Goal: Task Accomplishment & Management: Manage account settings

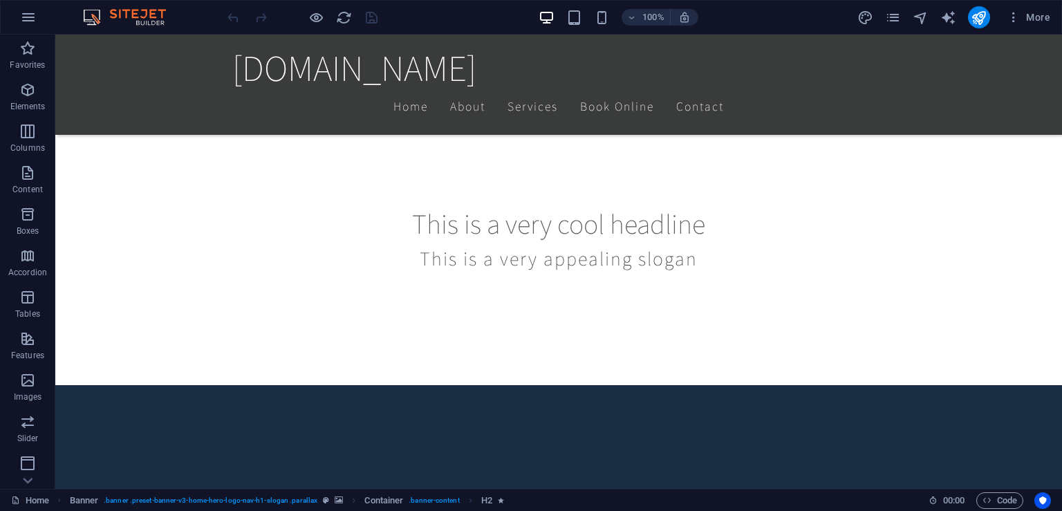
scroll to position [522, 0]
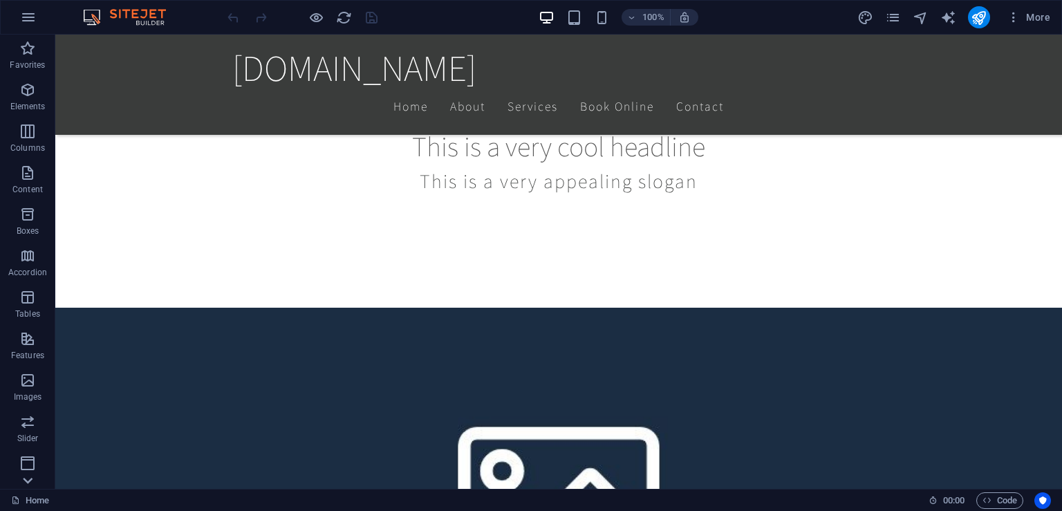
click at [28, 482] on icon at bounding box center [27, 480] width 19 height 19
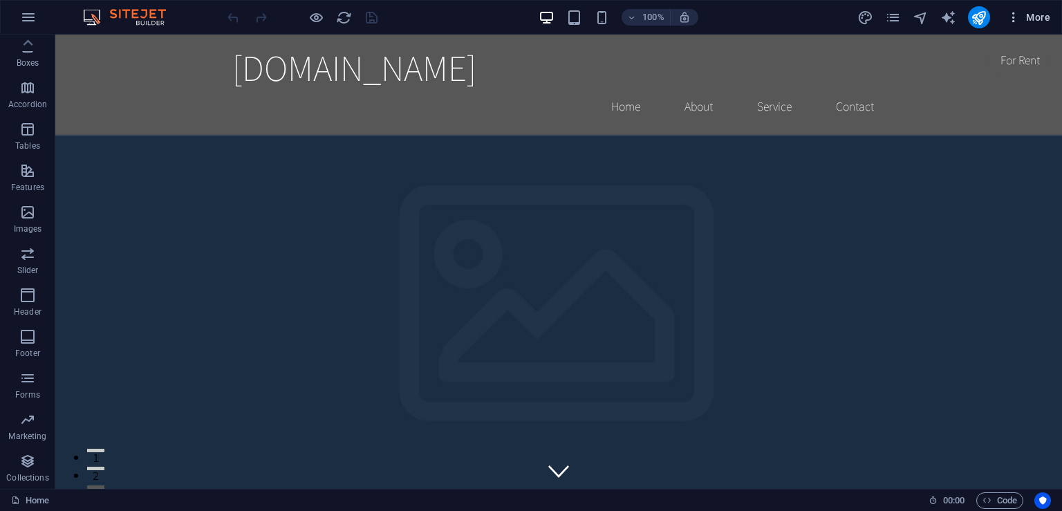
click at [1030, 15] on span "More" at bounding box center [1028, 17] width 44 height 14
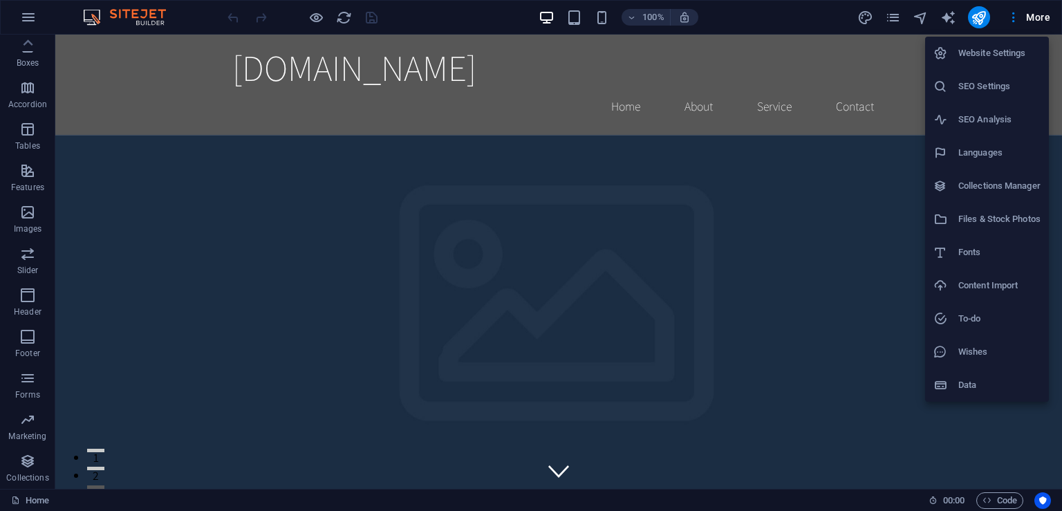
click at [999, 95] on li "SEO Settings" at bounding box center [987, 86] width 124 height 33
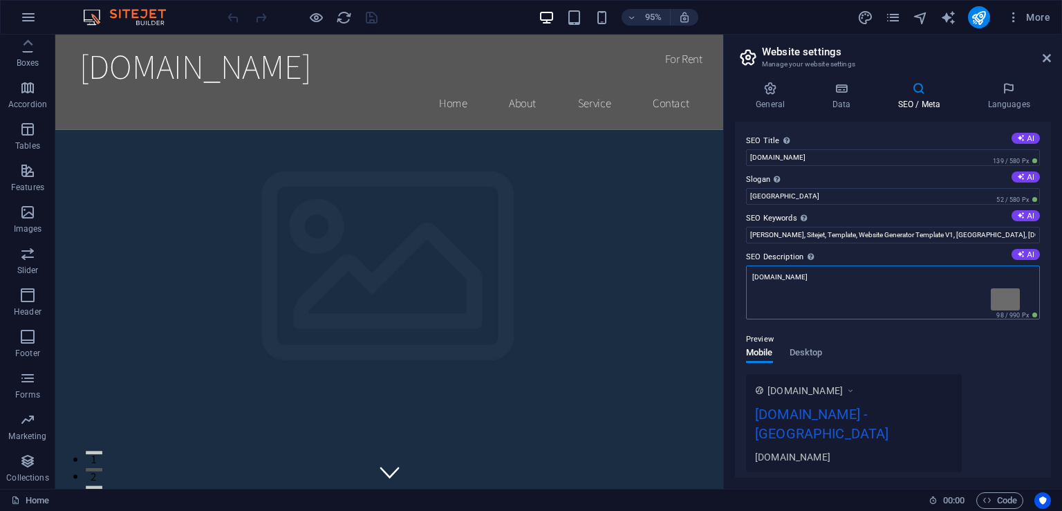
drag, startPoint x: 816, startPoint y: 277, endPoint x: 744, endPoint y: 267, distance: 72.6
click at [746, 267] on textarea "[DOMAIN_NAME]" at bounding box center [893, 292] width 294 height 54
paste textarea "SzuperAngol – szórakoztató online angol nyelvtanfolyam alsós gyerekeknek. Tanév…"
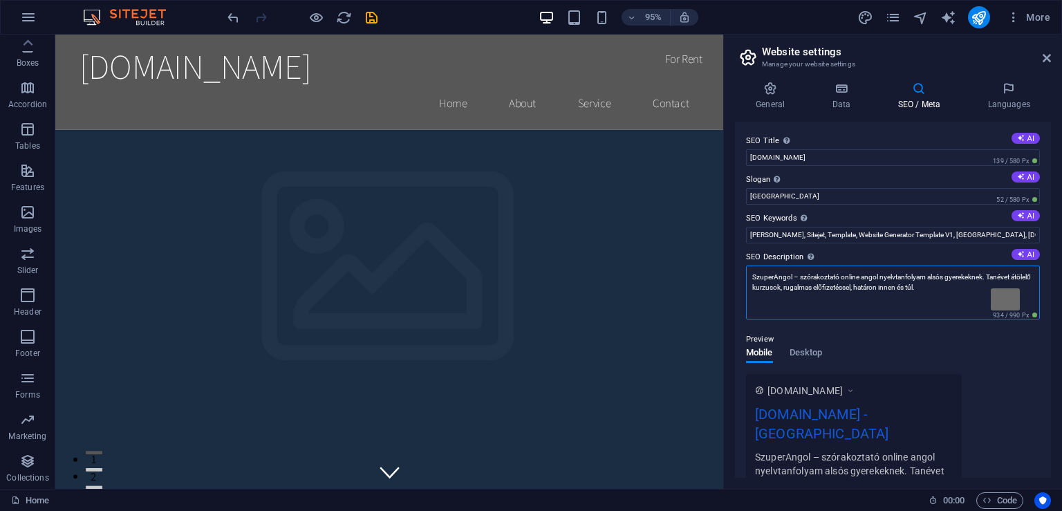
drag, startPoint x: 970, startPoint y: 292, endPoint x: 742, endPoint y: 266, distance: 229.5
click at [746, 266] on textarea "SzuperAngol – szórakoztató online angol nyelvtanfolyam alsós gyerekeknek. Tanév…" at bounding box center [893, 292] width 294 height 54
paste textarea "angol nyelvtanfolyam alsós gyerekeknek. Tanévet átölelő kurzusok, szünidei prog…"
type textarea "SzuperAngol – szórakoztató angol nyelvtanfolyam alsós gyerekeknek. Tanévet átöl…"
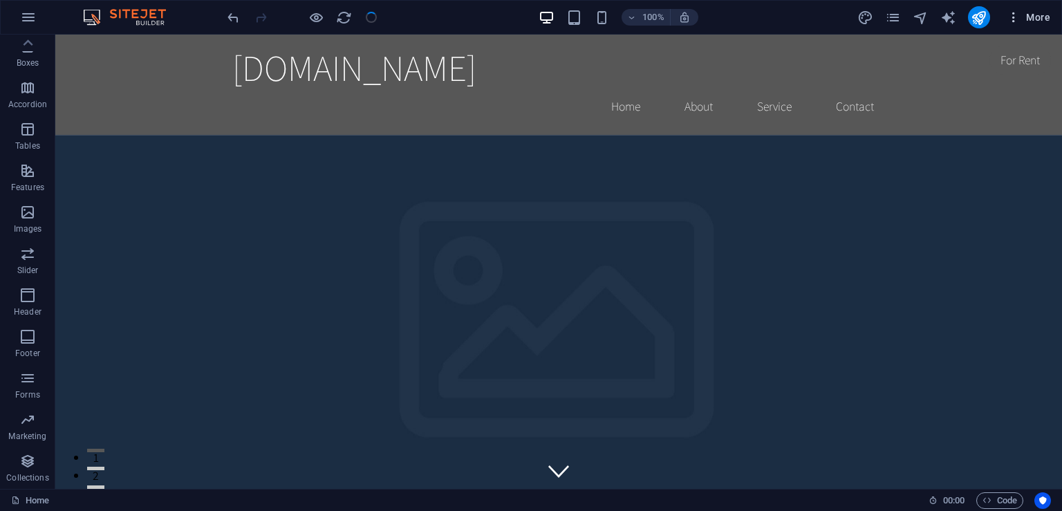
click at [1039, 17] on span "More" at bounding box center [1028, 17] width 44 height 14
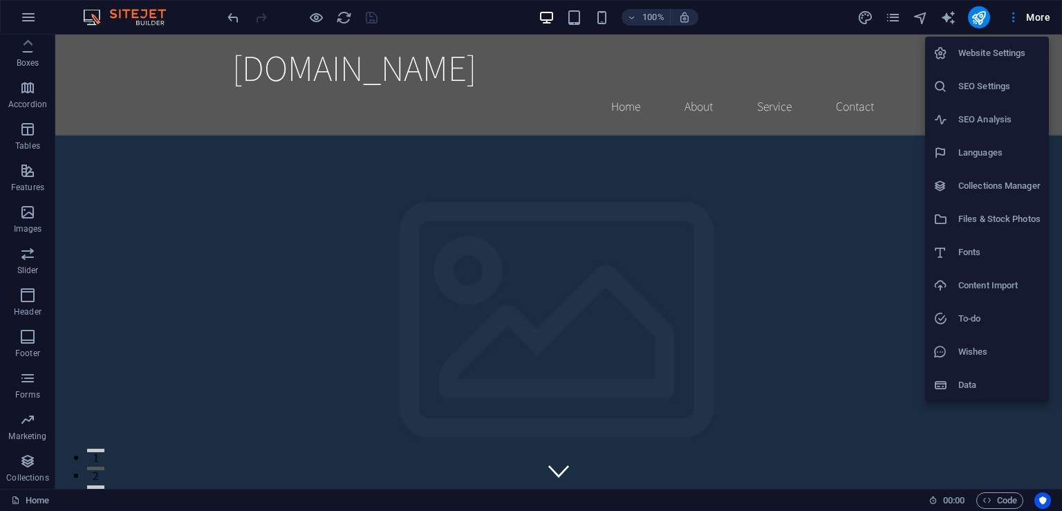
click at [972, 147] on h6 "Languages" at bounding box center [999, 152] width 82 height 17
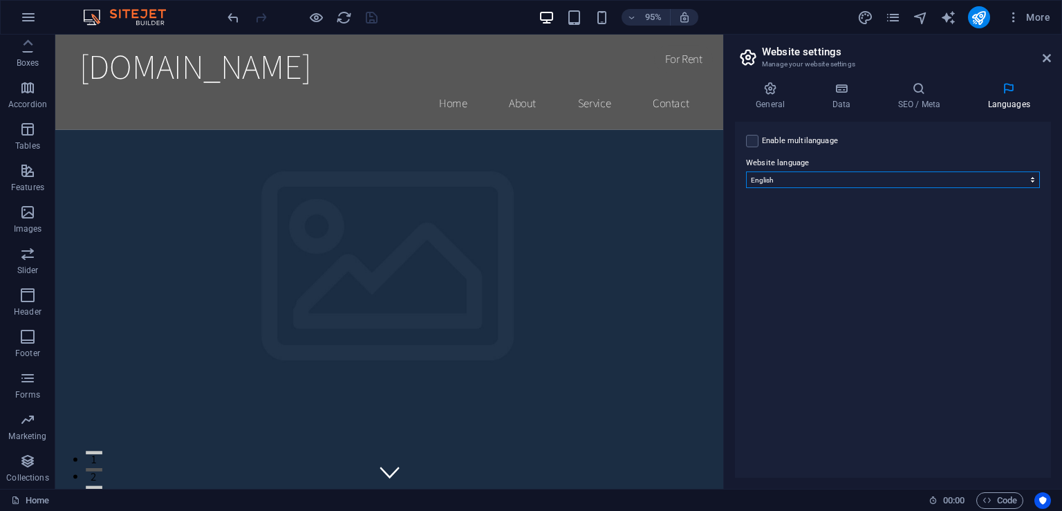
click at [746, 171] on select "Abkhazian Afar Afrikaans Akan Albanian Amharic Arabic Aragonese Armenian Assame…" at bounding box center [893, 179] width 294 height 17
select select "66"
click option "Hungarian" at bounding box center [0, 0] width 0 height 0
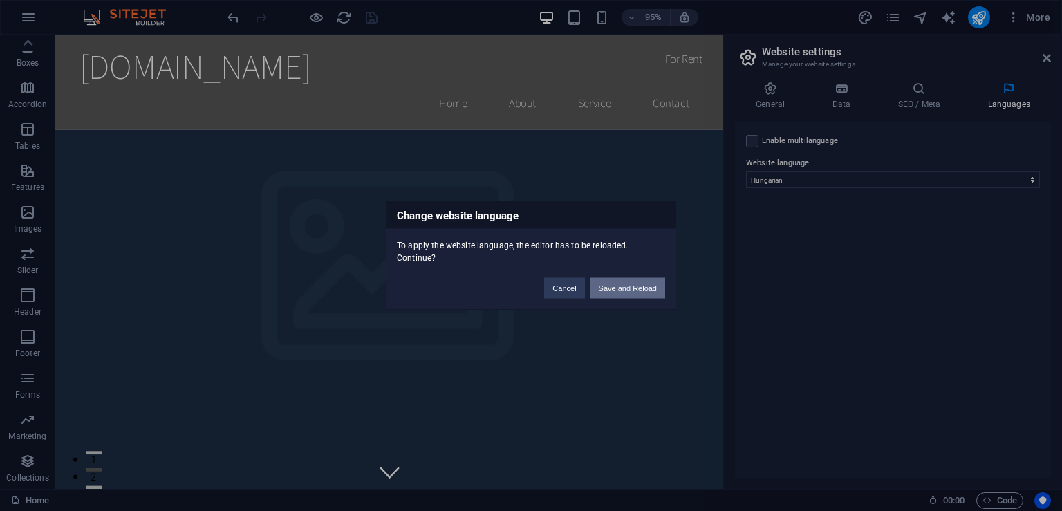
click at [640, 281] on button "Save and Reload" at bounding box center [627, 287] width 75 height 21
checkbox input "false"
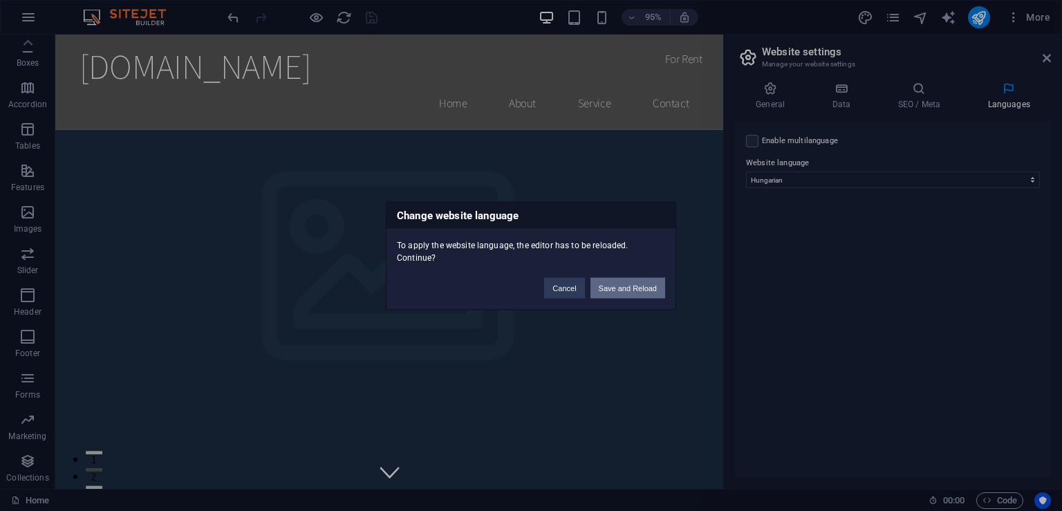
checkbox input "false"
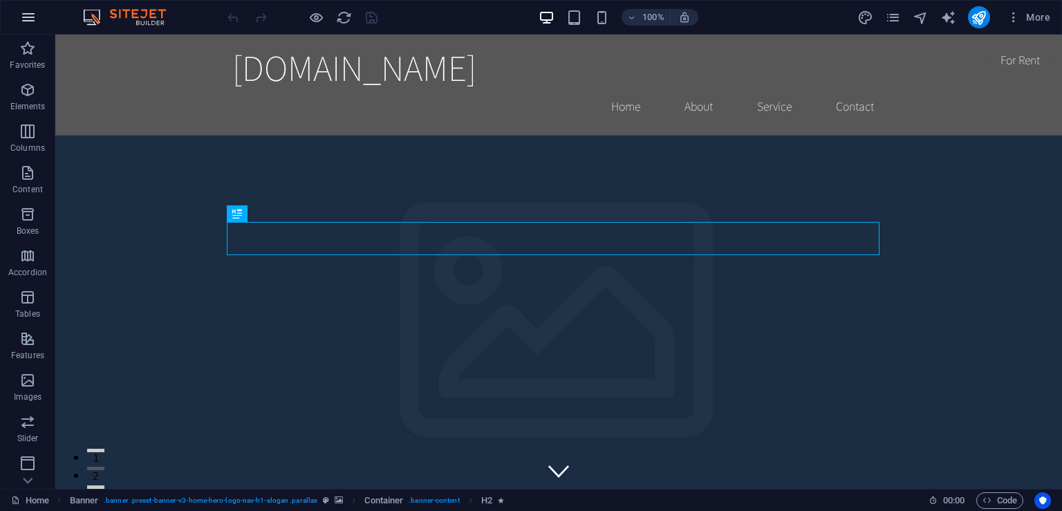
click at [26, 21] on icon "button" at bounding box center [28, 17] width 17 height 17
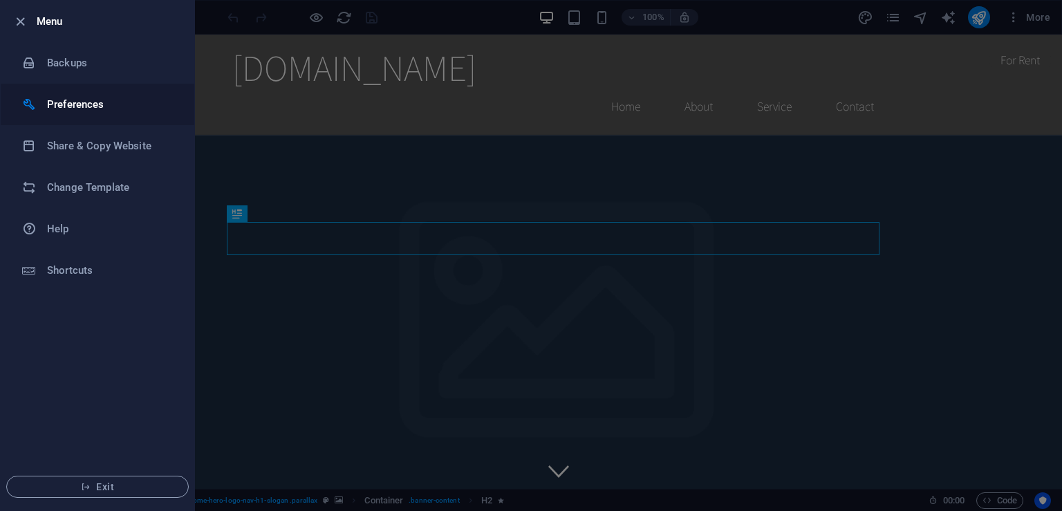
click at [87, 107] on h6 "Preferences" at bounding box center [111, 104] width 128 height 17
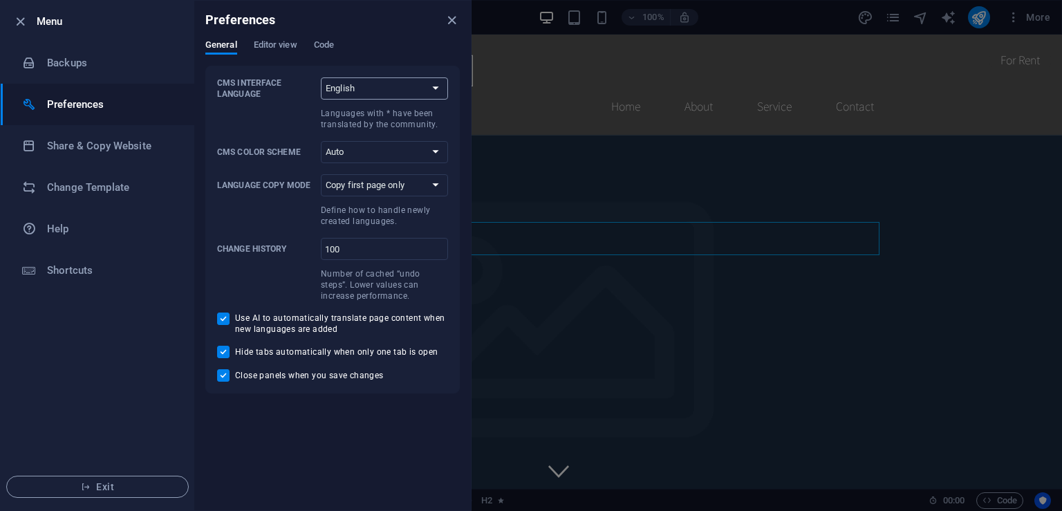
click at [321, 77] on select "Default Deutsch English Español Suomi* Français Magyar Italiano Nederlands Pols…" at bounding box center [384, 88] width 127 height 22
select select "hu"
click option "Magyar" at bounding box center [0, 0] width 0 height 0
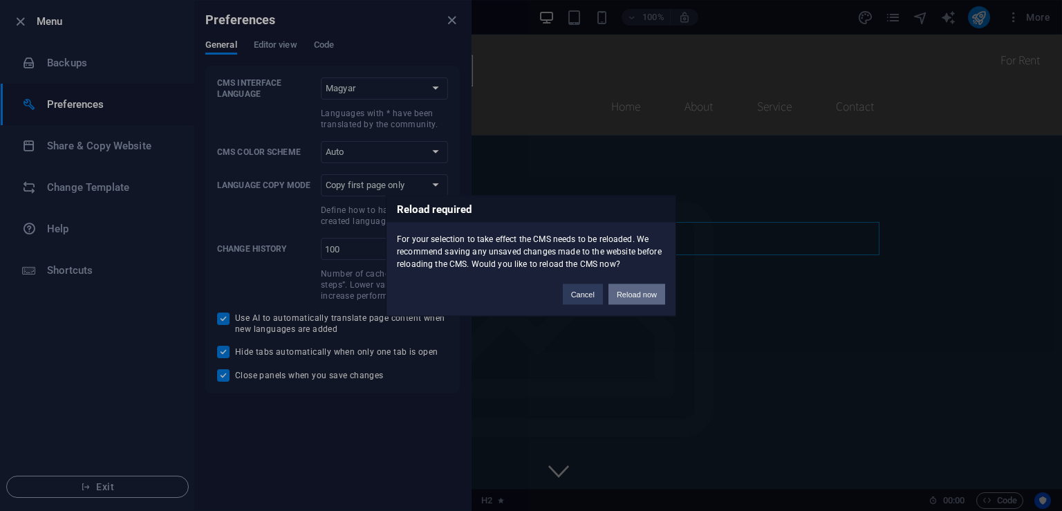
click at [649, 296] on button "Reload now" at bounding box center [636, 293] width 57 height 21
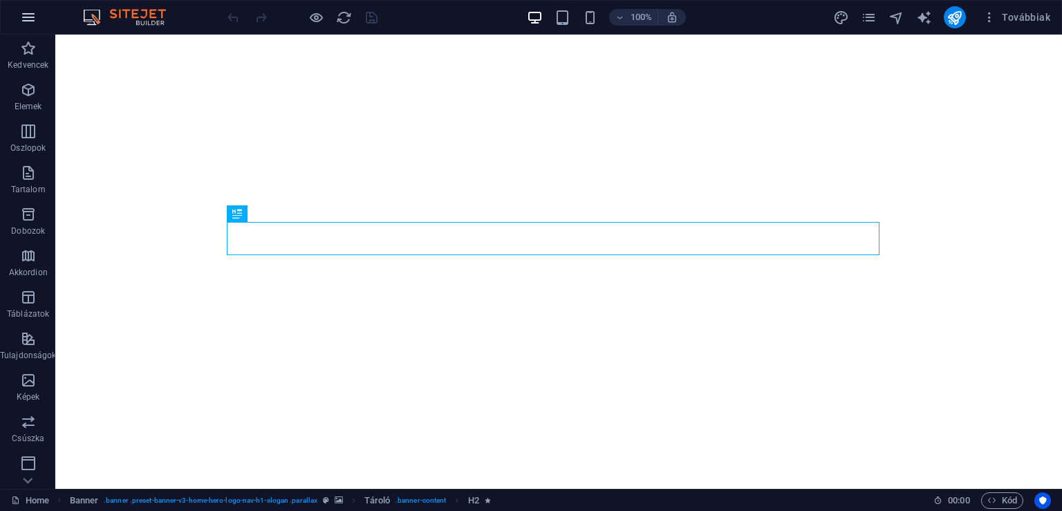
click at [34, 19] on icon "button" at bounding box center [28, 17] width 17 height 17
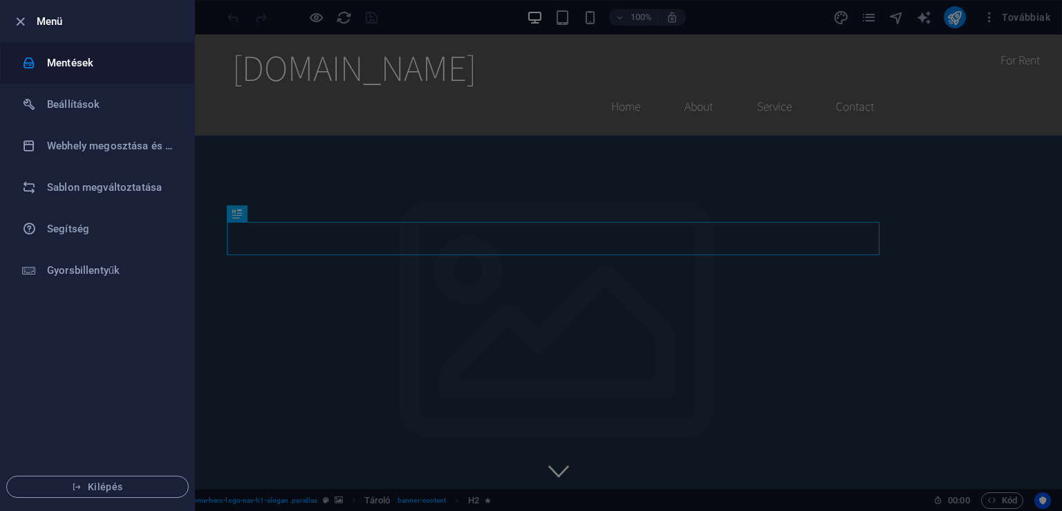
click at [91, 71] on li "Mentések" at bounding box center [98, 62] width 194 height 41
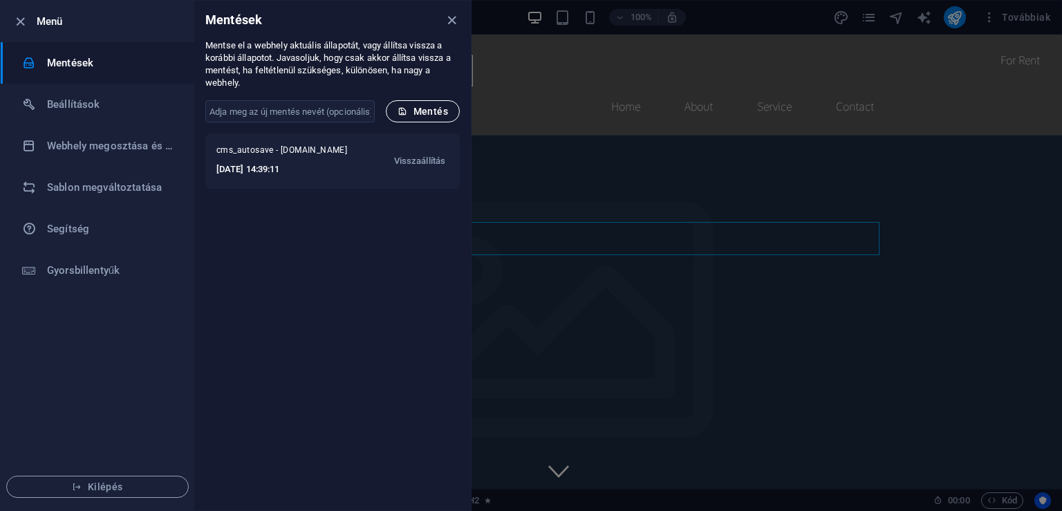
click at [411, 120] on button "Mentés" at bounding box center [423, 111] width 74 height 22
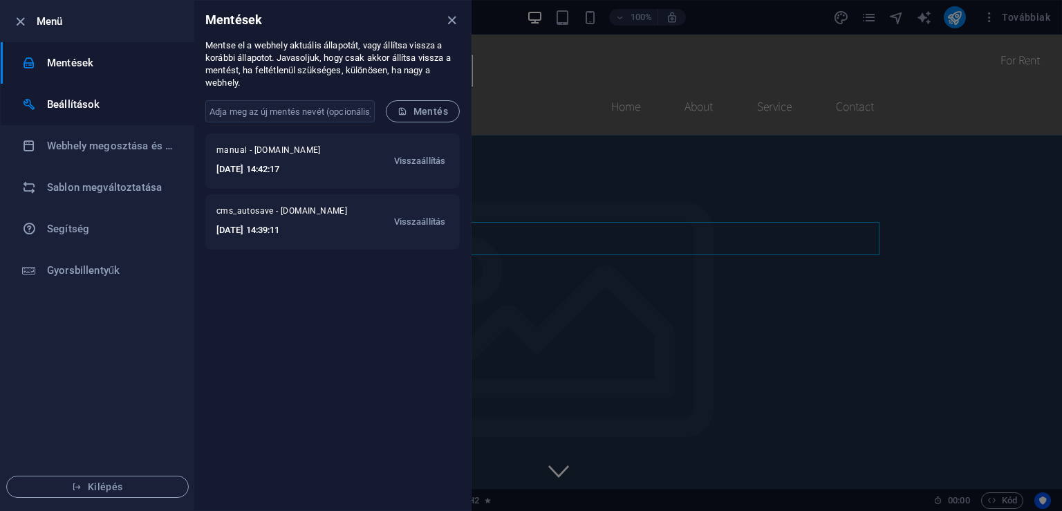
click at [84, 107] on h6 "Beállítások" at bounding box center [111, 104] width 128 height 17
select select "hu"
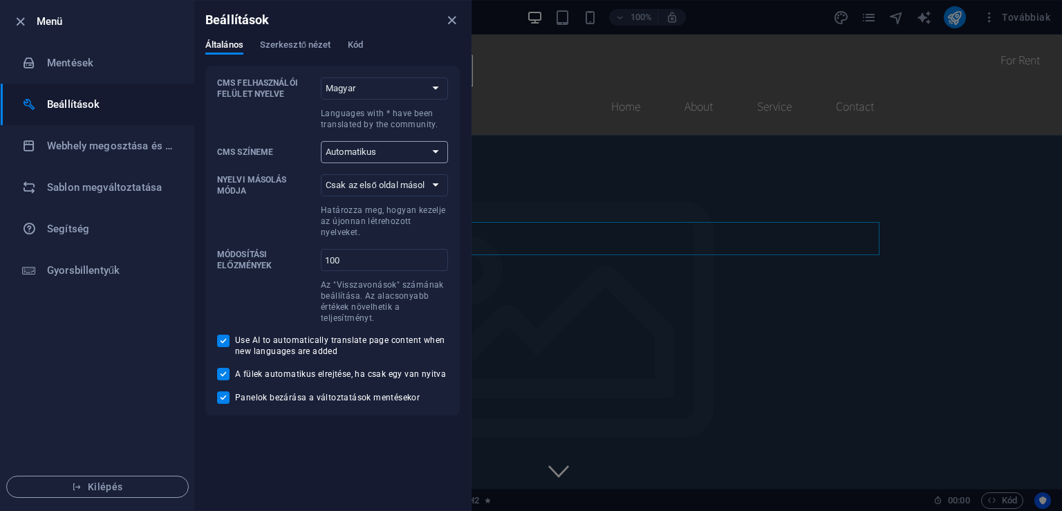
click at [321, 141] on select "Automatikus Sötét Világos" at bounding box center [384, 152] width 127 height 22
select select "light"
click option "Világos" at bounding box center [0, 0] width 0 height 0
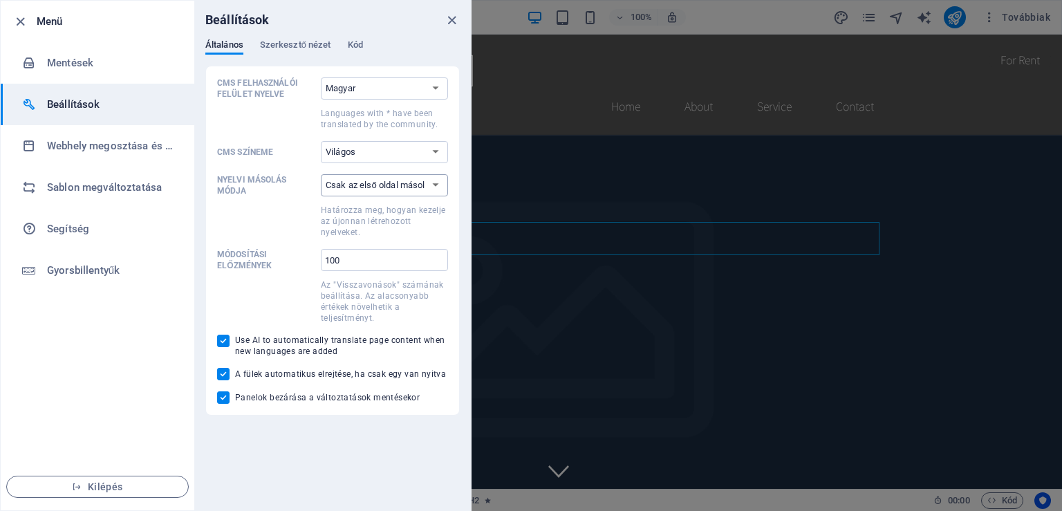
click at [321, 174] on select "Csak az első oldal másolása Az összes oldal másolása" at bounding box center [384, 185] width 127 height 22
click at [253, 218] on span at bounding box center [266, 220] width 98 height 36
click at [321, 196] on select "Csak az első oldal másolása Az összes oldal másolása" at bounding box center [384, 185] width 127 height 22
click at [314, 56] on div "Általános Szerkesztő nézet Kód" at bounding box center [332, 52] width 254 height 26
click at [314, 49] on span "Szerkesztő nézet" at bounding box center [295, 46] width 71 height 19
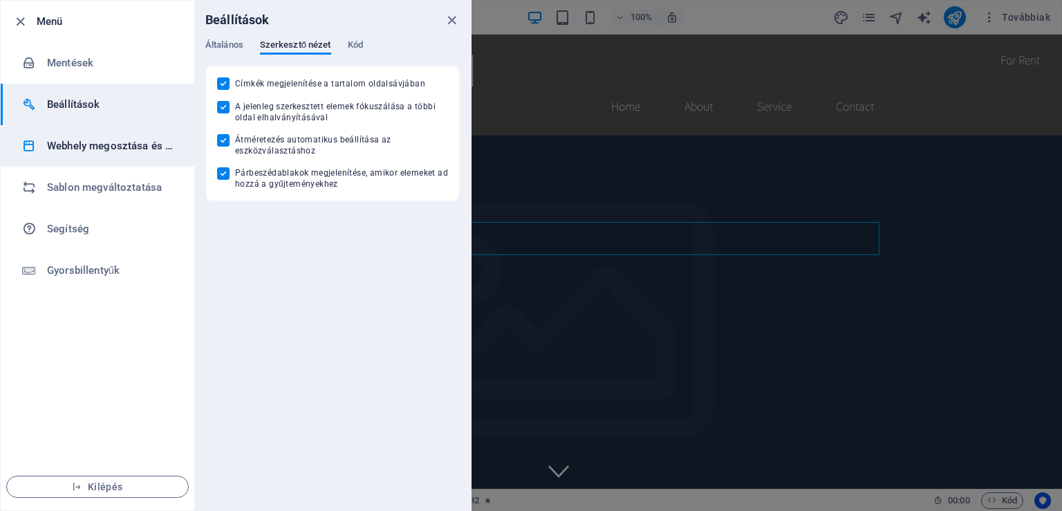
click at [114, 144] on h6 "Webhely megosztása és másolása" at bounding box center [111, 146] width 128 height 17
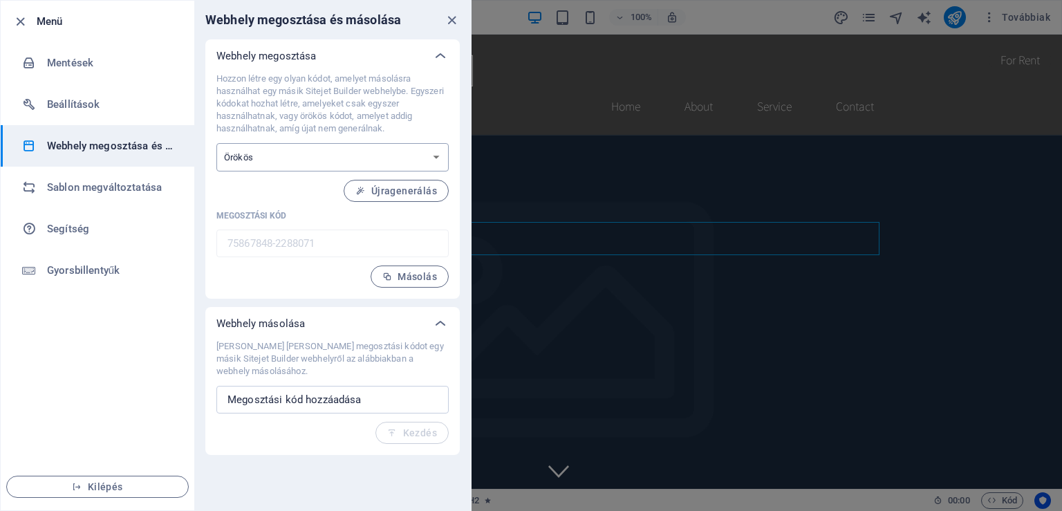
click at [216, 143] on select "Egyszeri Örökös" at bounding box center [332, 157] width 232 height 28
click at [437, 159] on select "Egyszeri Örökös" at bounding box center [332, 157] width 232 height 28
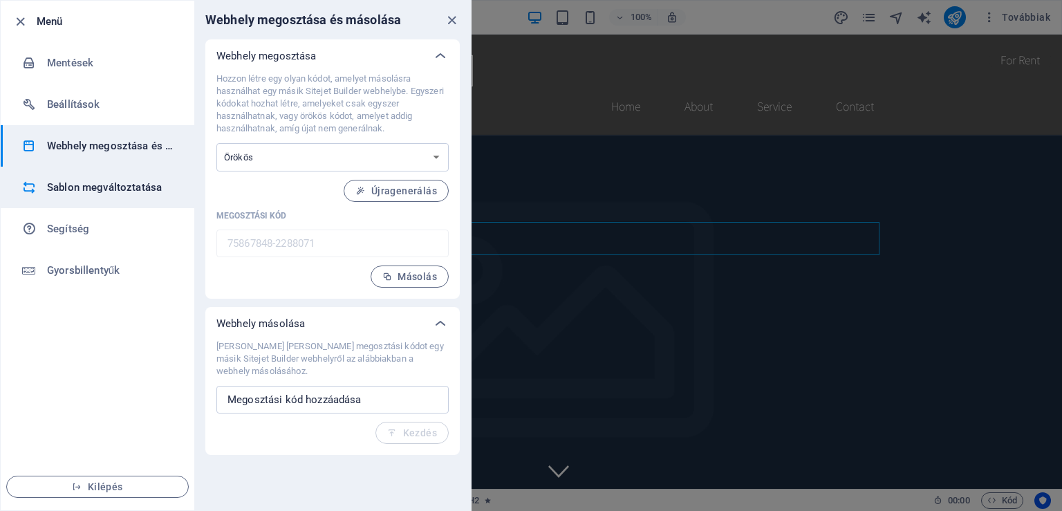
click at [79, 191] on h6 "Sablon megváltoztatása" at bounding box center [111, 187] width 128 height 17
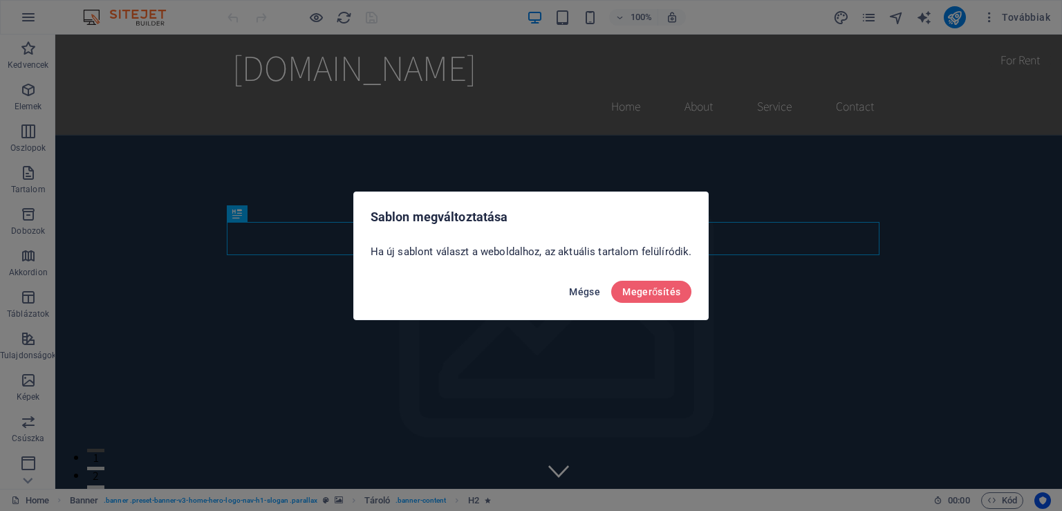
click at [576, 288] on span "Mégse" at bounding box center [584, 291] width 31 height 11
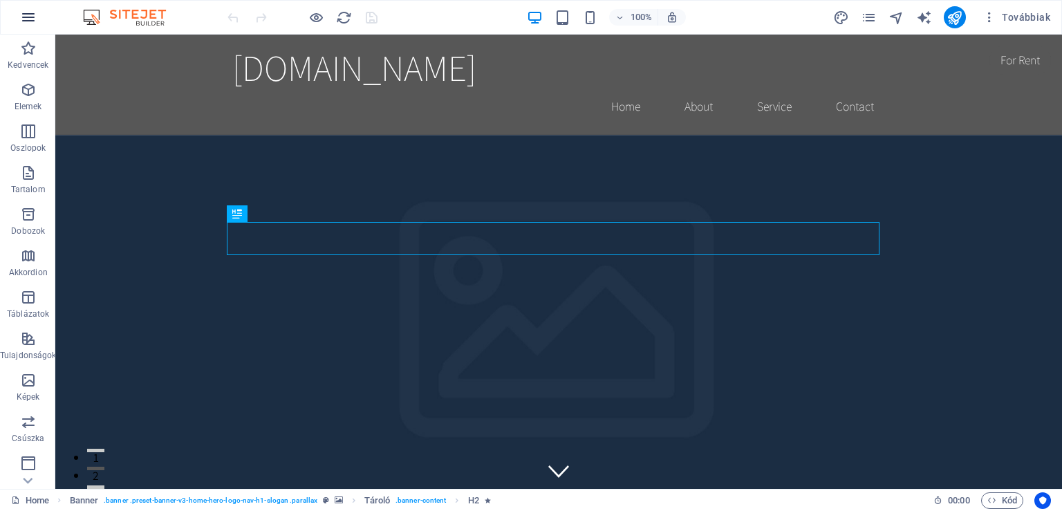
click at [30, 21] on icon "button" at bounding box center [28, 17] width 17 height 17
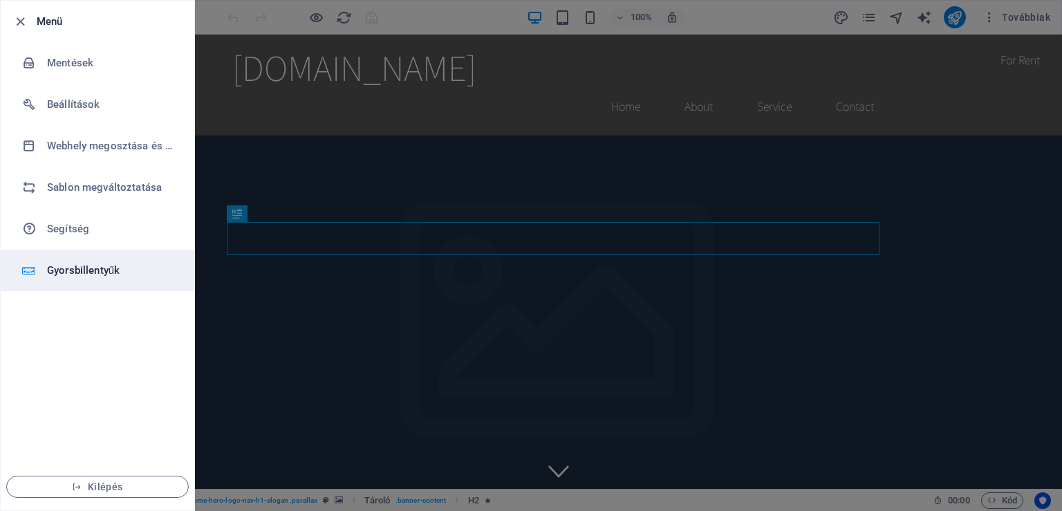
click at [88, 270] on h6 "Gyorsbillentyűk" at bounding box center [111, 270] width 128 height 17
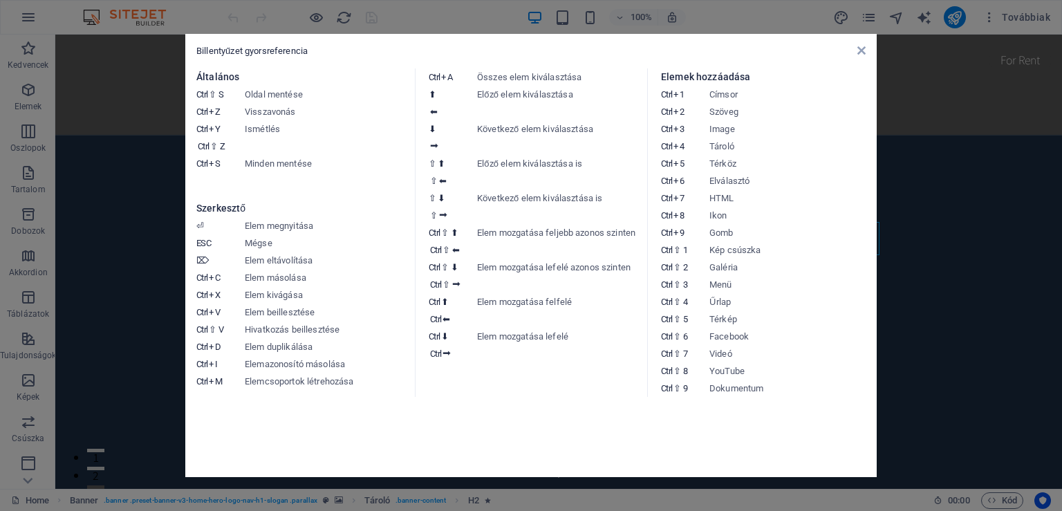
click at [198, 13] on aside "Billentyűzet gyorsreferencia Általános Ctrl ⇧ S Oldal mentése Ctrl Z Visszavoná…" at bounding box center [531, 255] width 1062 height 511
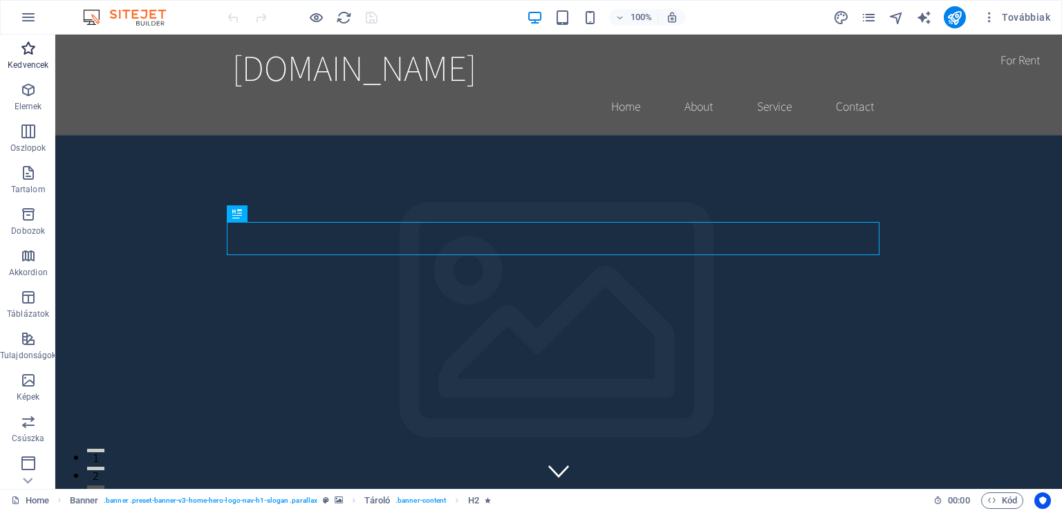
click at [35, 53] on icon "button" at bounding box center [28, 48] width 17 height 17
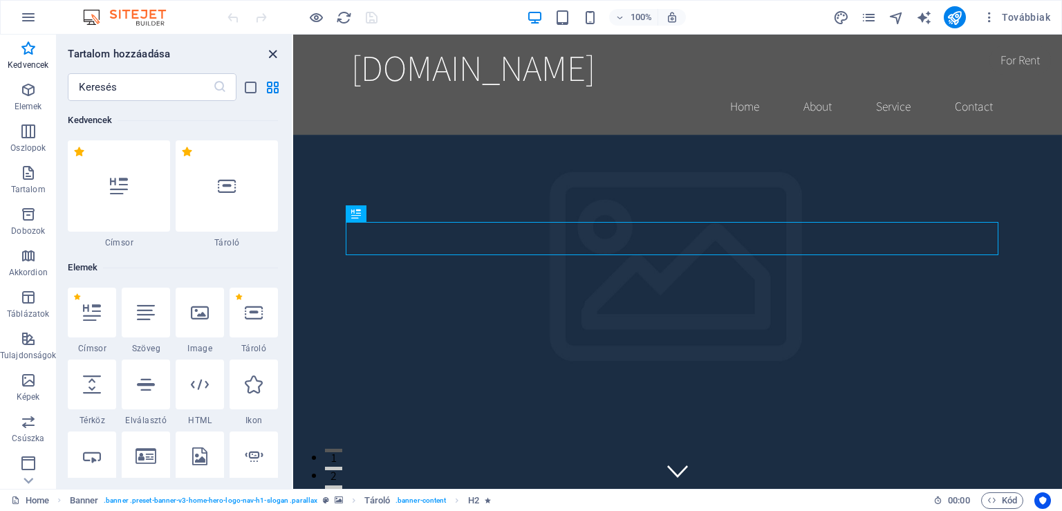
drag, startPoint x: 270, startPoint y: 55, endPoint x: 70, endPoint y: 39, distance: 201.0
click at [270, 55] on icon "close panel" at bounding box center [273, 54] width 16 height 16
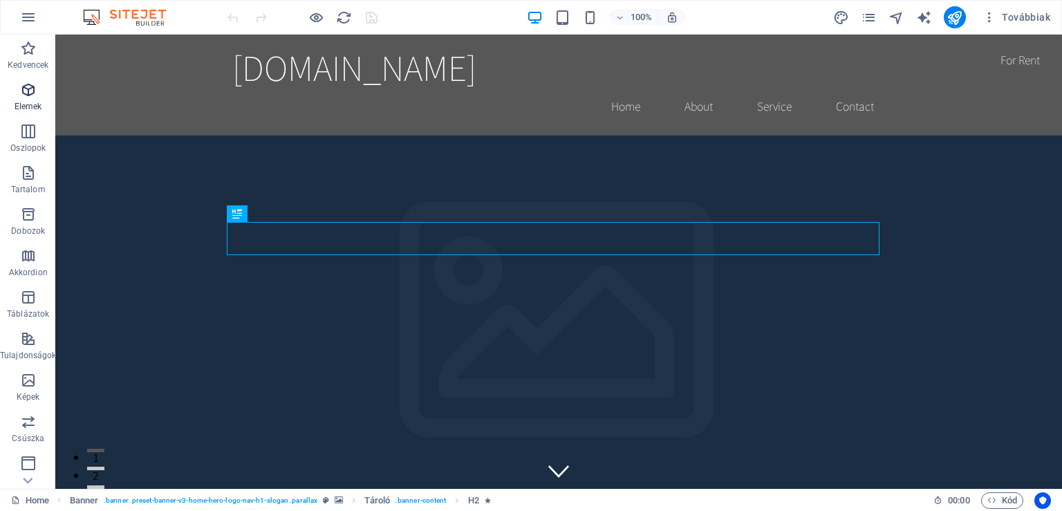
click at [29, 90] on icon "button" at bounding box center [28, 90] width 17 height 17
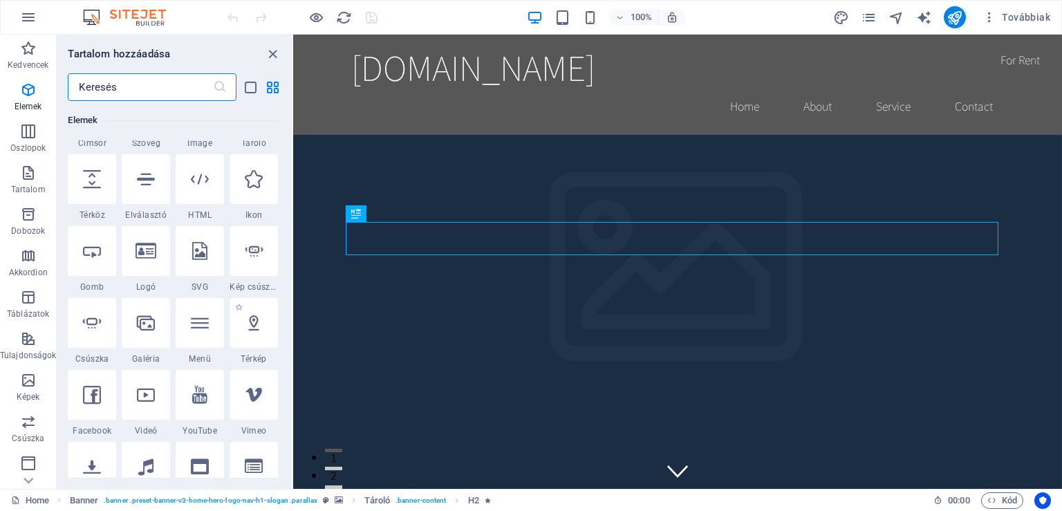
scroll to position [336, 0]
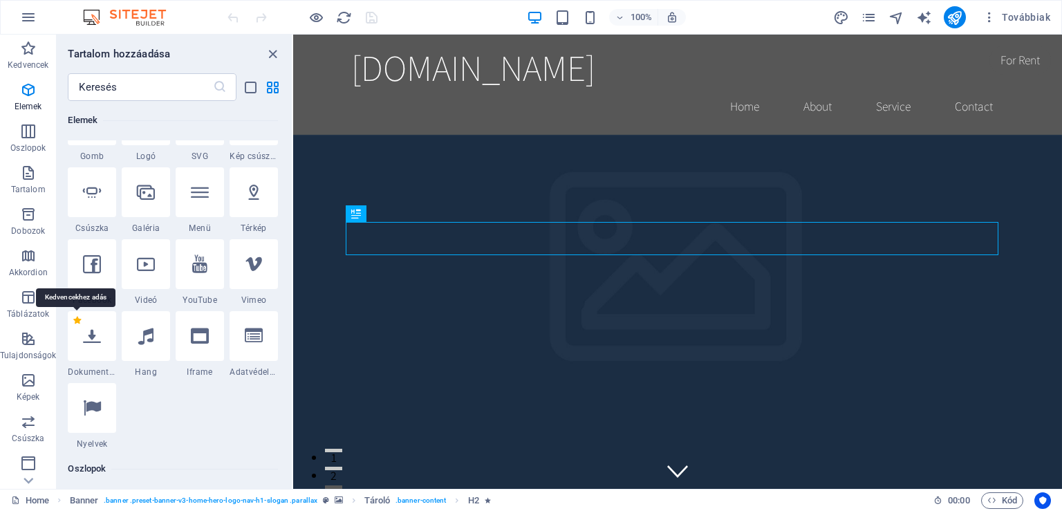
click at [79, 321] on label "1 Star" at bounding box center [77, 321] width 8 height 8
click at [73, 330] on input "1 Star" at bounding box center [73, 330] width 1 height 1
radio input "true"
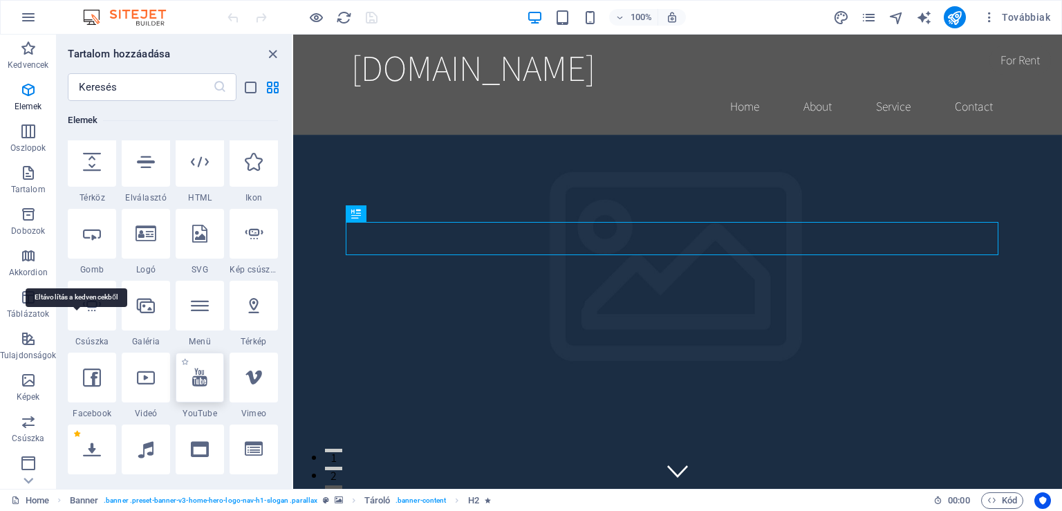
scroll to position [449, 0]
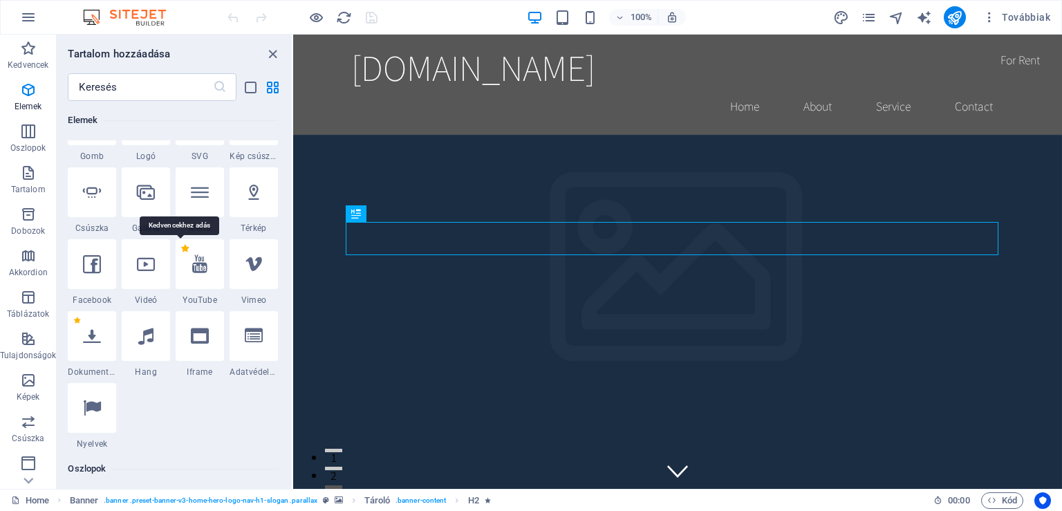
click at [181, 247] on label "1 Star" at bounding box center [185, 249] width 8 height 8
click at [180, 258] on input "1 Star" at bounding box center [180, 258] width 1 height 1
radio input "true"
click at [181, 319] on label "1 Star" at bounding box center [185, 321] width 8 height 8
click at [180, 330] on input "1 Star" at bounding box center [180, 330] width 1 height 1
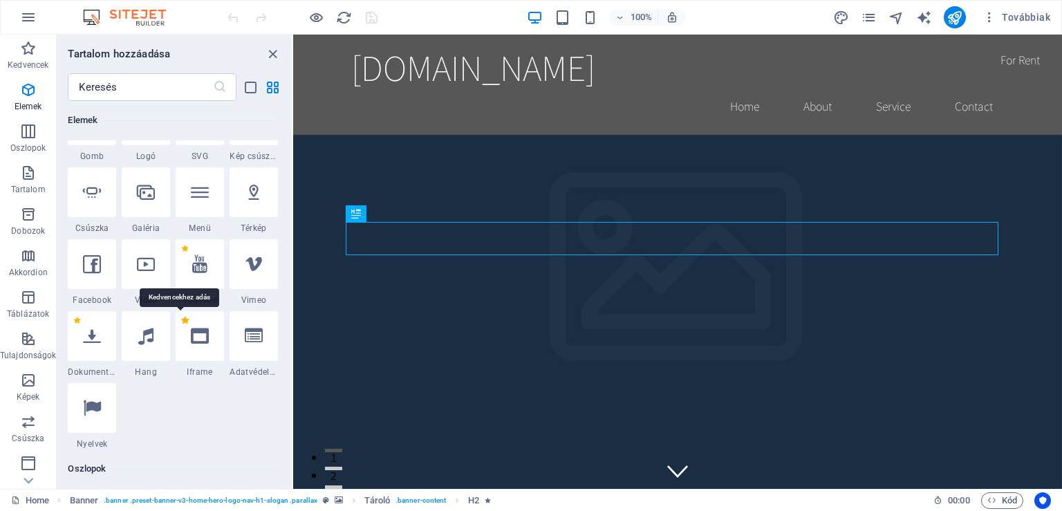
radio input "true"
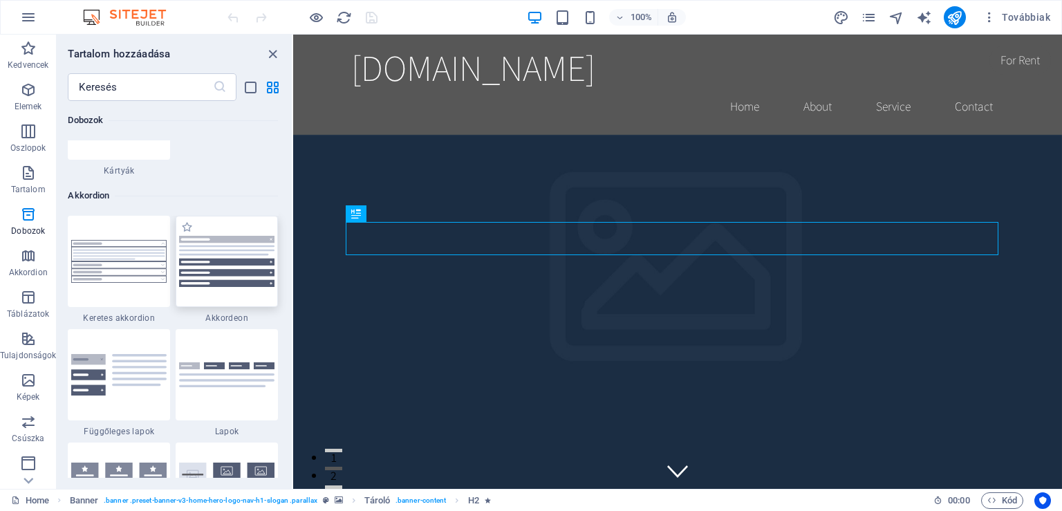
scroll to position [4597, 0]
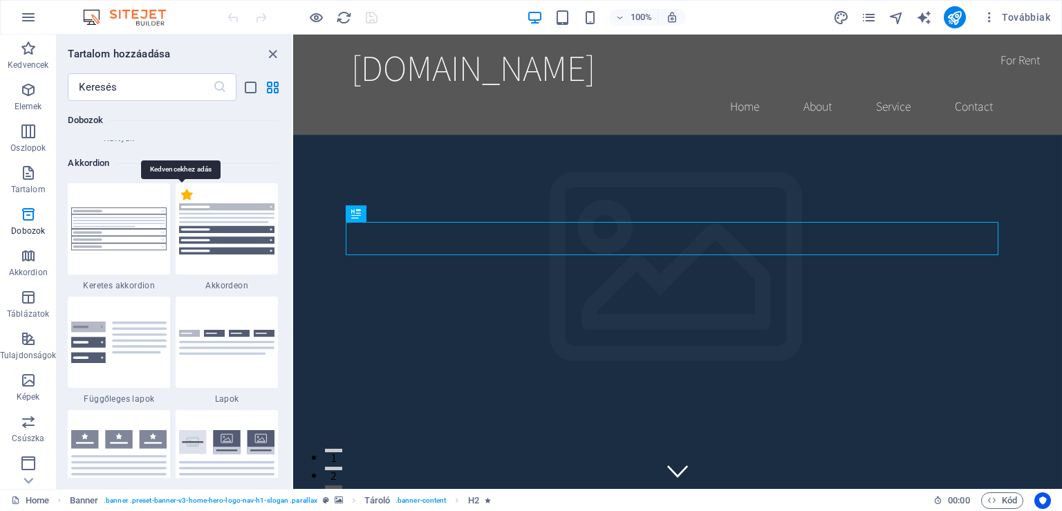
click at [183, 197] on label "1 Star" at bounding box center [187, 195] width 12 height 12
click at [181, 202] on input "1 Star" at bounding box center [180, 202] width 1 height 1
radio input "true"
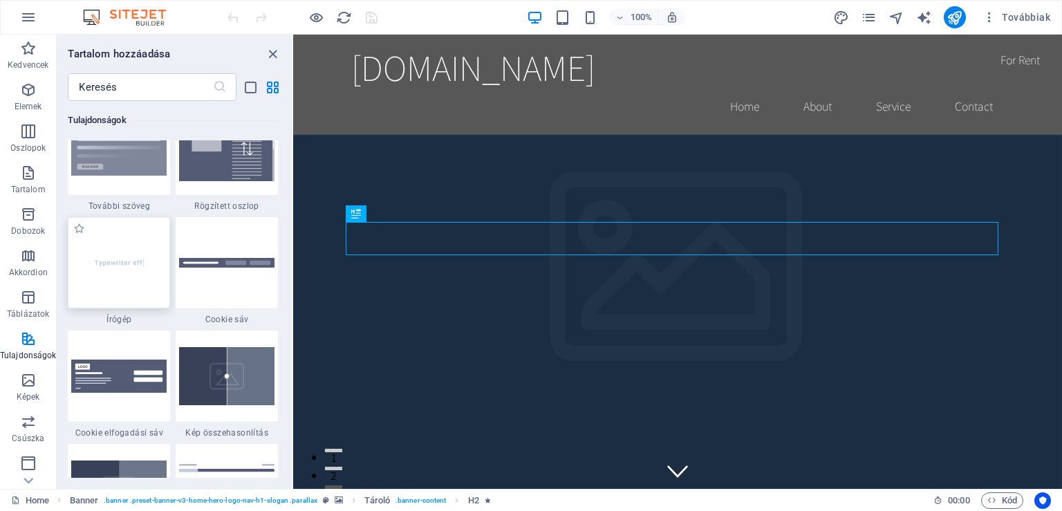
scroll to position [5668, 0]
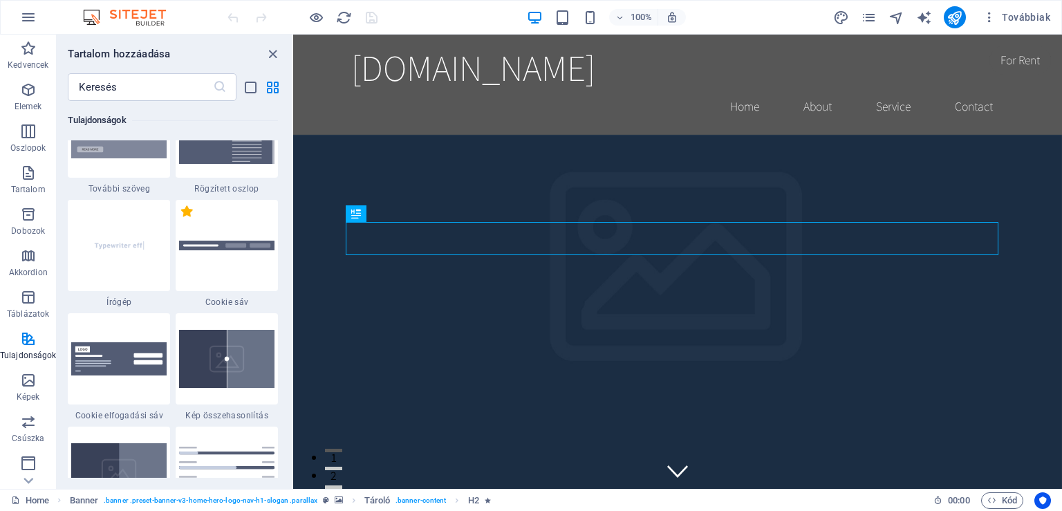
click at [184, 209] on label "1 Star" at bounding box center [187, 211] width 12 height 12
click at [181, 218] on input "1 Star" at bounding box center [180, 218] width 1 height 1
radio input "true"
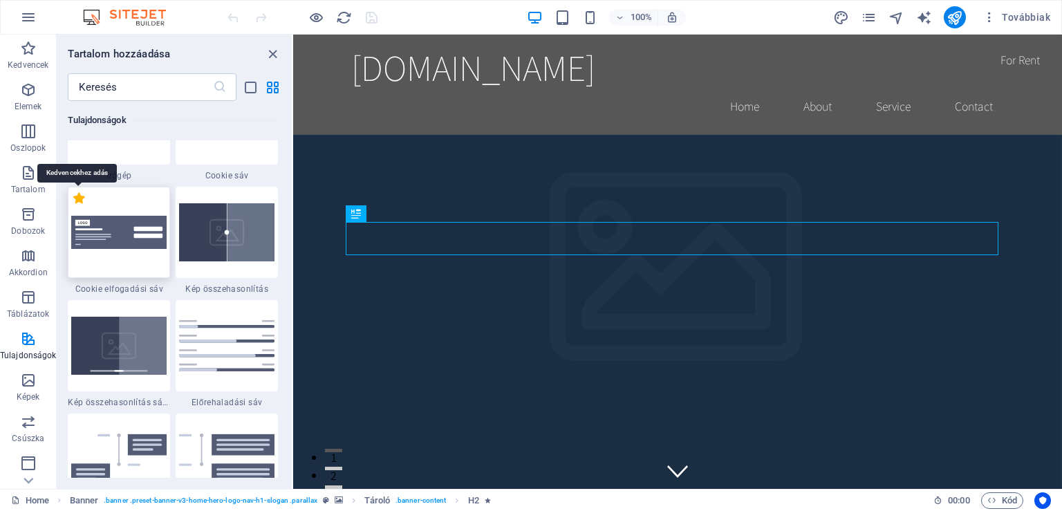
click at [79, 198] on label "1 Star" at bounding box center [79, 198] width 12 height 12
click at [73, 205] on input "1 Star" at bounding box center [73, 205] width 1 height 1
radio input "true"
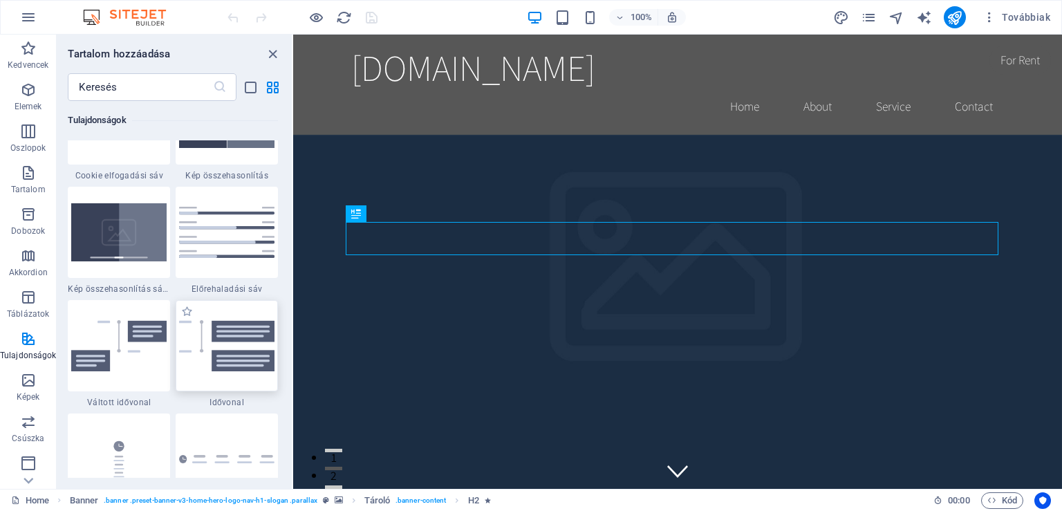
scroll to position [6034, 0]
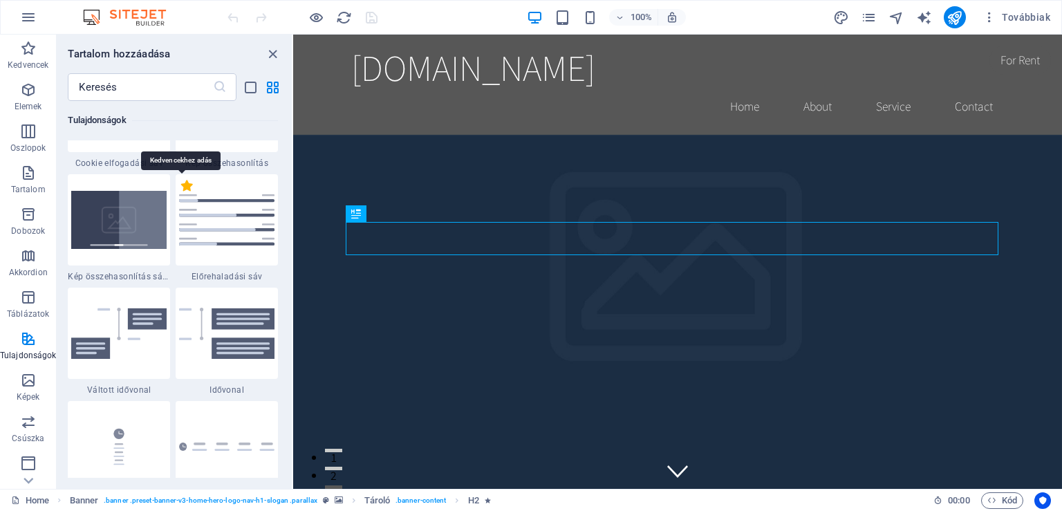
click at [181, 189] on label "1 Star" at bounding box center [187, 186] width 12 height 12
click at [180, 193] on input "1 Star" at bounding box center [180, 193] width 1 height 1
radio input "true"
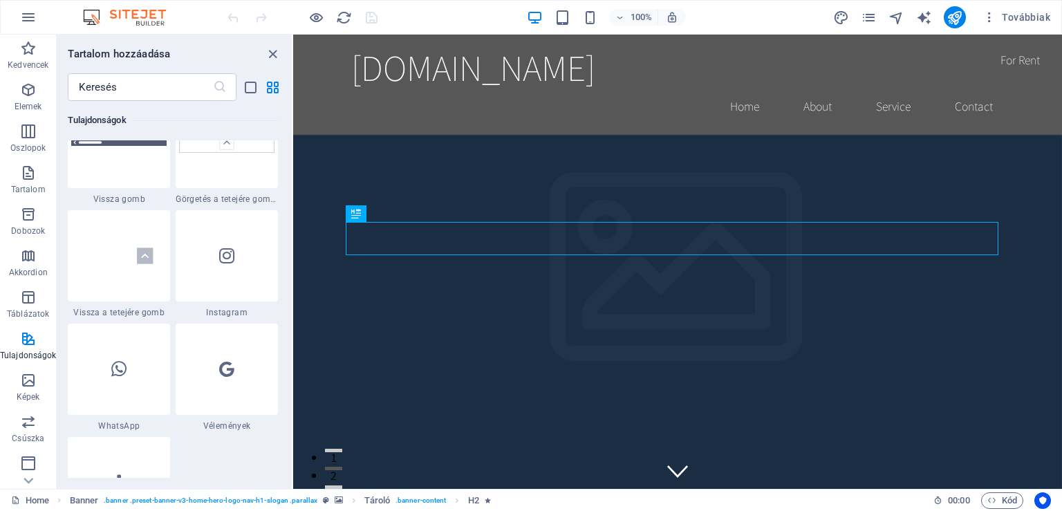
scroll to position [6967, 0]
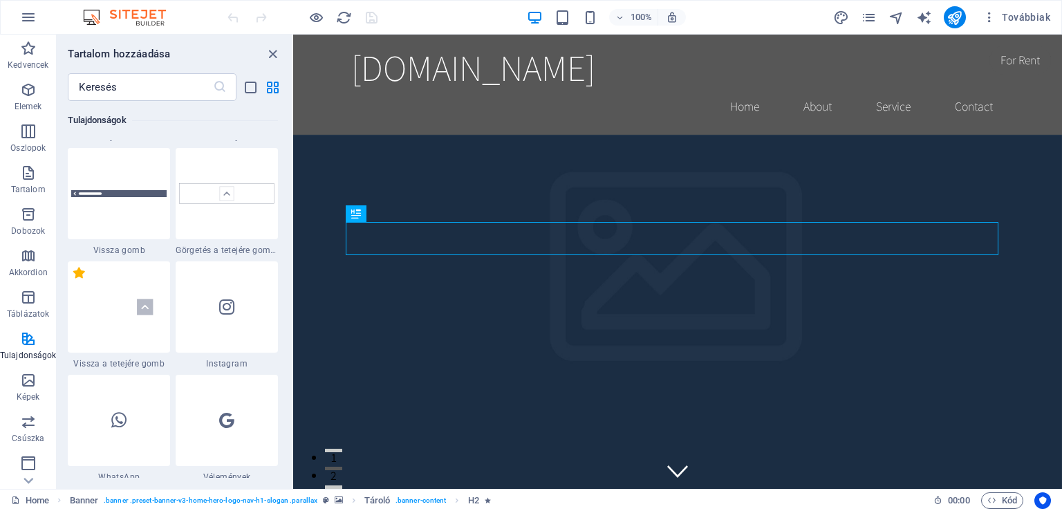
click at [79, 274] on label "1 Star" at bounding box center [79, 273] width 12 height 12
click at [73, 280] on input "1 Star" at bounding box center [73, 280] width 1 height 1
radio input "true"
click at [29, 373] on icon "button" at bounding box center [28, 378] width 17 height 17
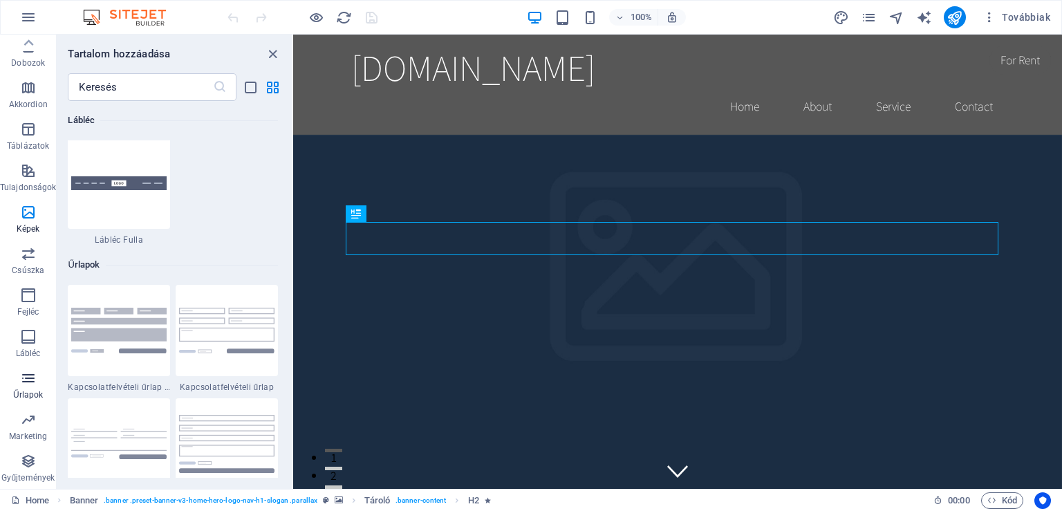
scroll to position [10544, 0]
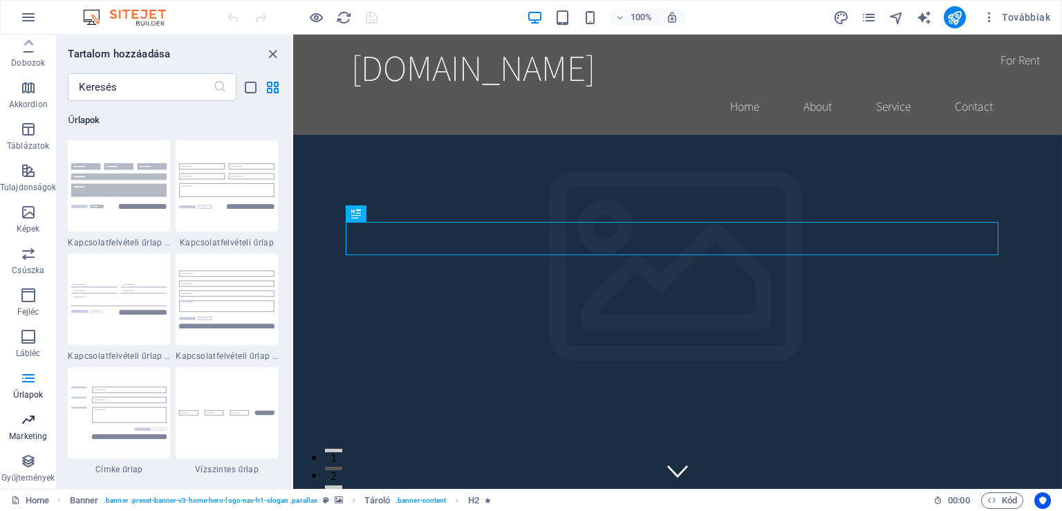
click at [32, 424] on icon "button" at bounding box center [28, 419] width 17 height 17
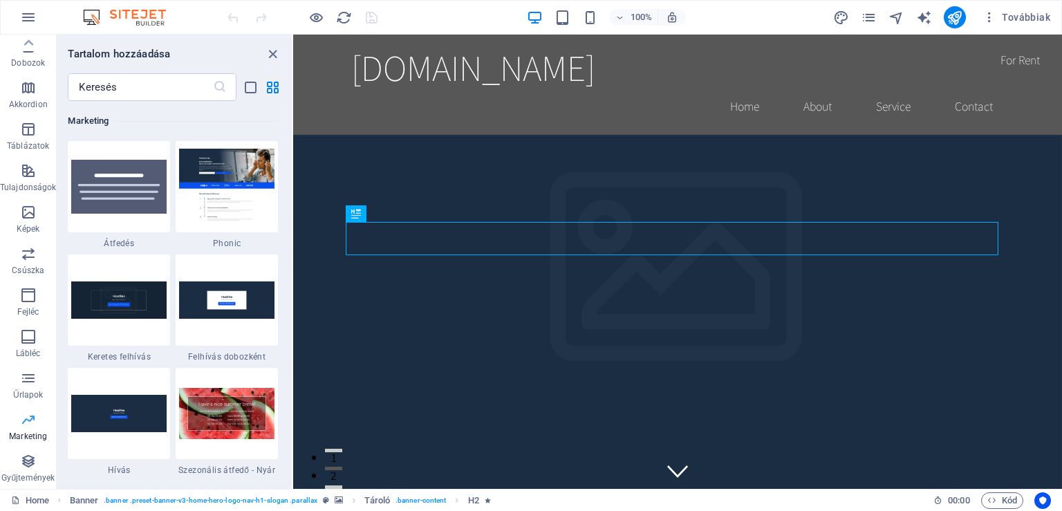
scroll to position [11710, 0]
click at [32, 469] on icon "button" at bounding box center [28, 461] width 17 height 17
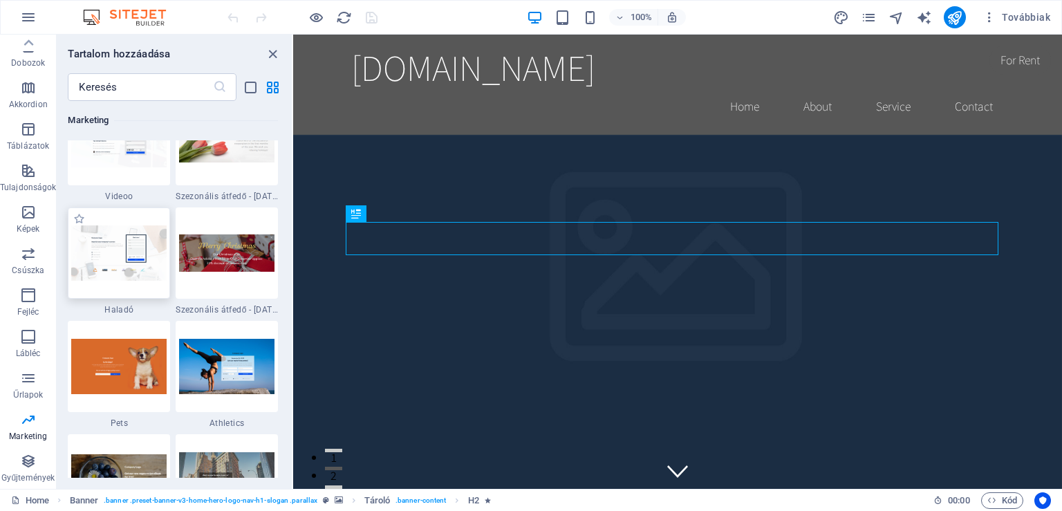
scroll to position [12096, 0]
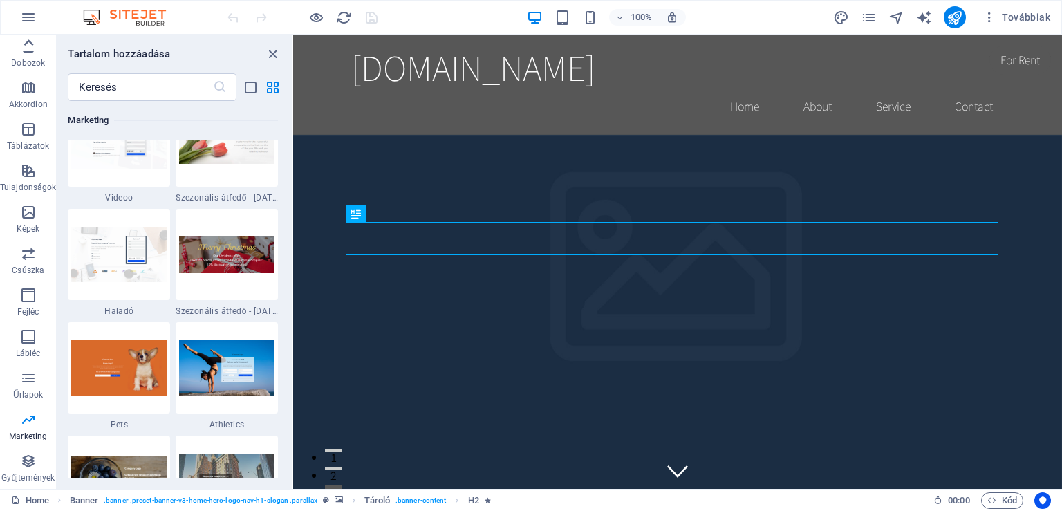
click at [30, 39] on icon at bounding box center [28, 42] width 19 height 19
click at [30, 41] on icon "button" at bounding box center [28, 48] width 17 height 17
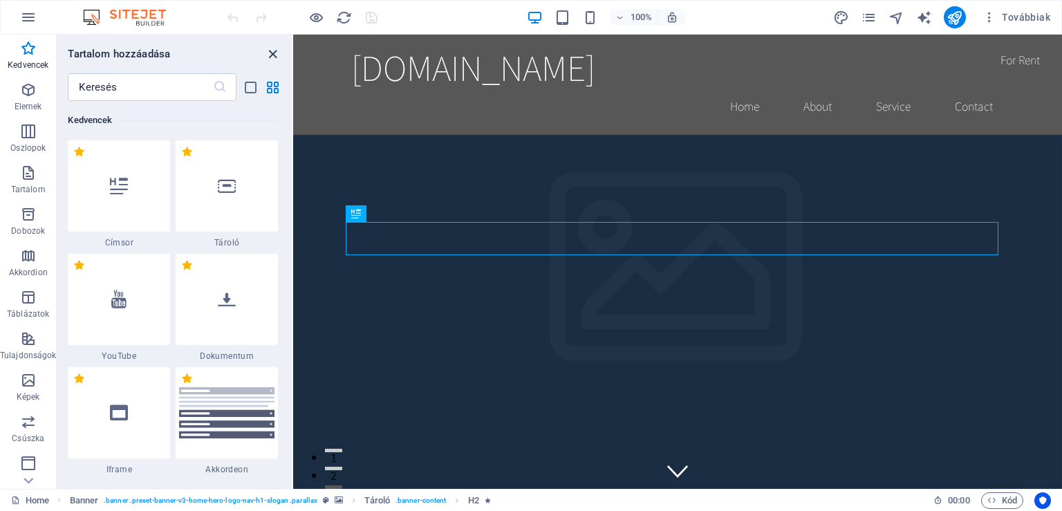
click at [274, 54] on icon "close panel" at bounding box center [273, 54] width 16 height 16
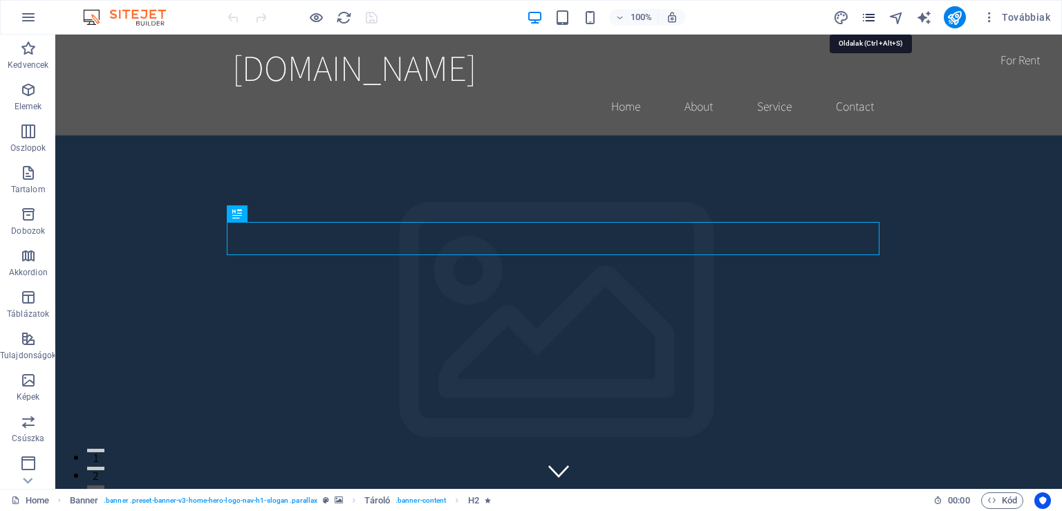
click at [874, 15] on icon "pages" at bounding box center [868, 18] width 16 height 16
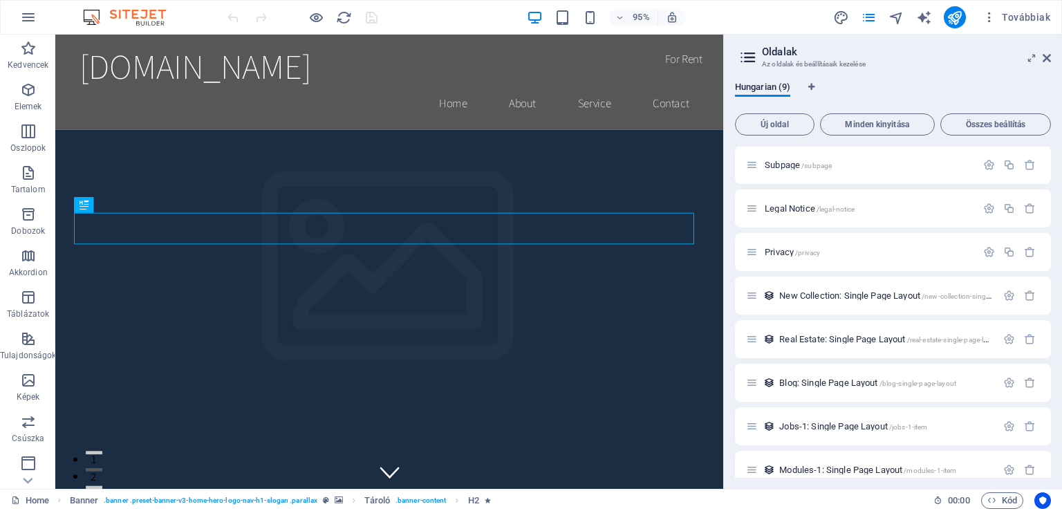
scroll to position [61, 0]
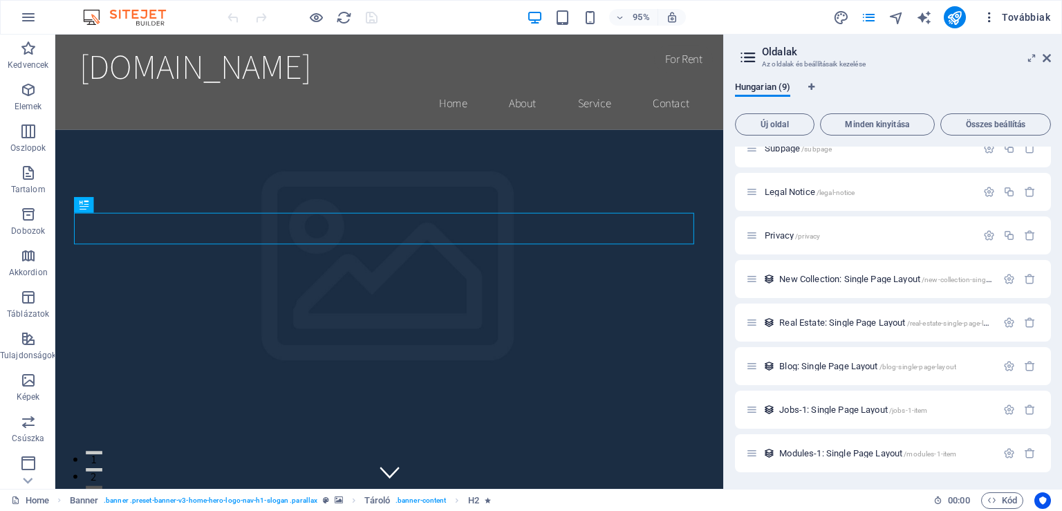
click at [990, 15] on icon "button" at bounding box center [989, 17] width 14 height 14
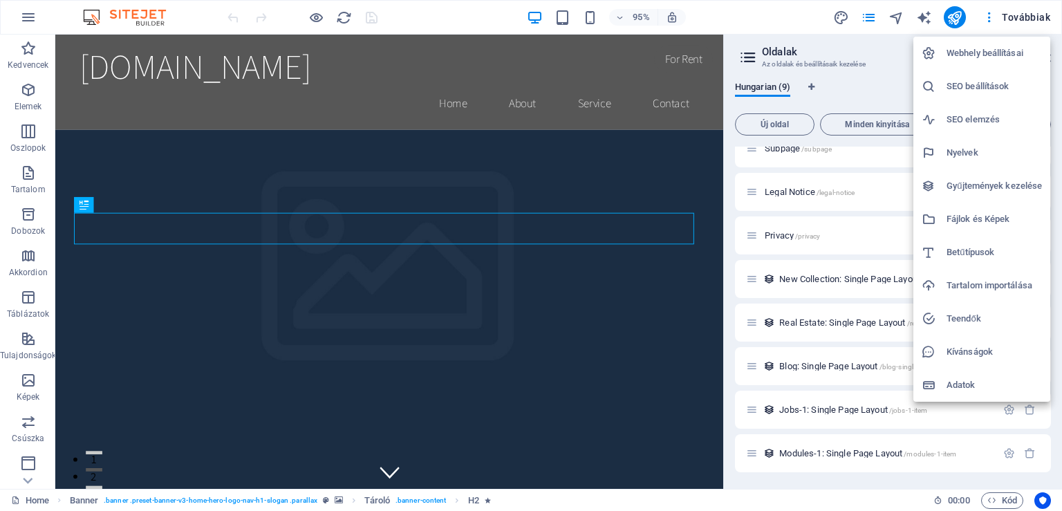
click at [756, 17] on div at bounding box center [531, 255] width 1062 height 511
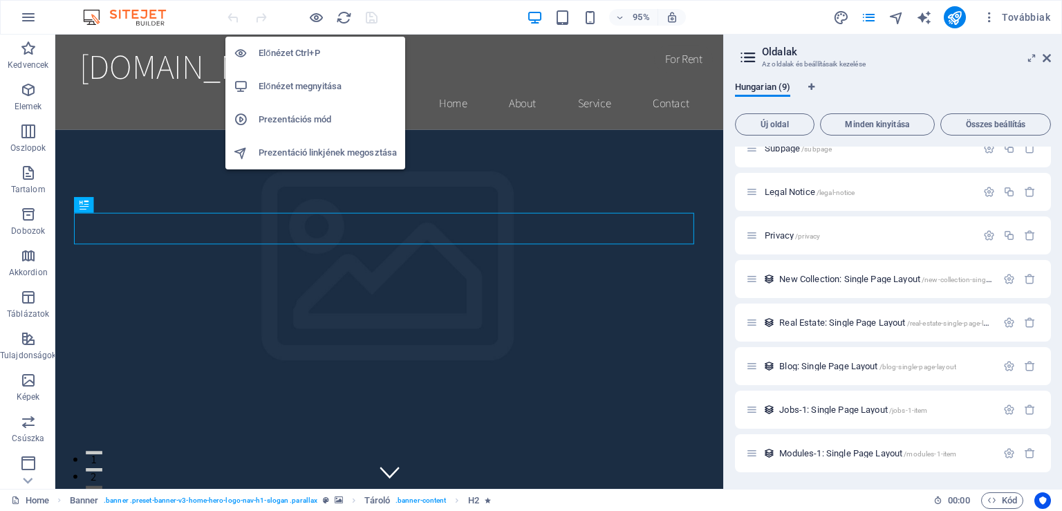
click at [289, 51] on h6 "Előnézet Ctrl+P" at bounding box center [327, 53] width 138 height 17
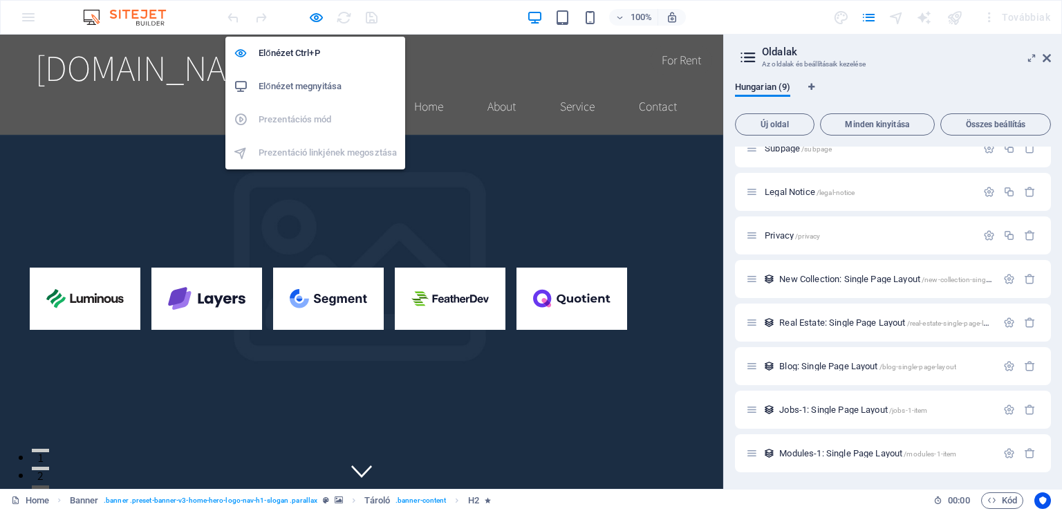
click at [304, 84] on h6 "Előnézet megnyitása" at bounding box center [327, 86] width 138 height 17
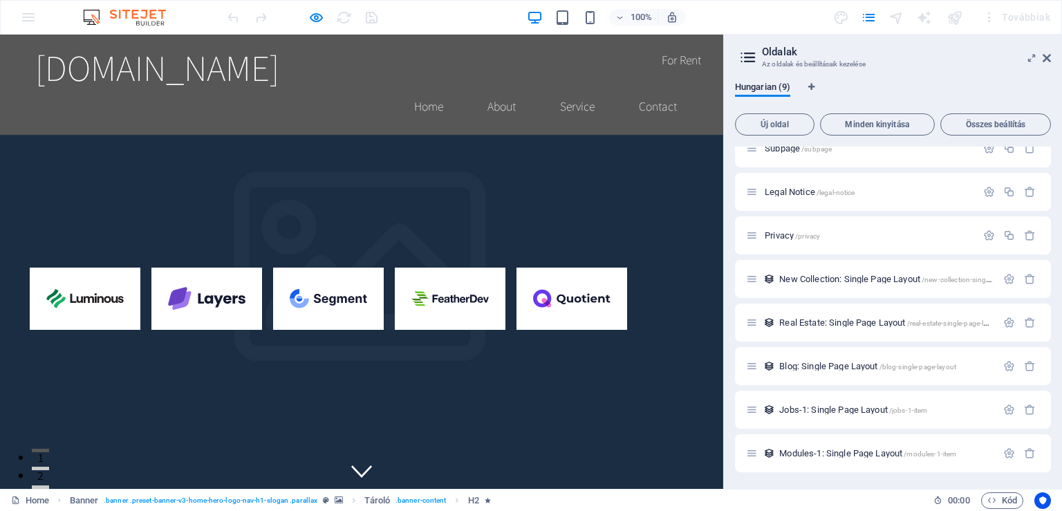
drag, startPoint x: 802, startPoint y: 123, endPoint x: 879, endPoint y: 90, distance: 83.6
click at [802, 123] on span "Új oldal" at bounding box center [774, 124] width 67 height 8
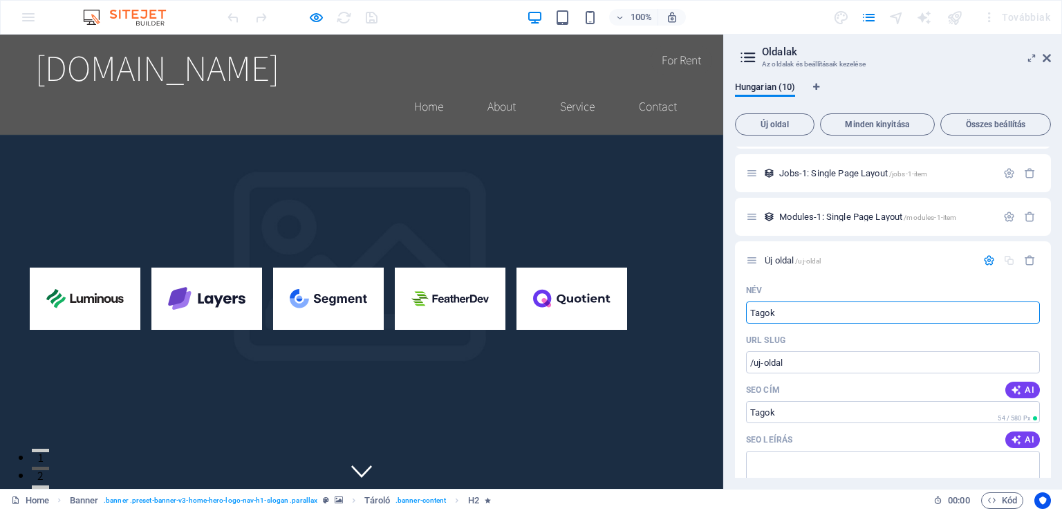
type input "Tagok"
type input "/tagok"
type input "T"
type input "/"
type input "D"
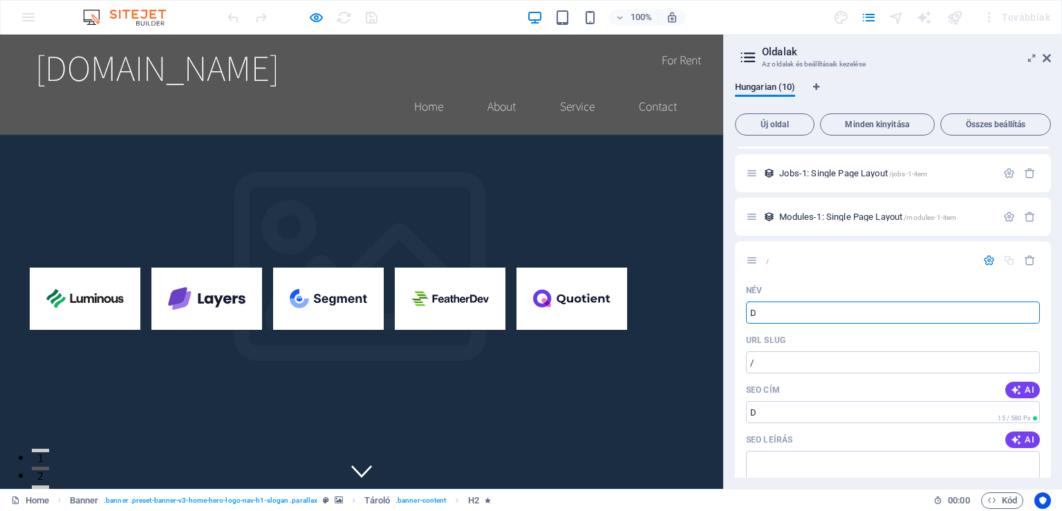
type input "/d"
type input "D"
type input "Diák"
type input "/dia"
type input "Diá"
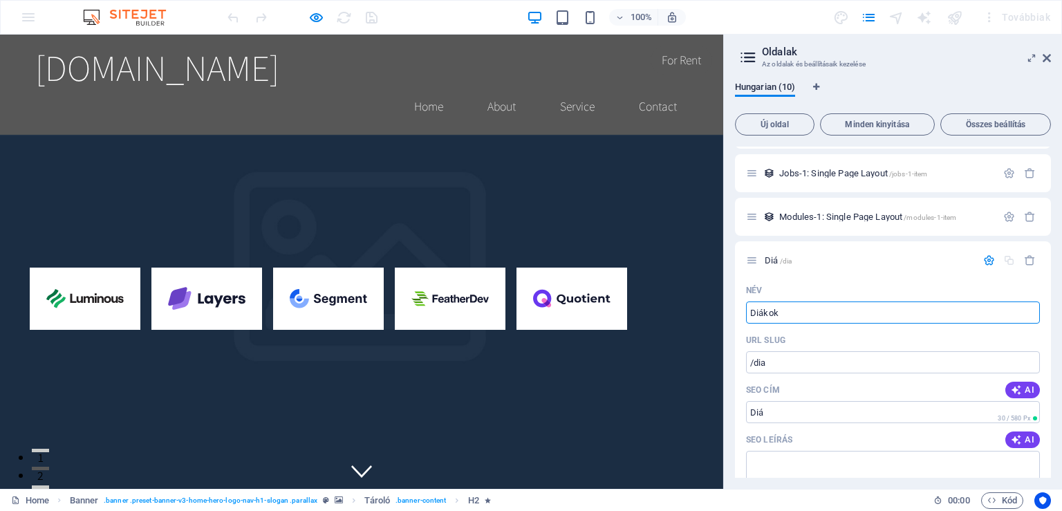
type input "Diákok"
type input "/diakok"
type input "Diákok"
type input "Diákoknak"
type input "/diakoknak"
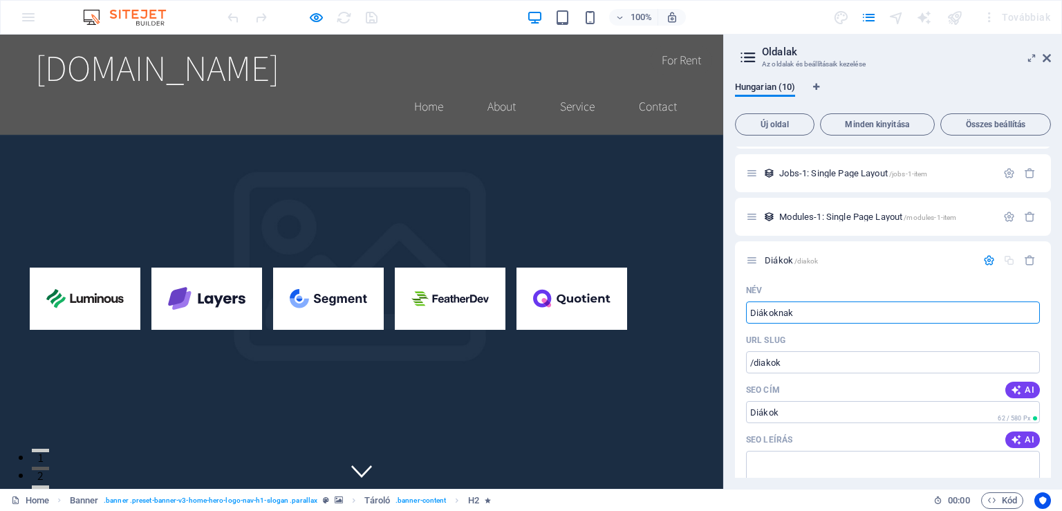
type input "Diákoknak"
type input "Diákokn"
type input "/diakokn"
type input "Diákokn"
type input "Diákoknak"
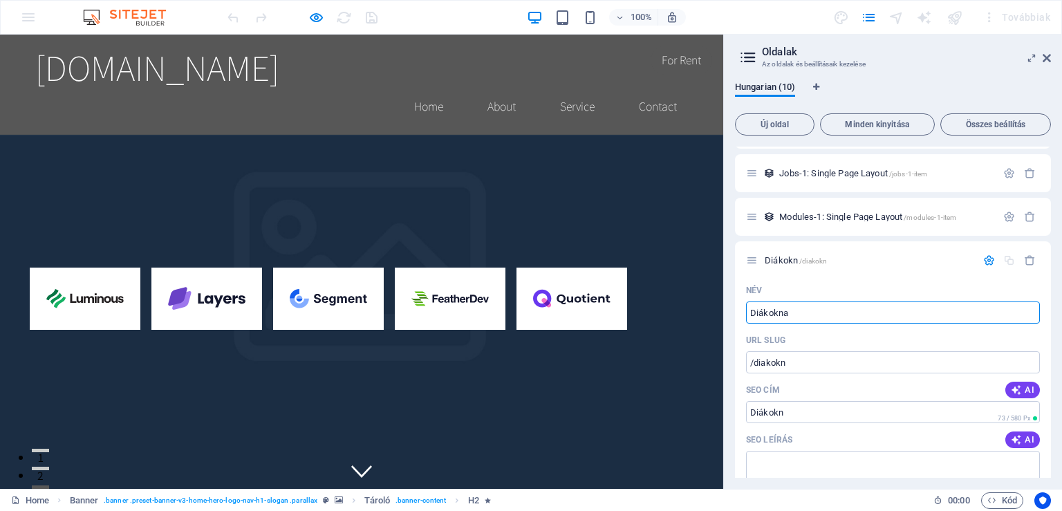
type input "/diakokna"
type input "Diákokna"
type input "Diákoknak"
type input "/diakoknak"
type input "Diákoknak"
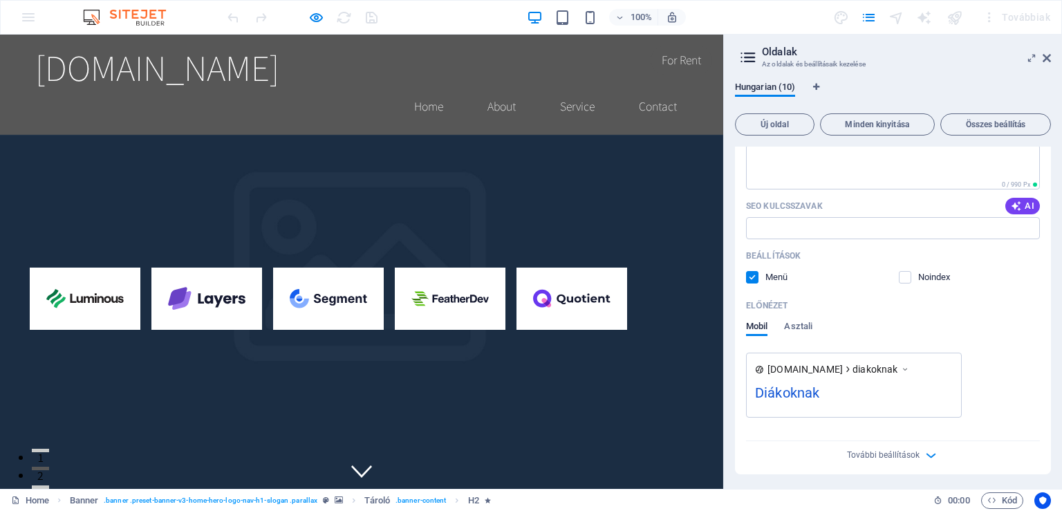
scroll to position [605, 0]
click at [901, 278] on label at bounding box center [904, 275] width 12 height 12
click at [0, 0] on input "checkbox" at bounding box center [0, 0] width 0 height 0
click at [753, 276] on label at bounding box center [752, 275] width 12 height 12
click at [0, 0] on input "checkbox" at bounding box center [0, 0] width 0 height 0
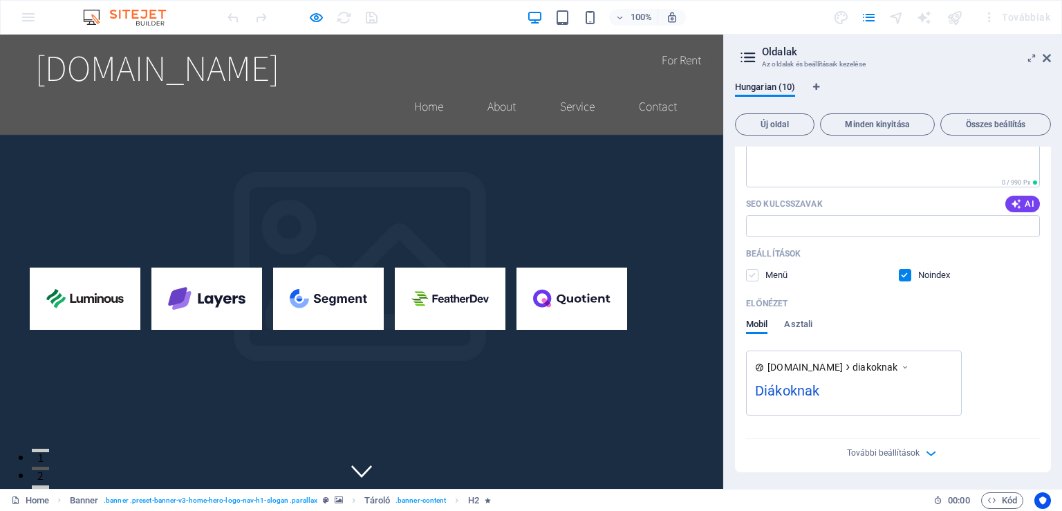
click at [753, 274] on label at bounding box center [752, 275] width 12 height 12
click at [0, 0] on input "checkbox" at bounding box center [0, 0] width 0 height 0
click at [923, 453] on icon "button" at bounding box center [931, 453] width 16 height 16
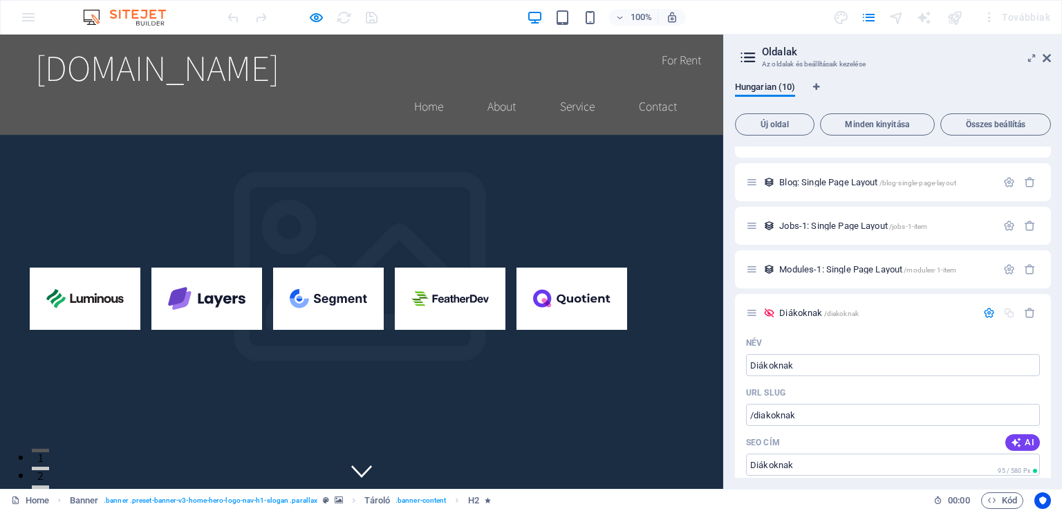
scroll to position [0, 0]
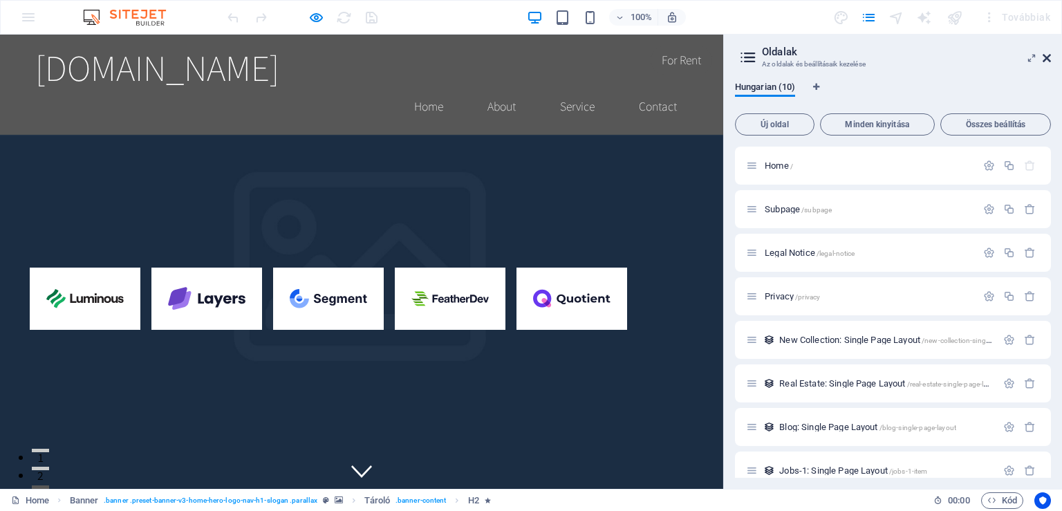
click at [1048, 58] on icon at bounding box center [1046, 58] width 8 height 11
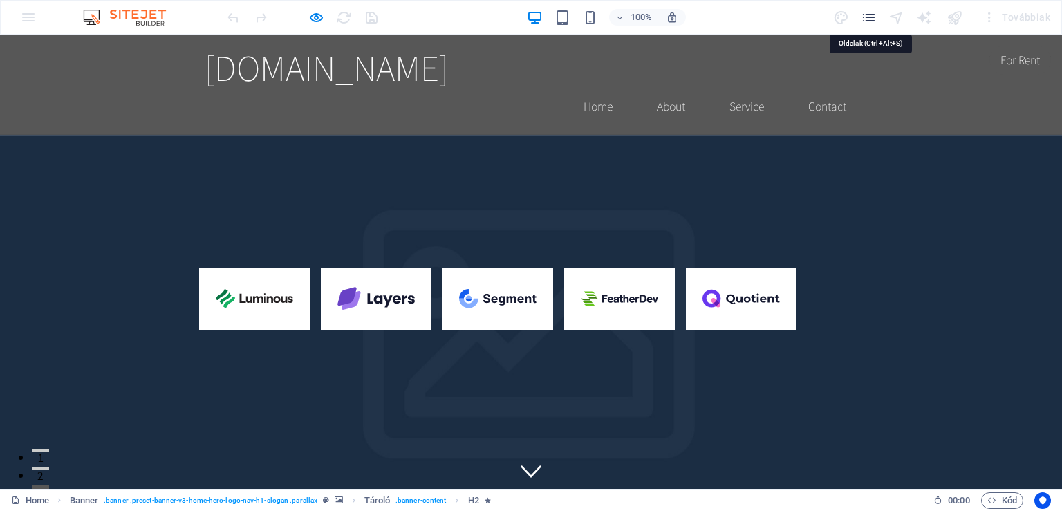
click at [868, 22] on icon "pages" at bounding box center [868, 18] width 16 height 16
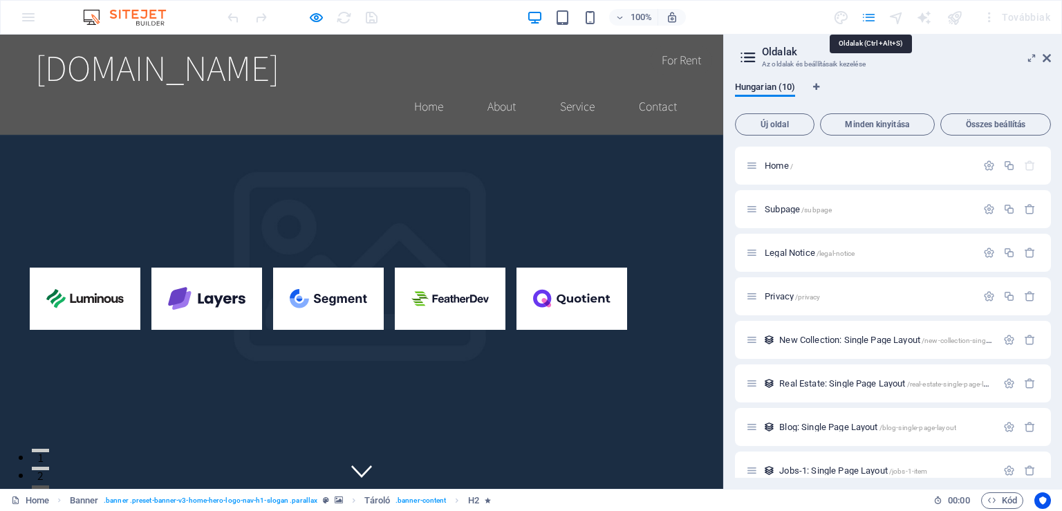
scroll to position [297, 0]
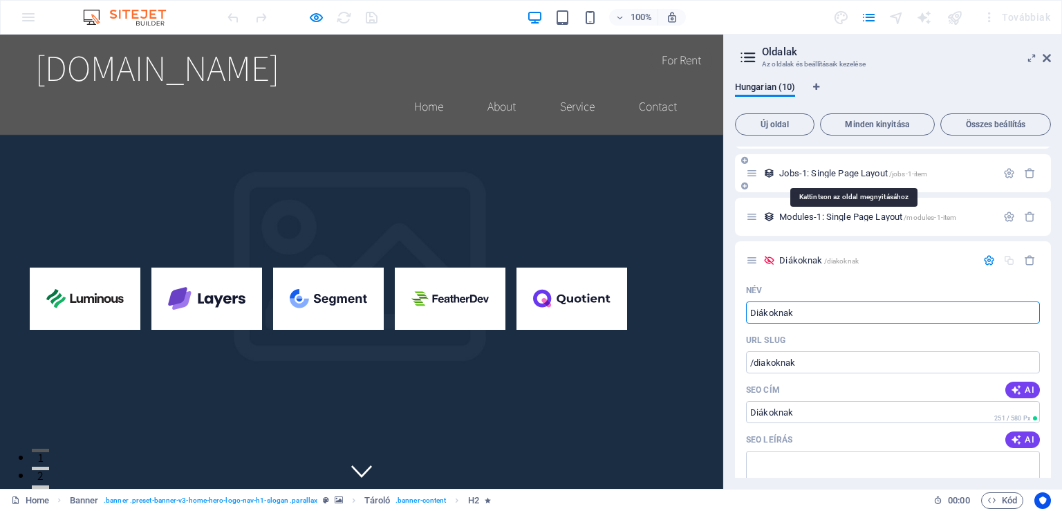
click at [798, 172] on span "Jobs-1: Single Page Layout /jobs-1-item" at bounding box center [853, 173] width 148 height 10
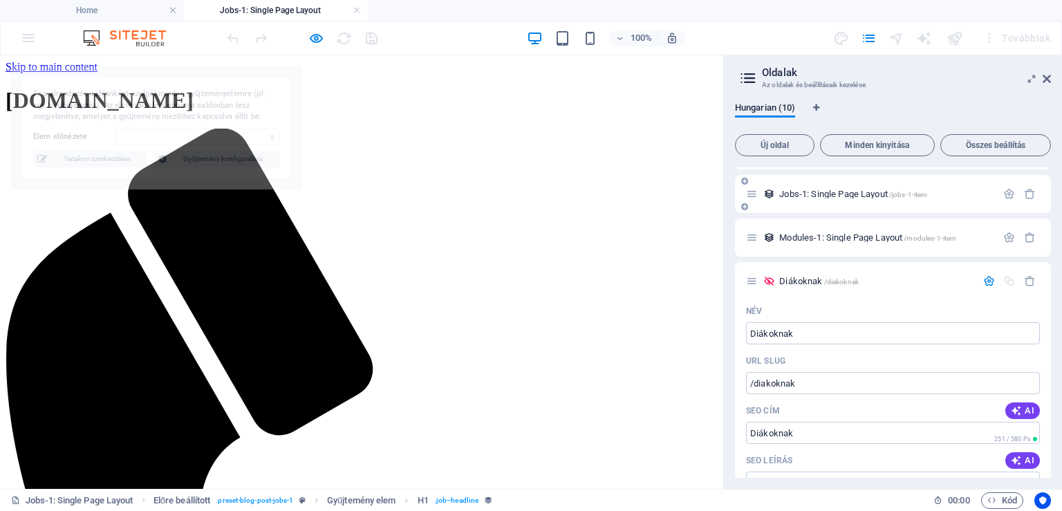
scroll to position [350, 0]
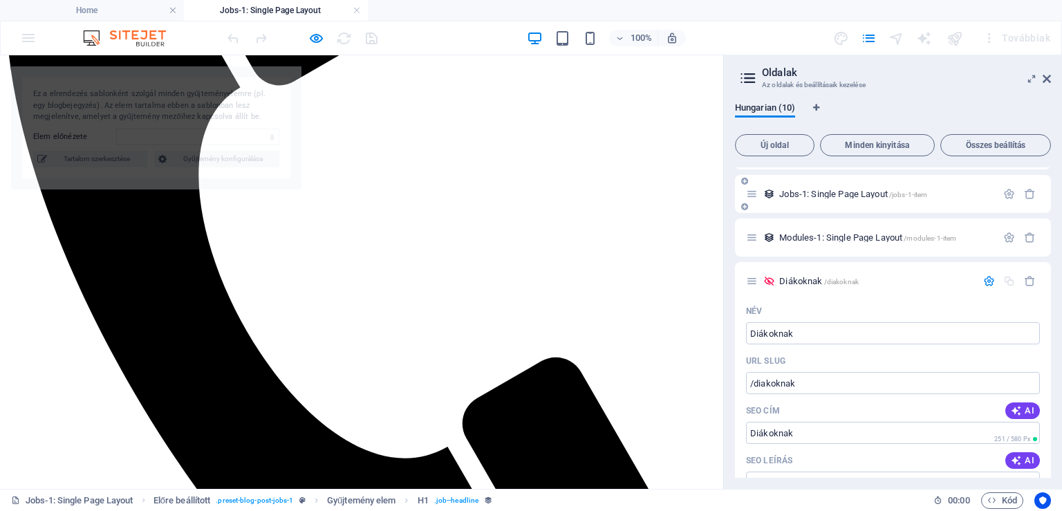
select select "68e2391d2f8aa4419e076880"
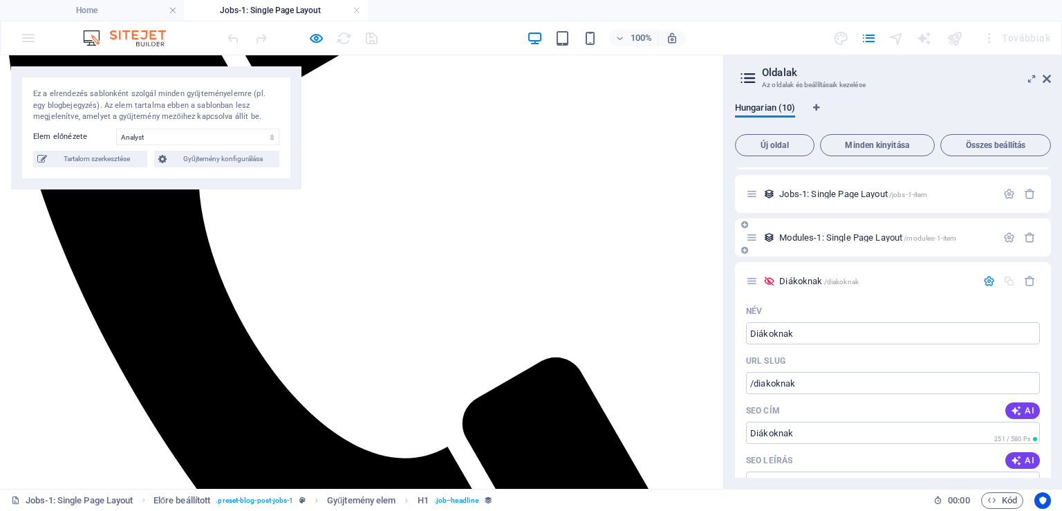
click at [827, 242] on div "Modules-1: Single Page Layout /modules-1-item" at bounding box center [871, 237] width 250 height 16
click at [827, 239] on span "Modules-1: Single Page Layout /modules-1-item" at bounding box center [867, 237] width 177 height 10
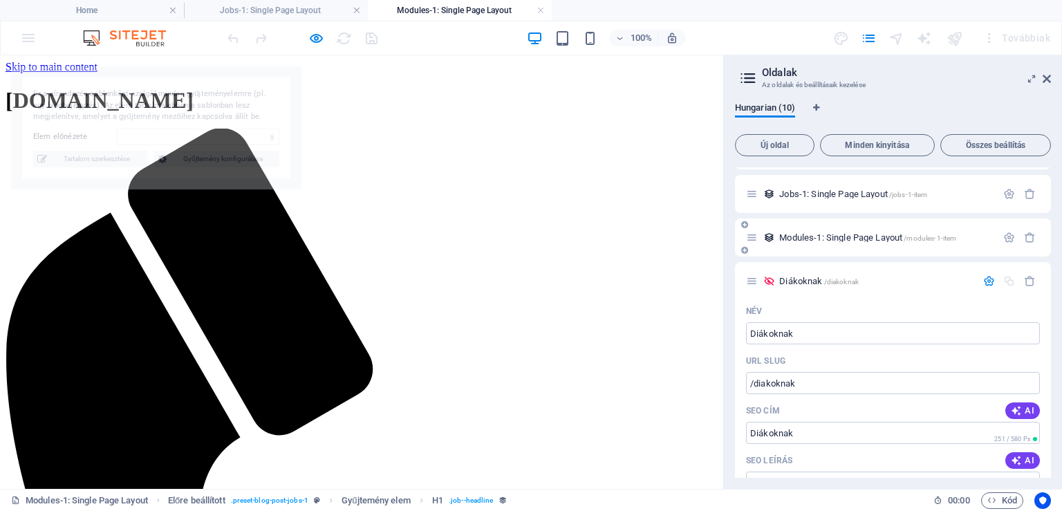
scroll to position [0, 0]
select select "68e2391d2f8aa4419e076886"
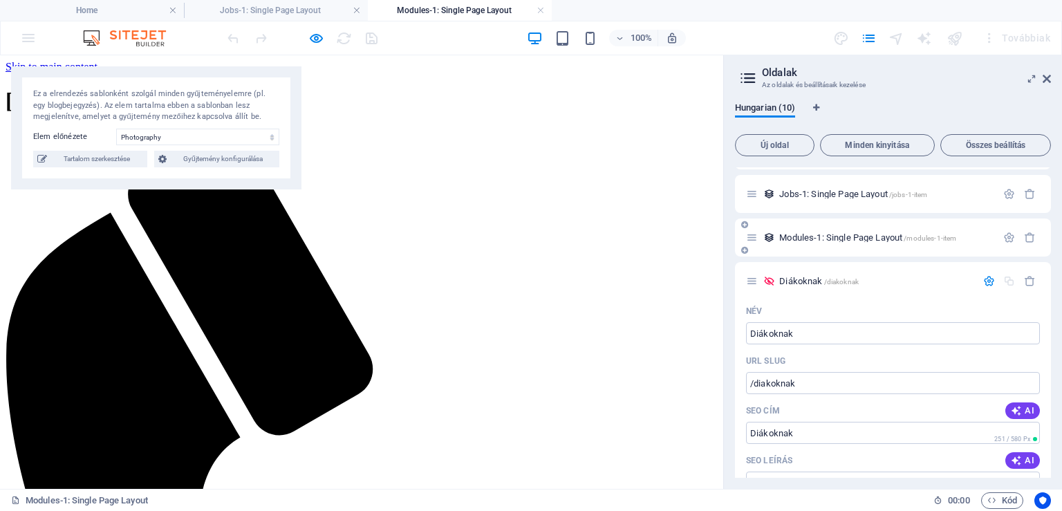
click at [745, 224] on icon at bounding box center [744, 224] width 7 height 8
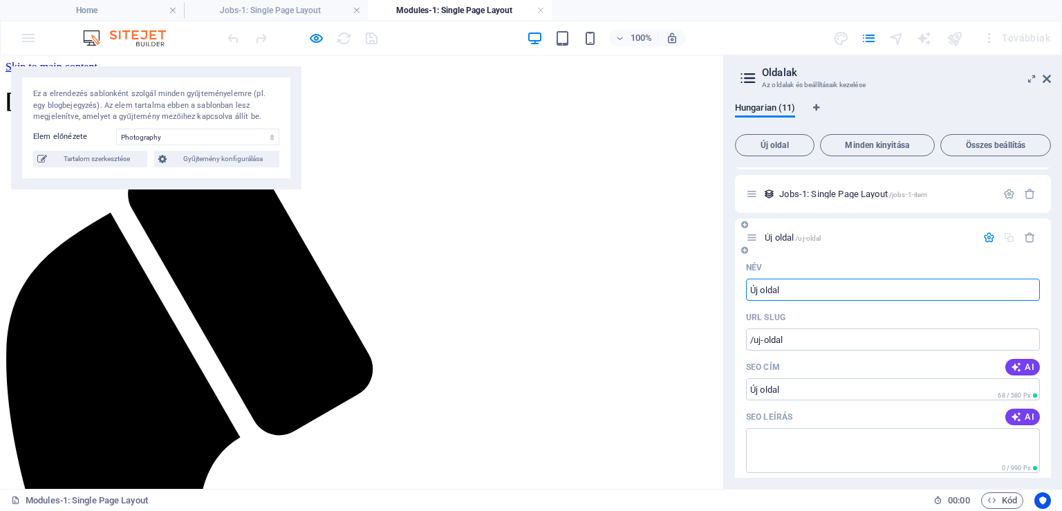
click at [743, 224] on icon at bounding box center [744, 224] width 7 height 8
click at [885, 236] on p "Új oldal 1 /uj-oldal-1" at bounding box center [867, 237] width 207 height 9
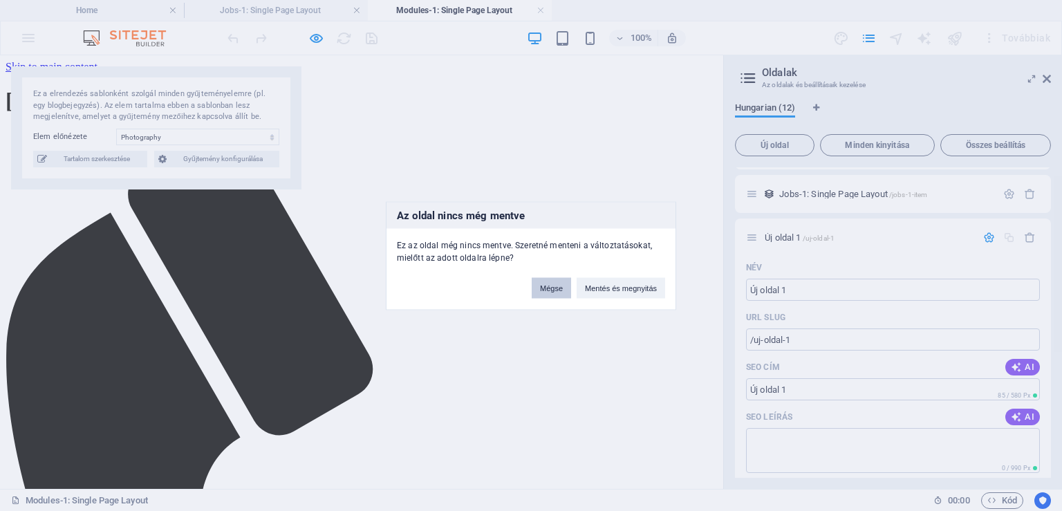
click at [563, 290] on button "Mégse" at bounding box center [550, 287] width 39 height 21
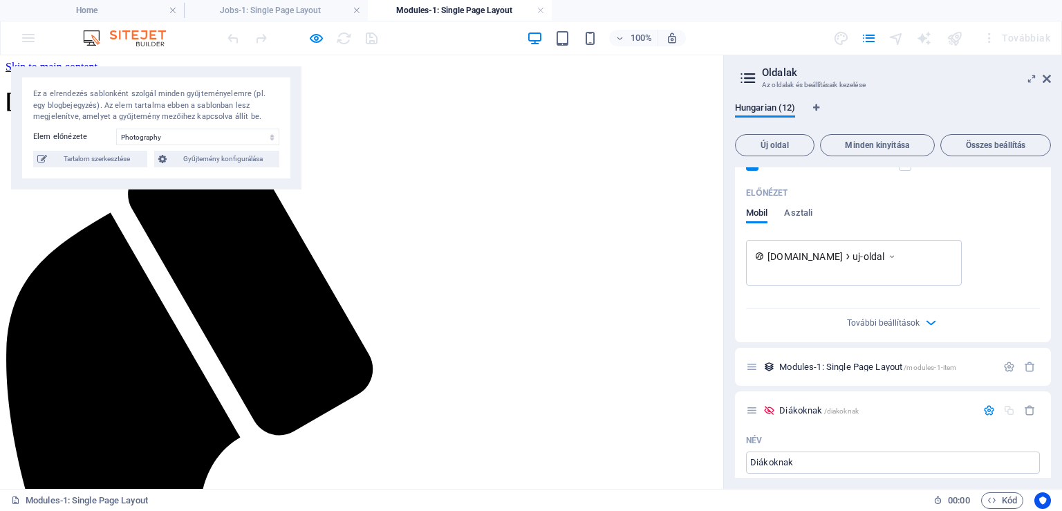
scroll to position [1304, 0]
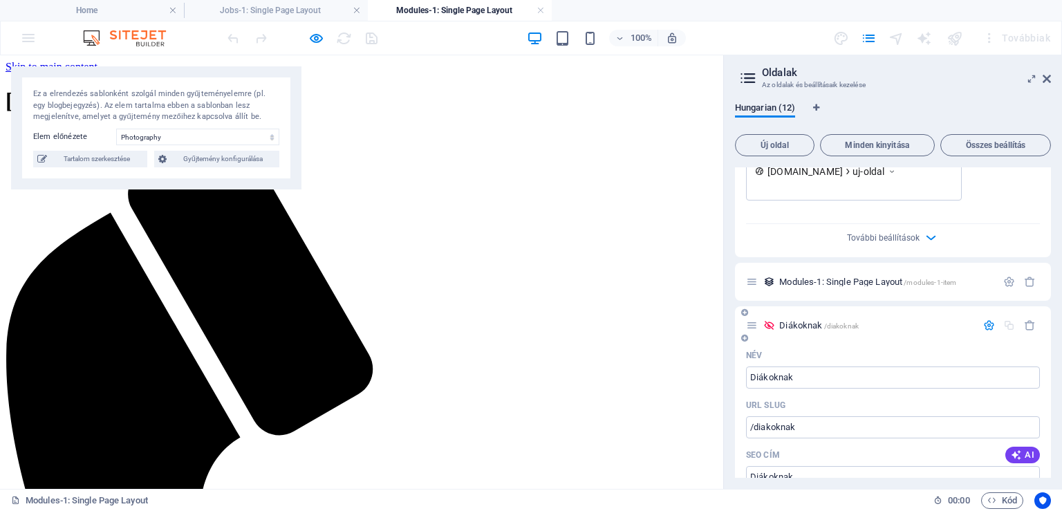
click at [804, 322] on span "Diákoknak /diakoknak" at bounding box center [818, 325] width 79 height 10
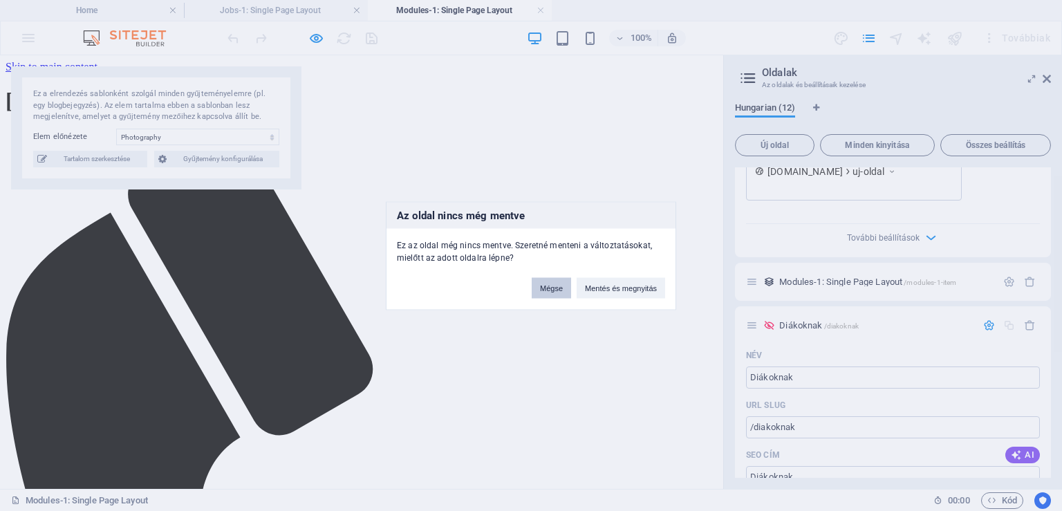
click at [556, 283] on button "Mégse" at bounding box center [550, 287] width 39 height 21
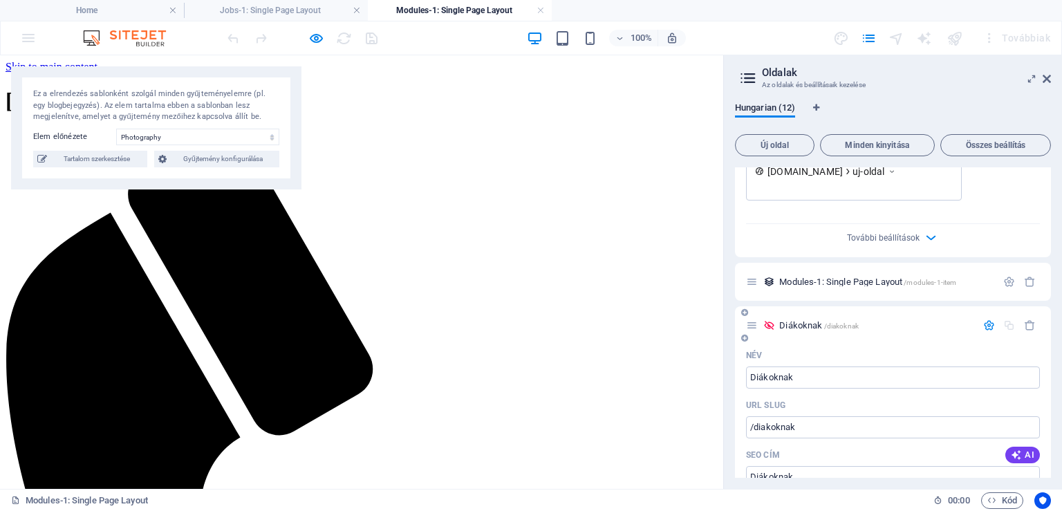
click at [983, 324] on icon "button" at bounding box center [989, 325] width 12 height 12
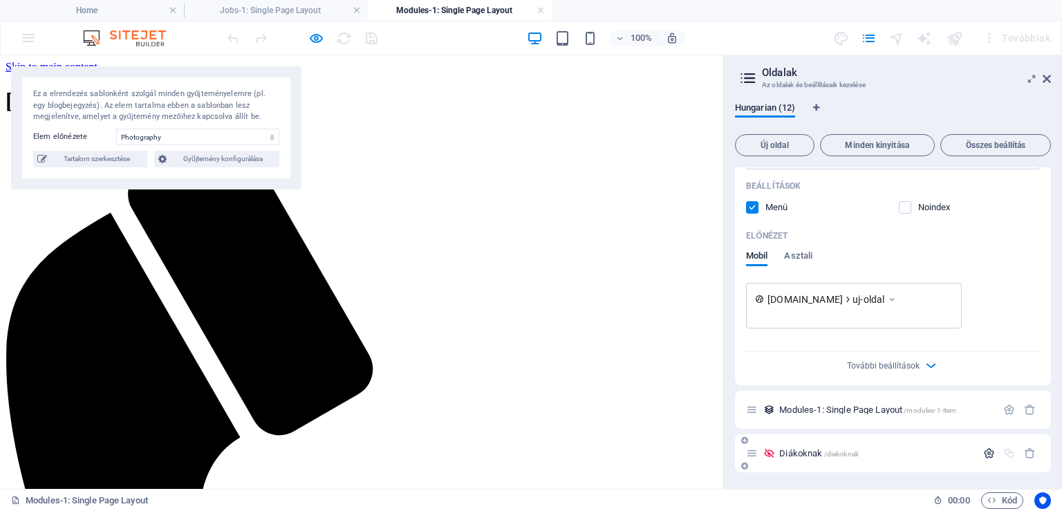
scroll to position [1175, 0]
click at [1048, 79] on icon at bounding box center [1046, 78] width 8 height 11
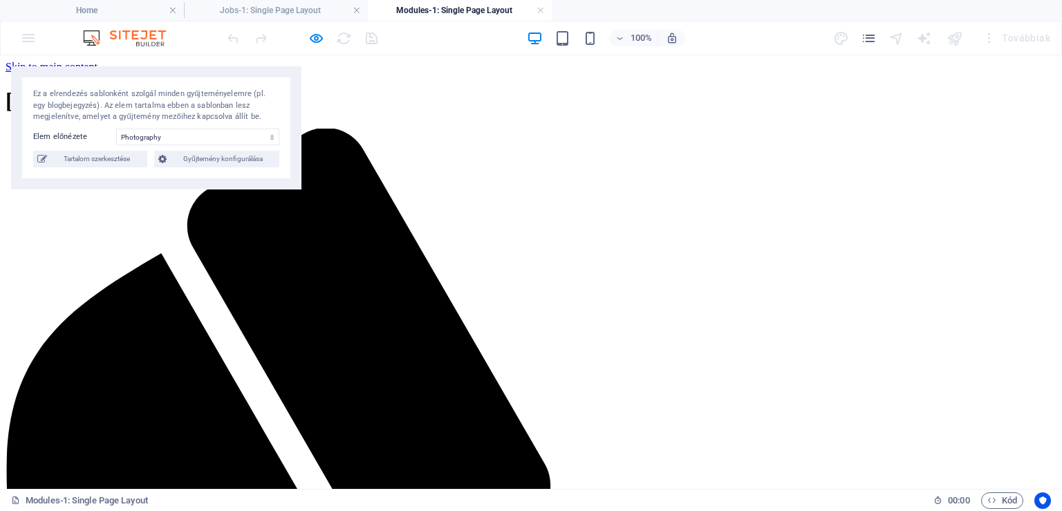
click at [355, 88] on div "[DOMAIN_NAME]" at bounding box center [531, 101] width 1051 height 26
click at [230, 162] on span "Gyűjtemény konfigurálása" at bounding box center [223, 159] width 104 height 17
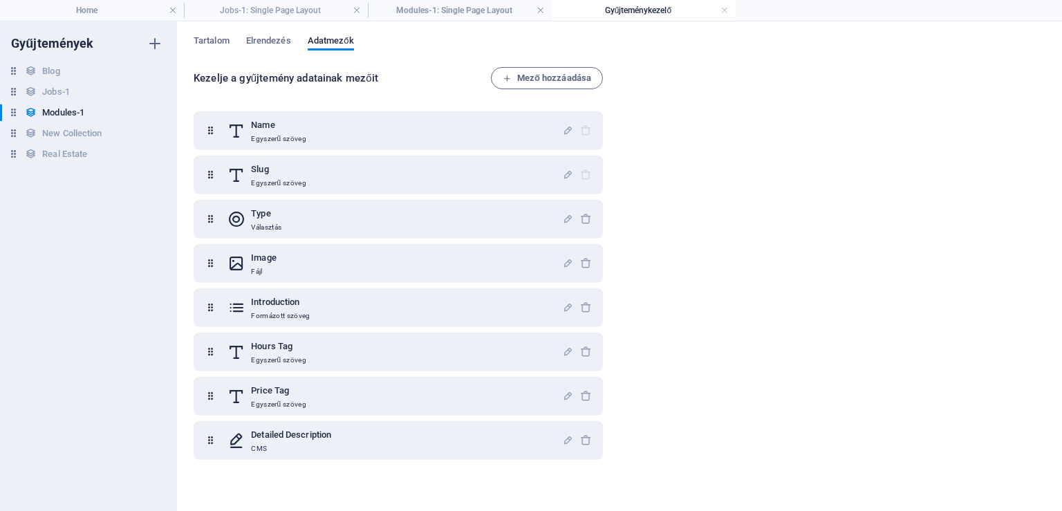
click at [447, 151] on div "Name Egyszerű szöveg Slug Egyszerű szöveg Type Választás Image Fájl Introductio…" at bounding box center [398, 285] width 409 height 348
click at [745, 156] on div "Kezelje a gyűjtemény adatainak mezőit Mező hozzáadása Name Egyszerű szöveg Slug…" at bounding box center [619, 282] width 851 height 430
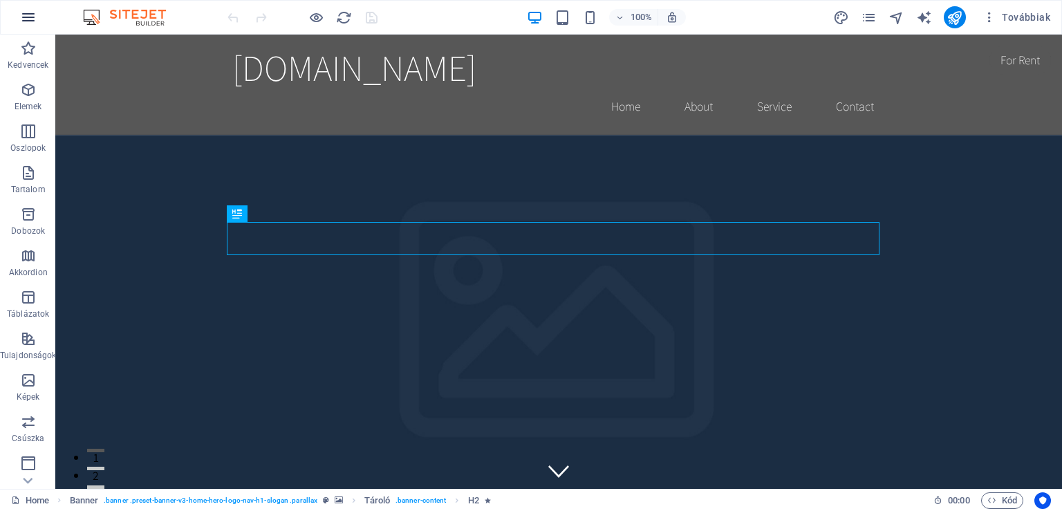
click at [30, 18] on icon "button" at bounding box center [28, 17] width 17 height 17
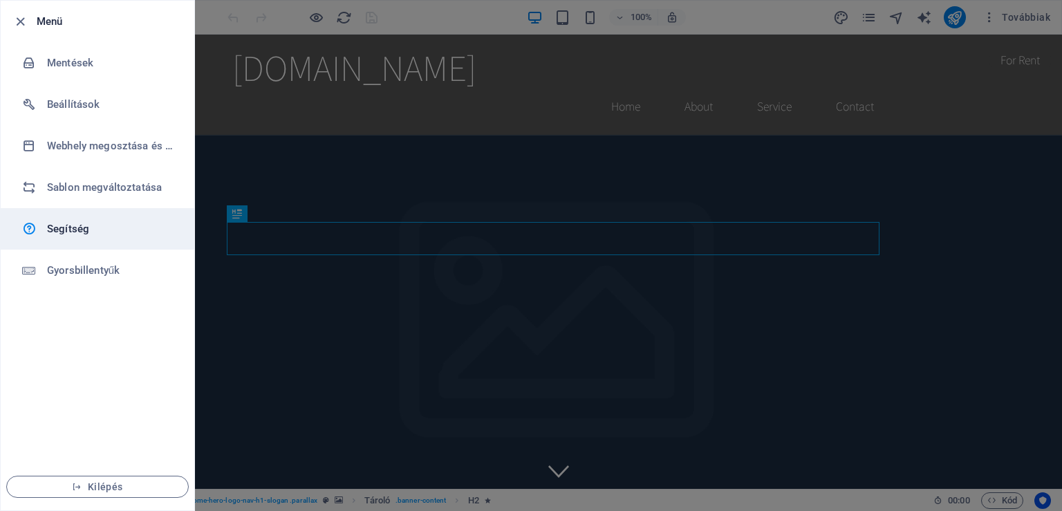
click at [93, 229] on h6 "Segítség" at bounding box center [111, 228] width 128 height 17
click at [25, 23] on icon "button" at bounding box center [20, 22] width 16 height 16
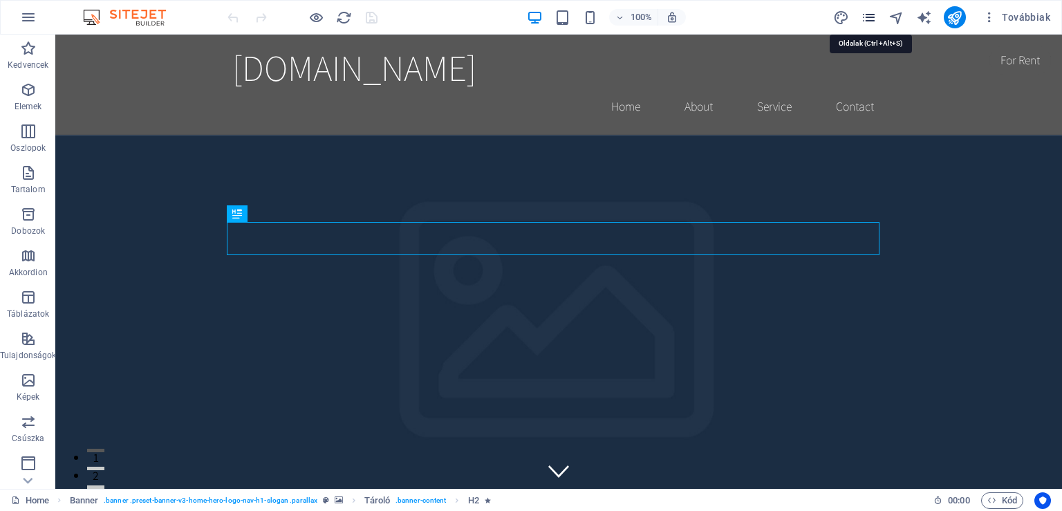
click at [863, 21] on icon "pages" at bounding box center [868, 18] width 16 height 16
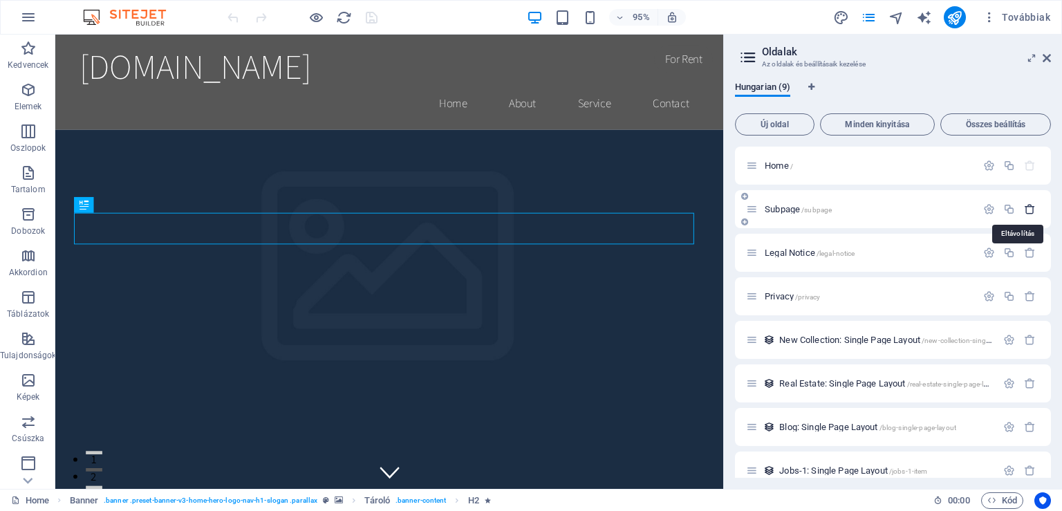
click at [1024, 213] on icon "button" at bounding box center [1030, 209] width 12 height 12
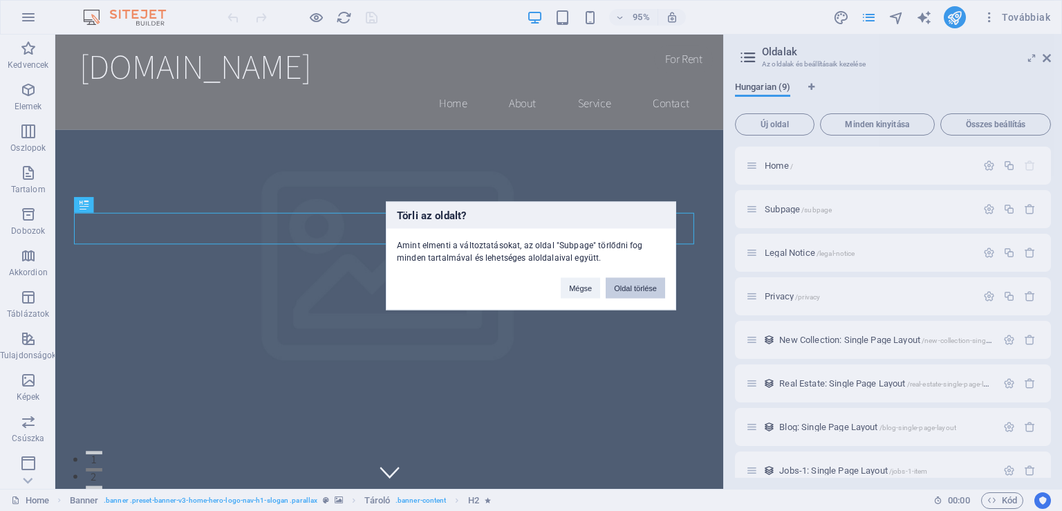
click at [629, 283] on button "Oldal törlése" at bounding box center [634, 287] width 59 height 21
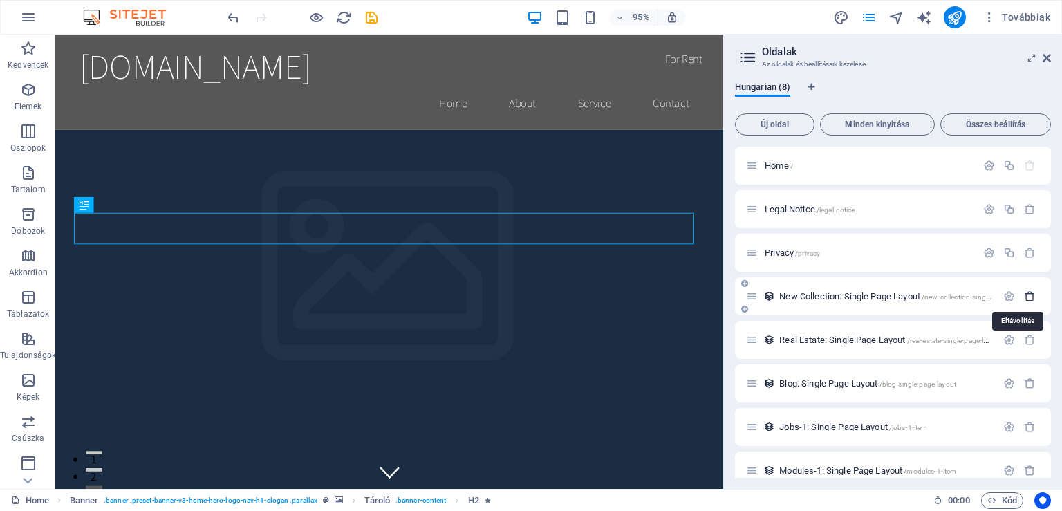
click at [1024, 292] on icon "button" at bounding box center [1030, 296] width 12 height 12
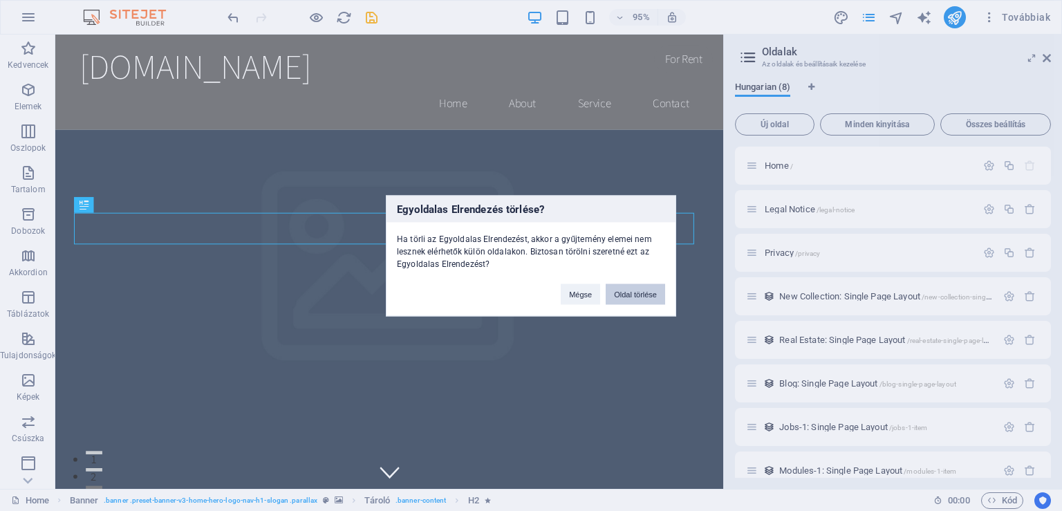
click at [647, 301] on button "Oldal törlése" at bounding box center [634, 293] width 59 height 21
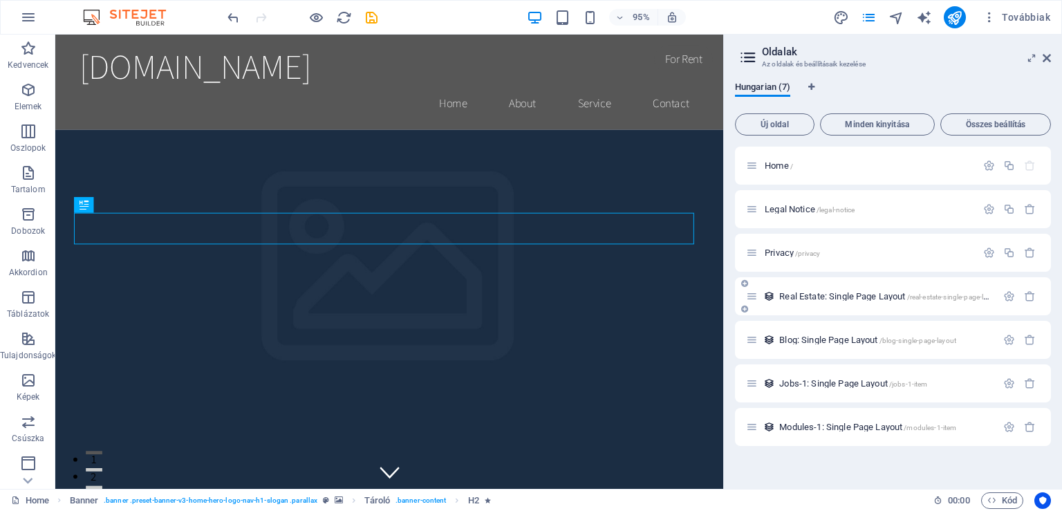
click at [1029, 303] on div at bounding box center [1019, 296] width 41 height 15
click at [1024, 301] on icon "button" at bounding box center [1030, 296] width 12 height 12
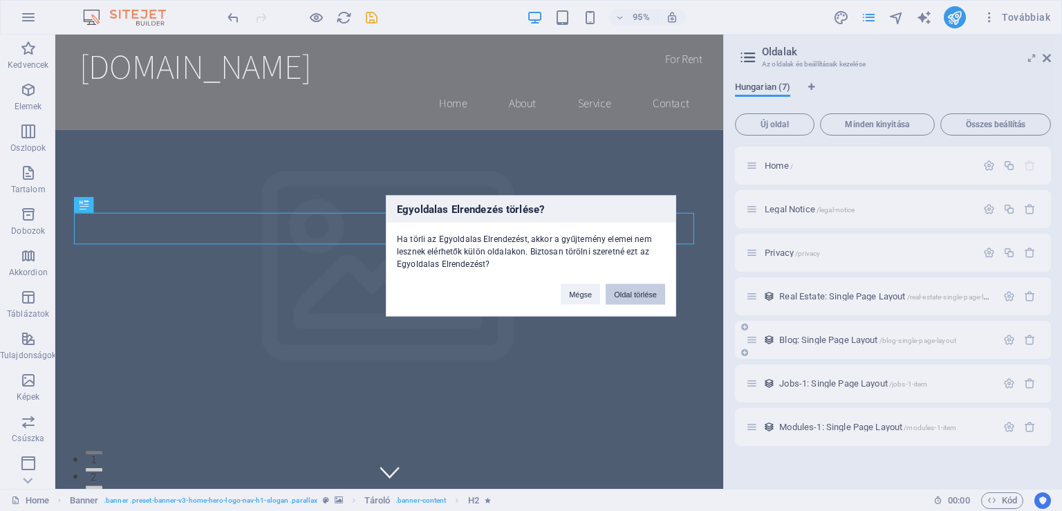
drag, startPoint x: 618, startPoint y: 292, endPoint x: 966, endPoint y: 305, distance: 347.9
click at [619, 292] on button "Oldal törlése" at bounding box center [634, 293] width 59 height 21
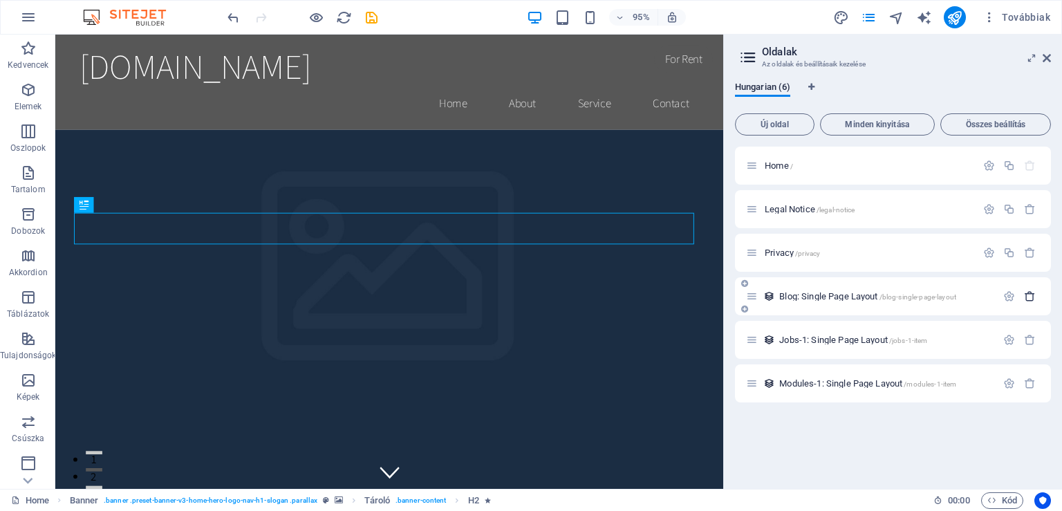
click at [1030, 296] on icon "button" at bounding box center [1030, 296] width 12 height 12
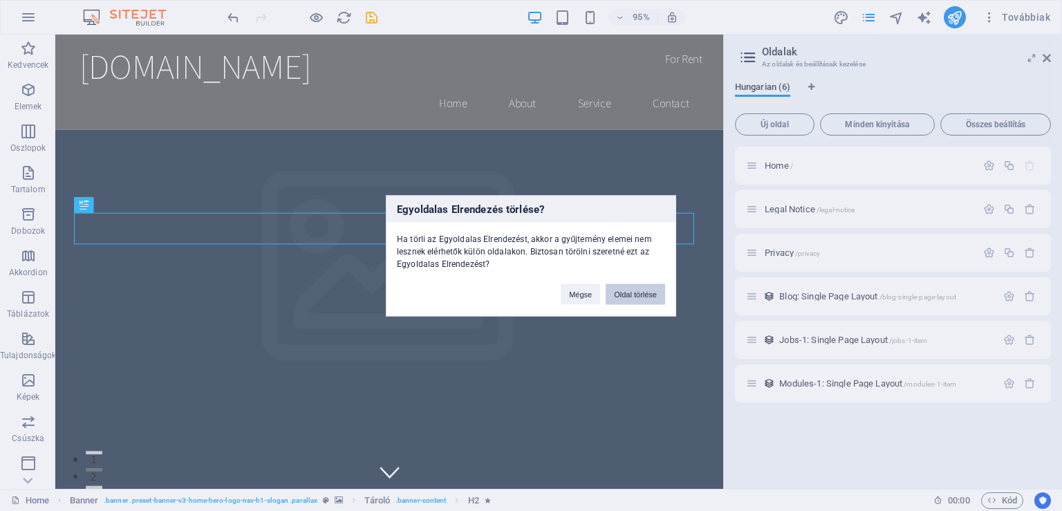
click at [646, 299] on button "Oldal törlése" at bounding box center [634, 293] width 59 height 21
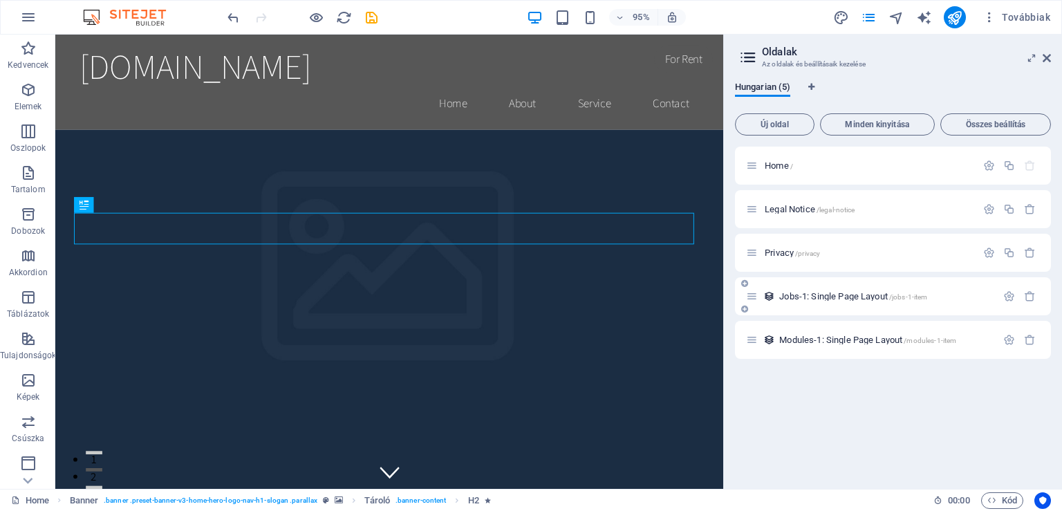
click at [1028, 303] on div at bounding box center [1019, 296] width 41 height 15
click at [1028, 300] on icon "button" at bounding box center [1030, 296] width 12 height 12
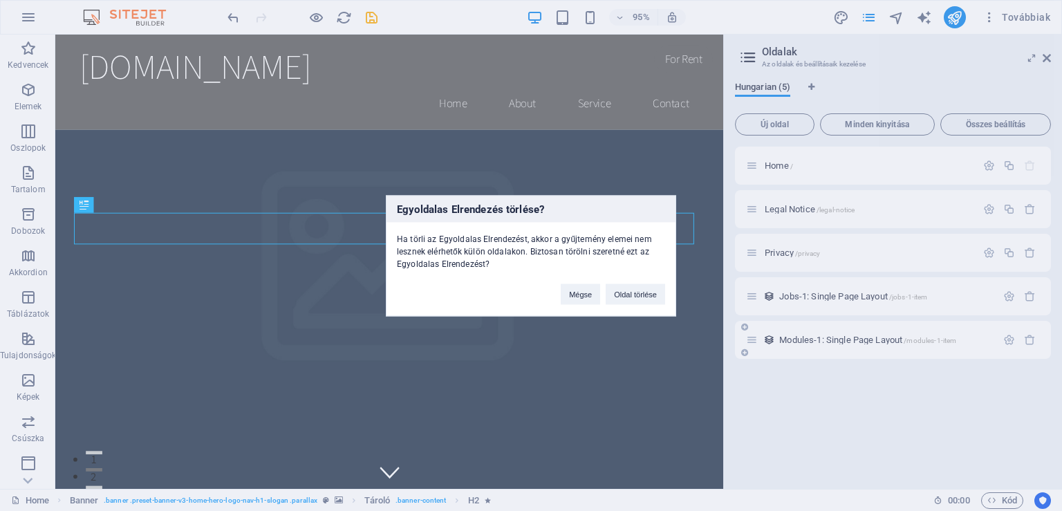
click at [637, 294] on button "Oldal törlése" at bounding box center [634, 293] width 59 height 21
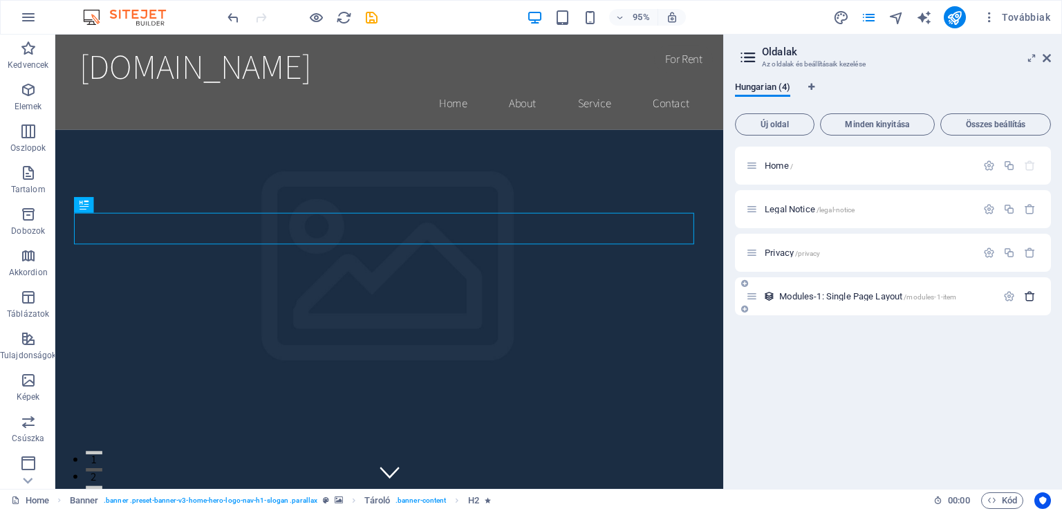
click at [1032, 295] on icon "button" at bounding box center [1030, 296] width 12 height 12
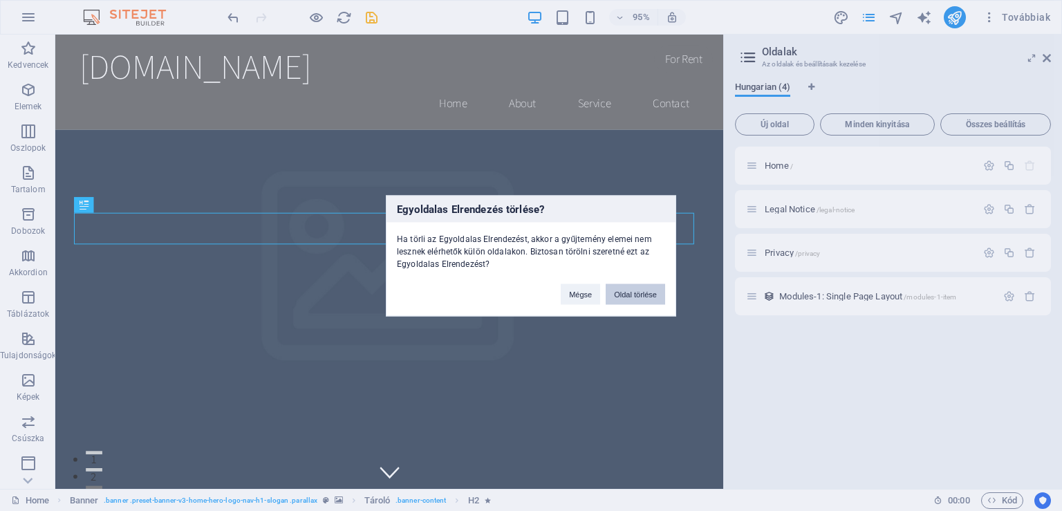
click at [659, 290] on button "Oldal törlése" at bounding box center [634, 293] width 59 height 21
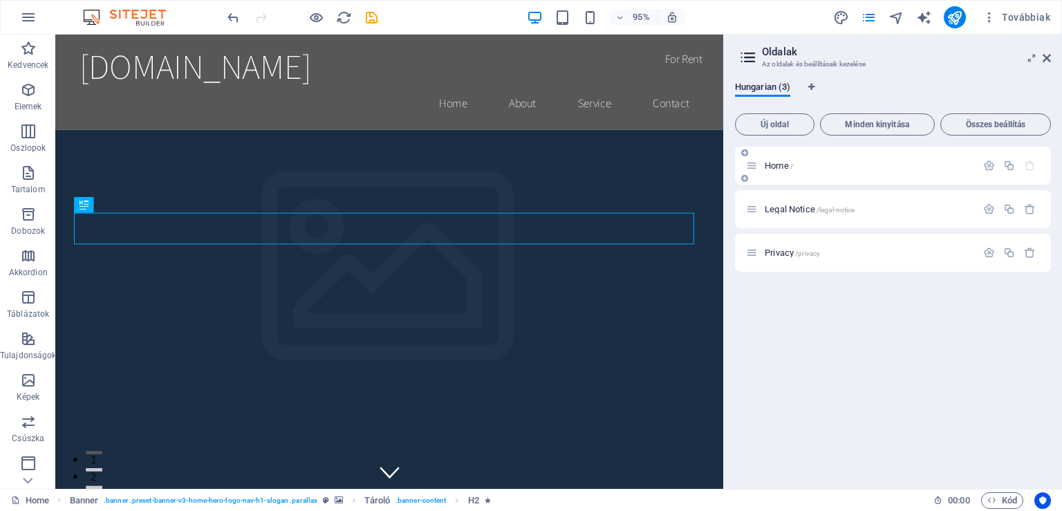
click at [780, 168] on span "Home /" at bounding box center [778, 165] width 28 height 10
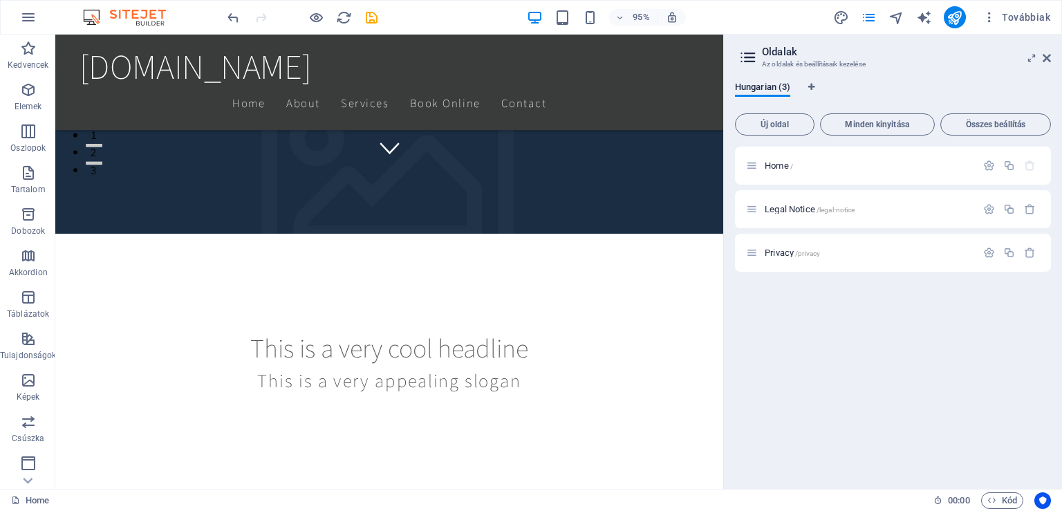
scroll to position [365, 0]
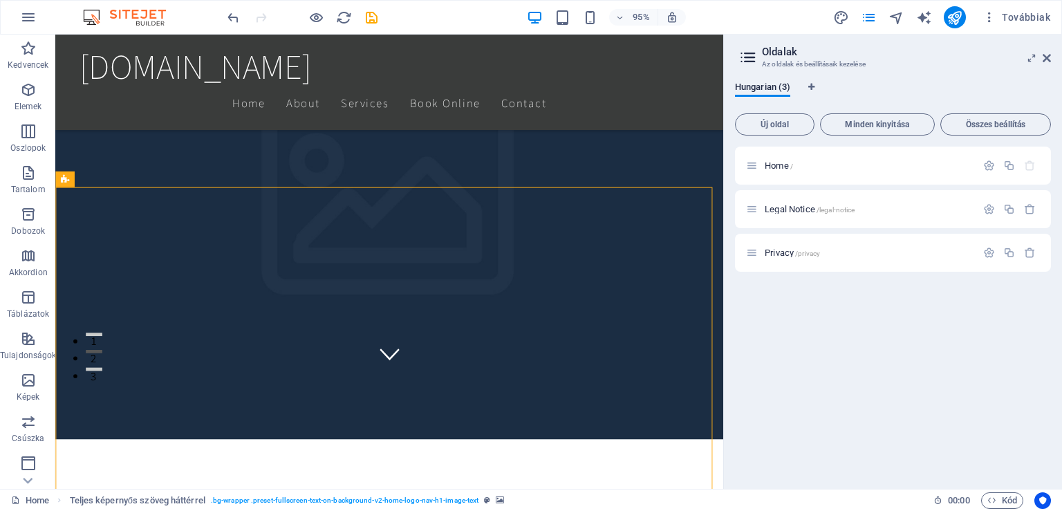
scroll to position [218, 0]
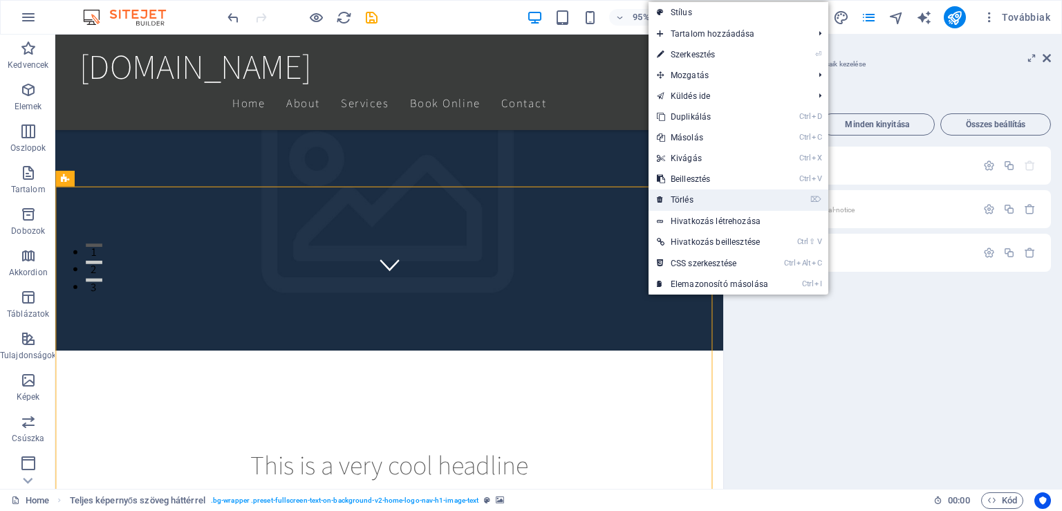
click at [685, 199] on link "⌦ Törlés" at bounding box center [712, 199] width 128 height 21
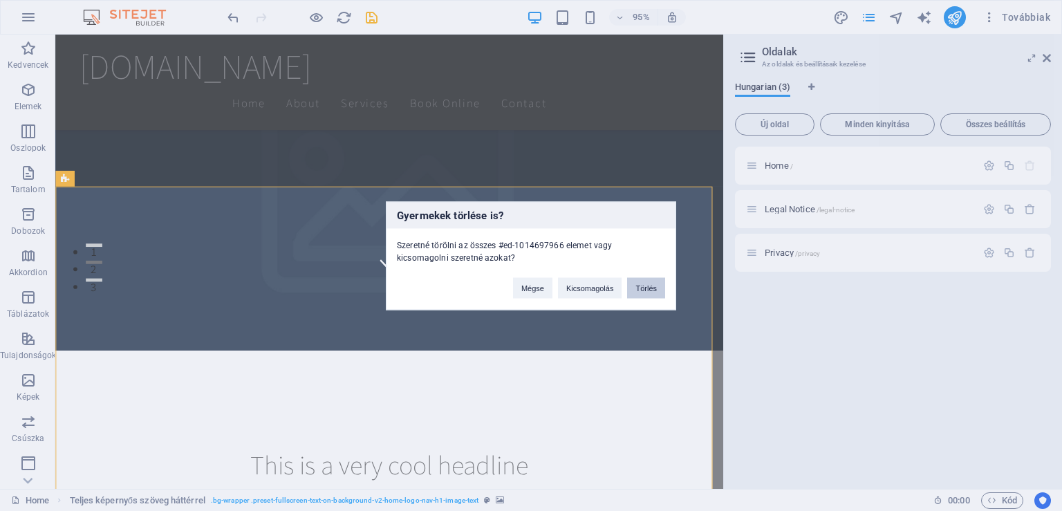
click at [650, 287] on button "Törlés" at bounding box center [646, 287] width 38 height 21
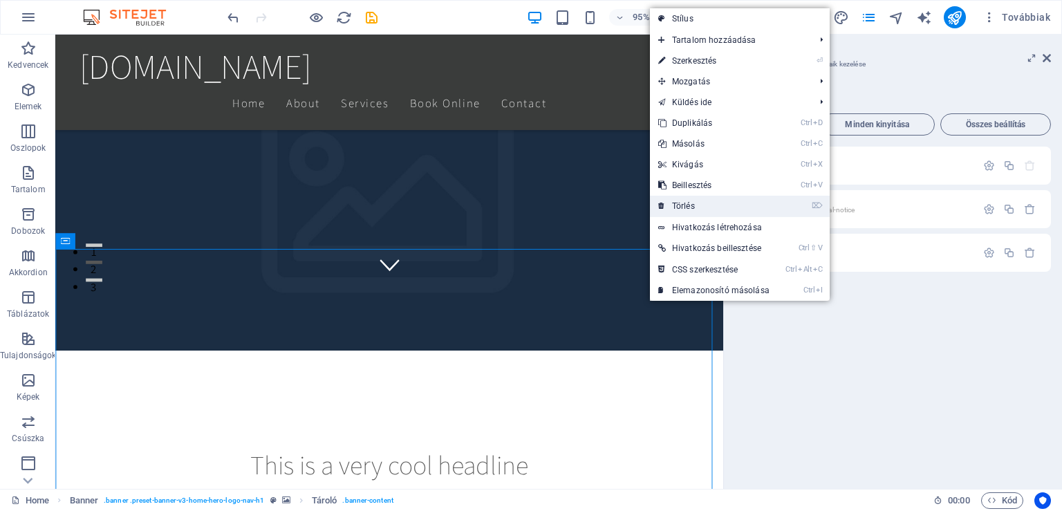
click at [705, 201] on link "⌦ Törlés" at bounding box center [714, 206] width 128 height 21
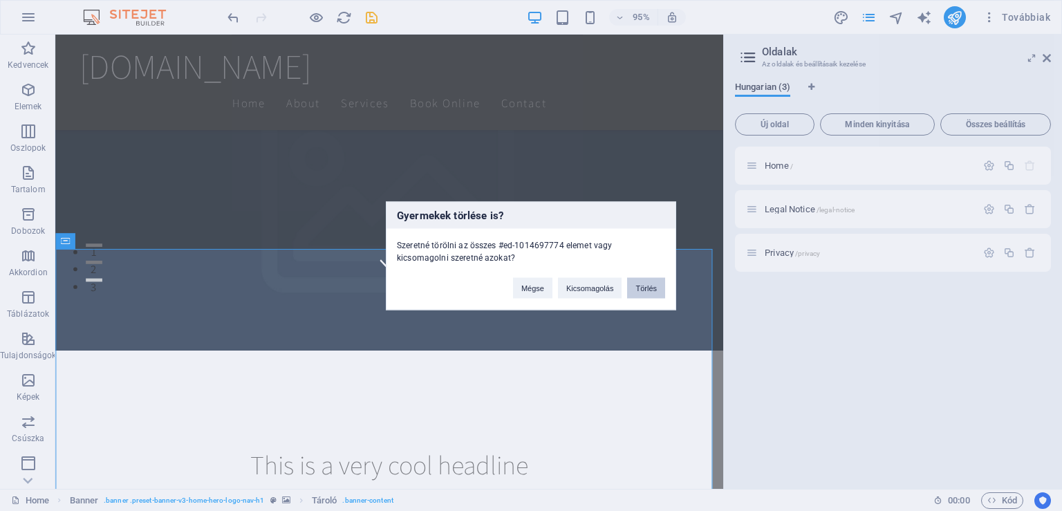
click at [649, 289] on button "Törlés" at bounding box center [646, 287] width 38 height 21
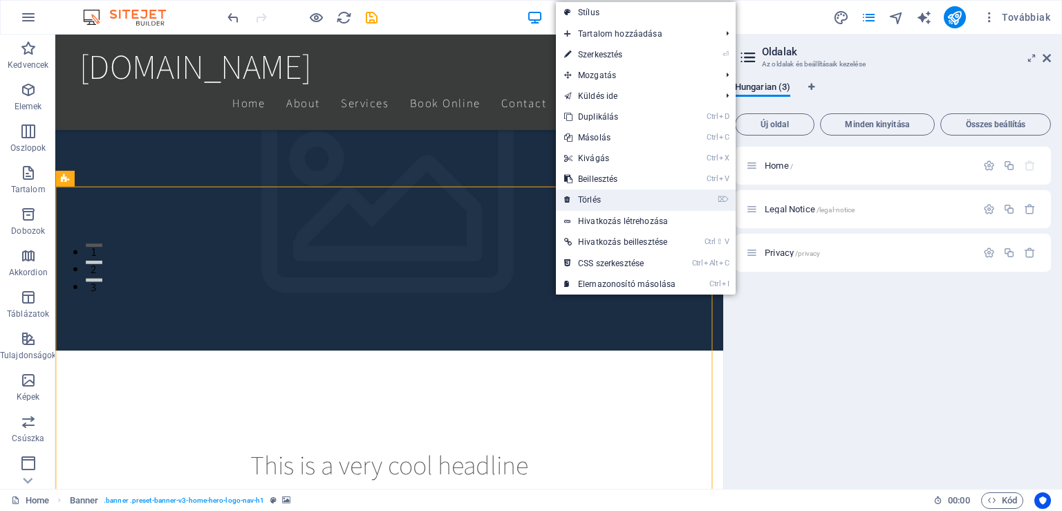
click at [620, 205] on link "⌦ Törlés" at bounding box center [620, 199] width 128 height 21
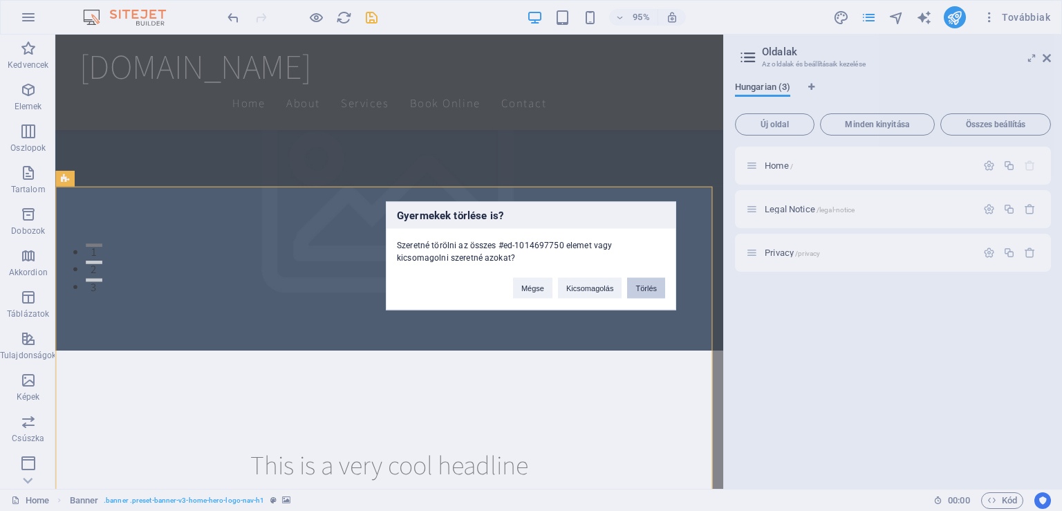
click at [650, 292] on button "Törlés" at bounding box center [646, 287] width 38 height 21
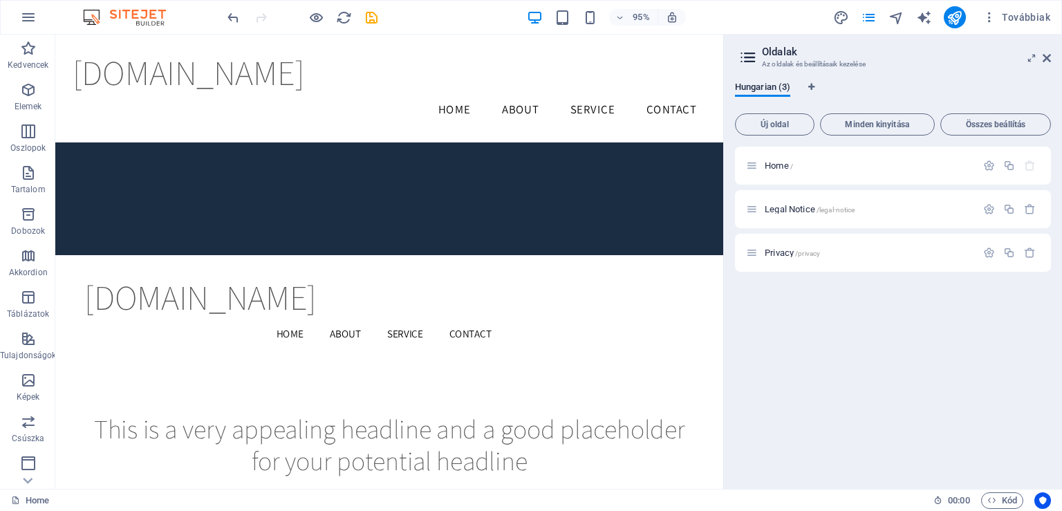
scroll to position [1678, 0]
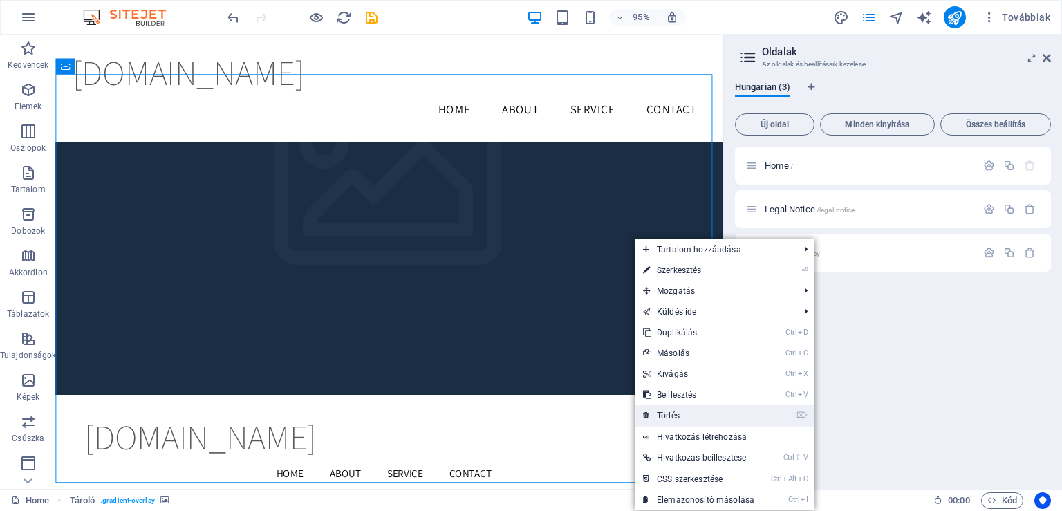
click at [681, 413] on link "⌦ Törlés" at bounding box center [698, 415] width 128 height 21
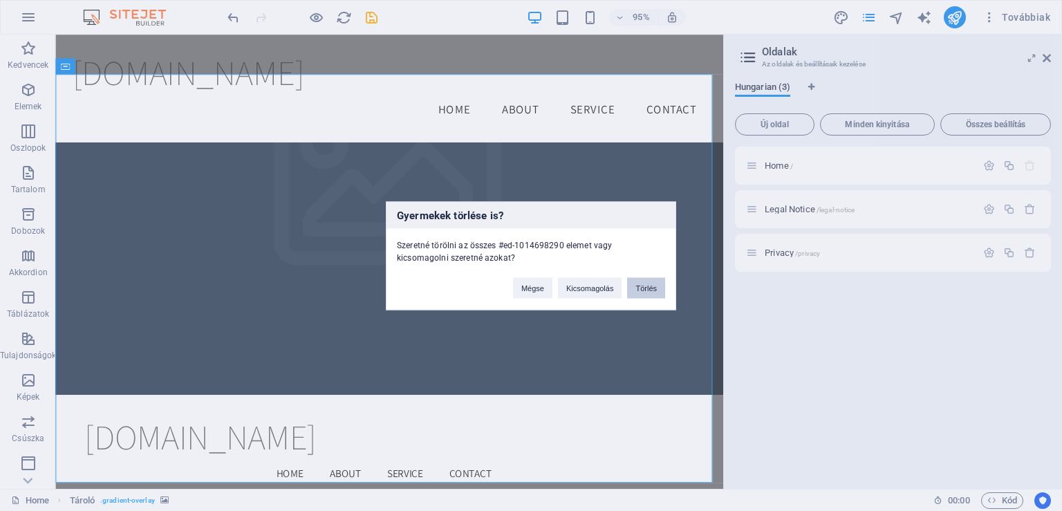
click at [646, 291] on button "Törlés" at bounding box center [646, 287] width 38 height 21
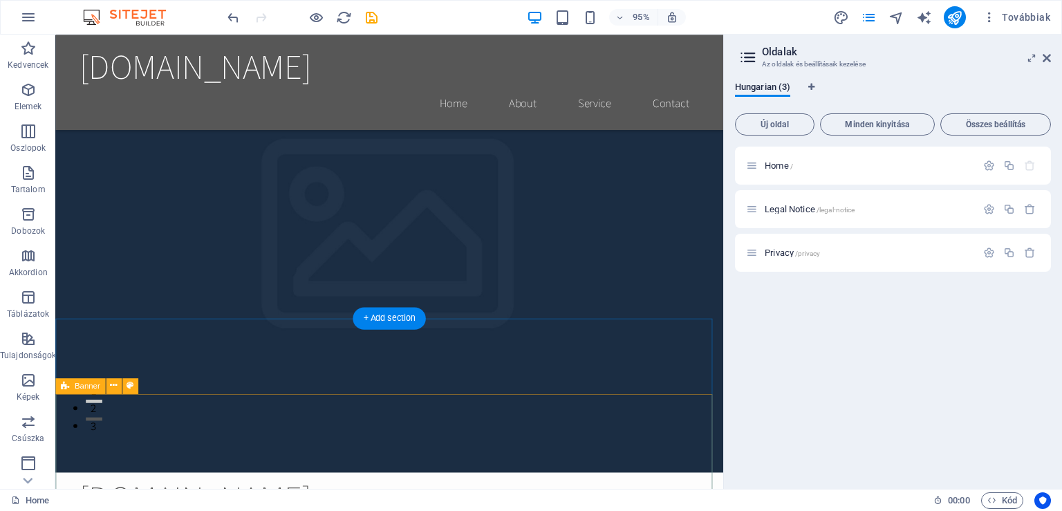
scroll to position [0, 0]
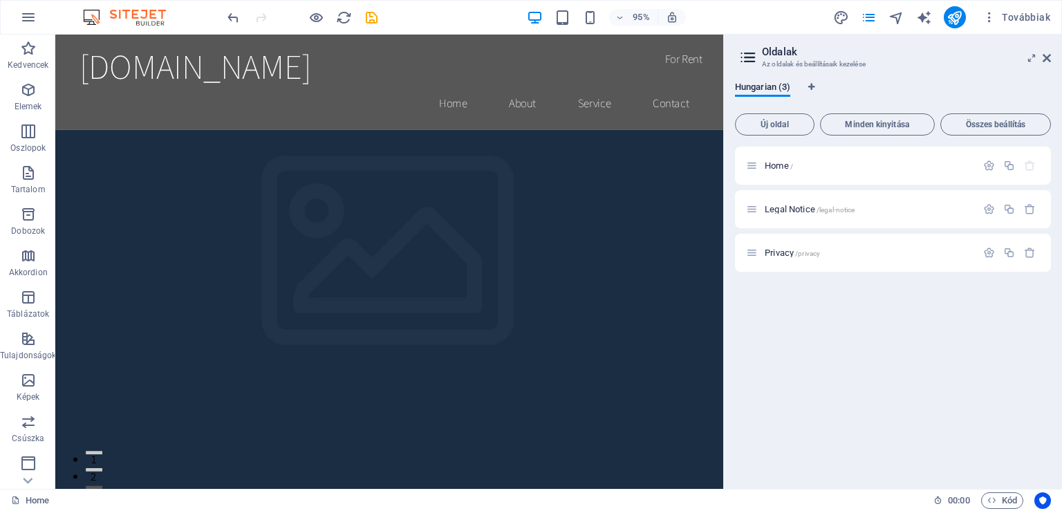
click at [1052, 59] on aside "Oldalak Az oldalak és beállításaik kezelése Hungarian (3) Új oldal Minden kinyi…" at bounding box center [892, 262] width 339 height 454
click at [1051, 59] on aside "Oldalak Az oldalak és beállításaik kezelése Hungarian (3) Új oldal Minden kinyi…" at bounding box center [892, 262] width 339 height 454
click at [1046, 59] on icon at bounding box center [1046, 58] width 8 height 11
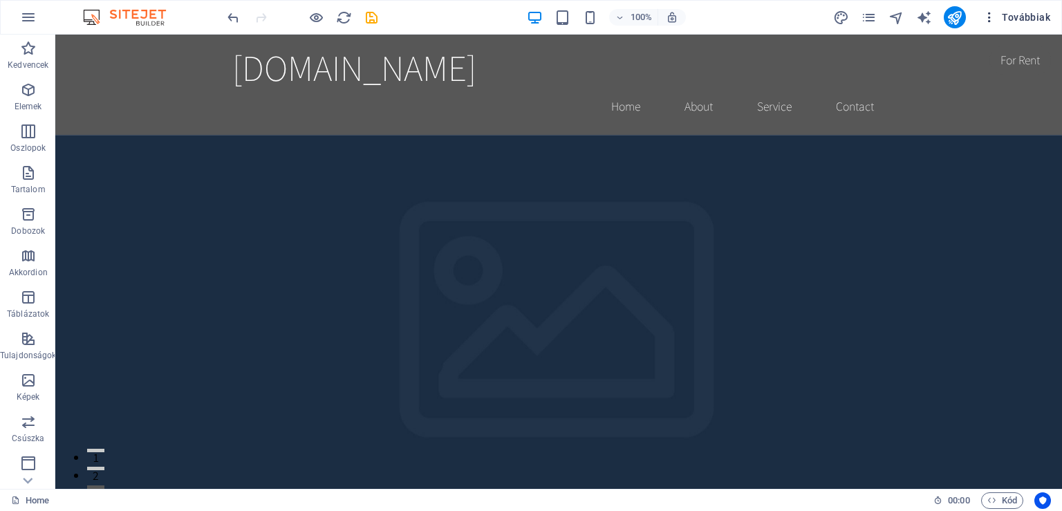
click at [994, 14] on icon "button" at bounding box center [989, 17] width 14 height 14
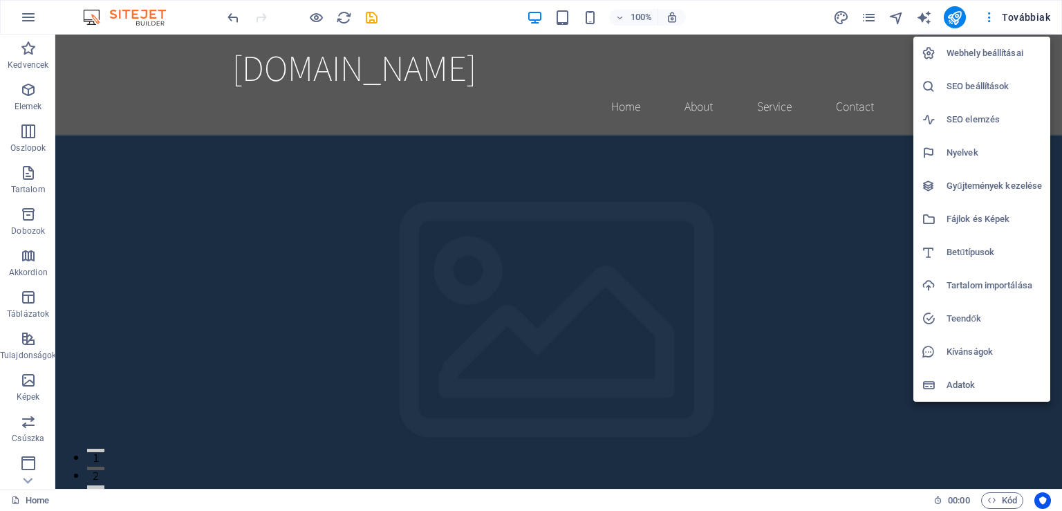
click at [977, 282] on h6 "Tartalom importálása" at bounding box center [993, 285] width 95 height 17
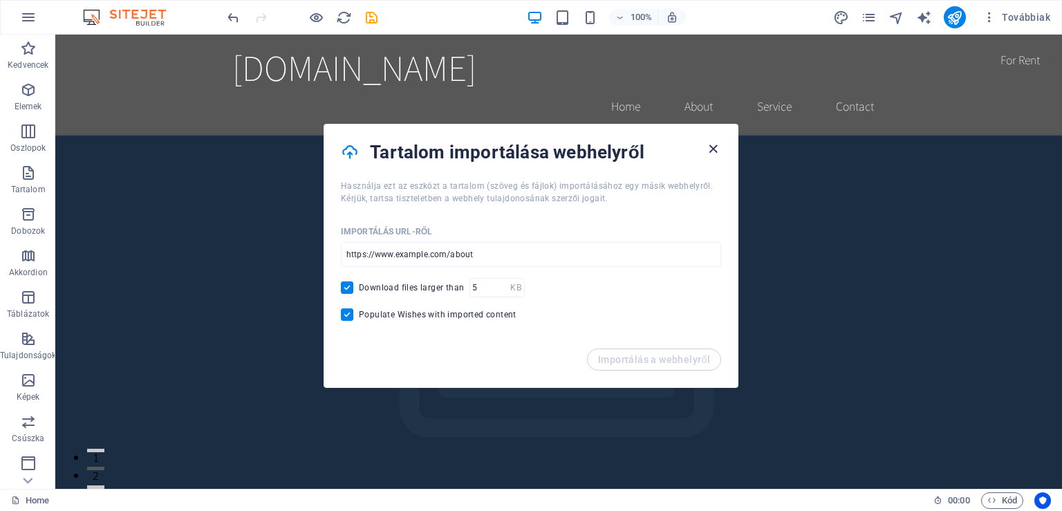
click at [712, 151] on icon "button" at bounding box center [713, 149] width 16 height 16
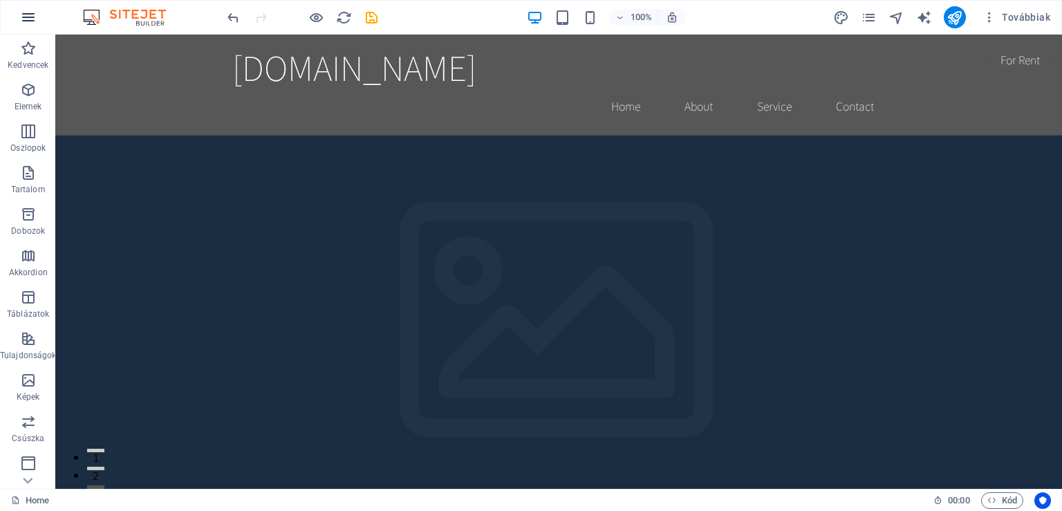
click at [24, 18] on icon "button" at bounding box center [28, 17] width 17 height 17
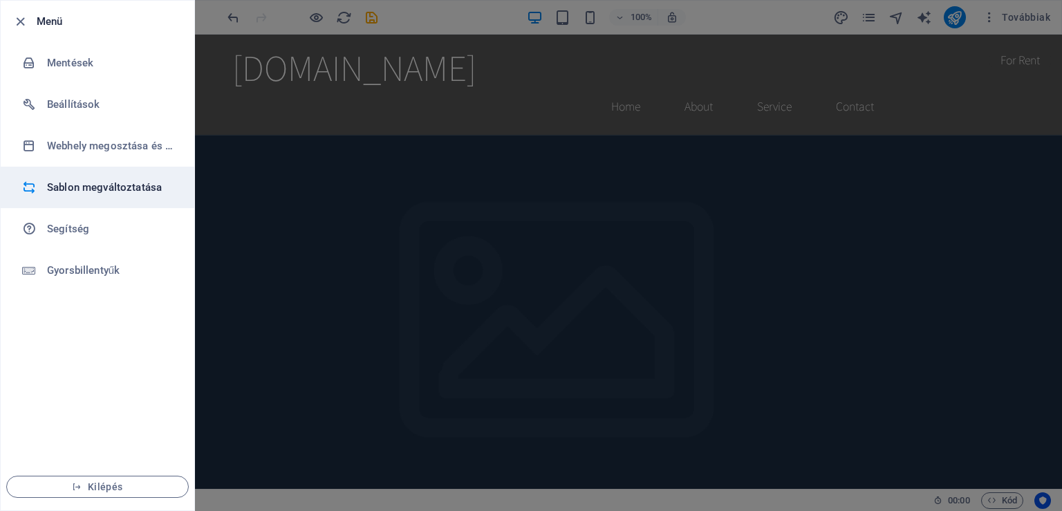
click at [82, 187] on h6 "Sablon megváltoztatása" at bounding box center [111, 187] width 128 height 17
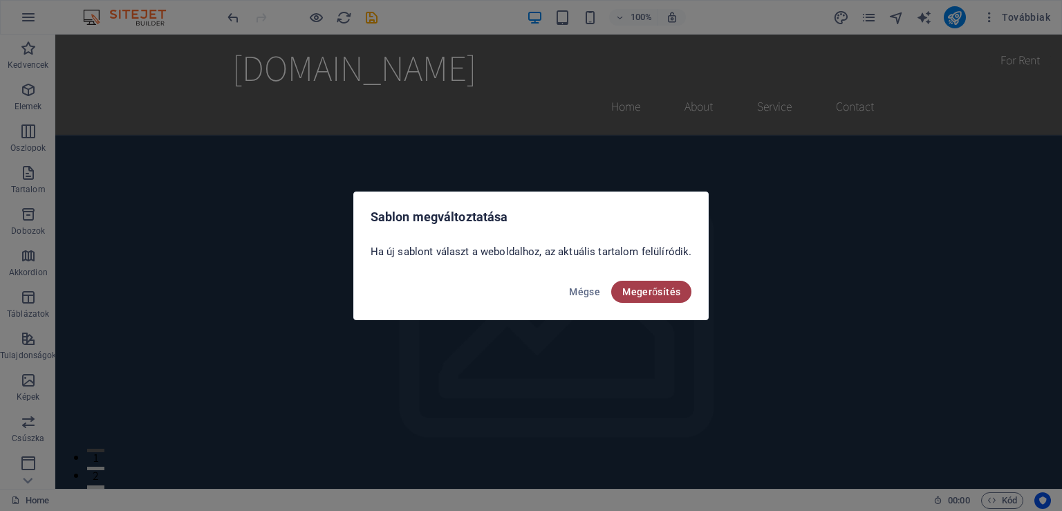
click at [657, 296] on span "Megerősítés" at bounding box center [651, 291] width 58 height 11
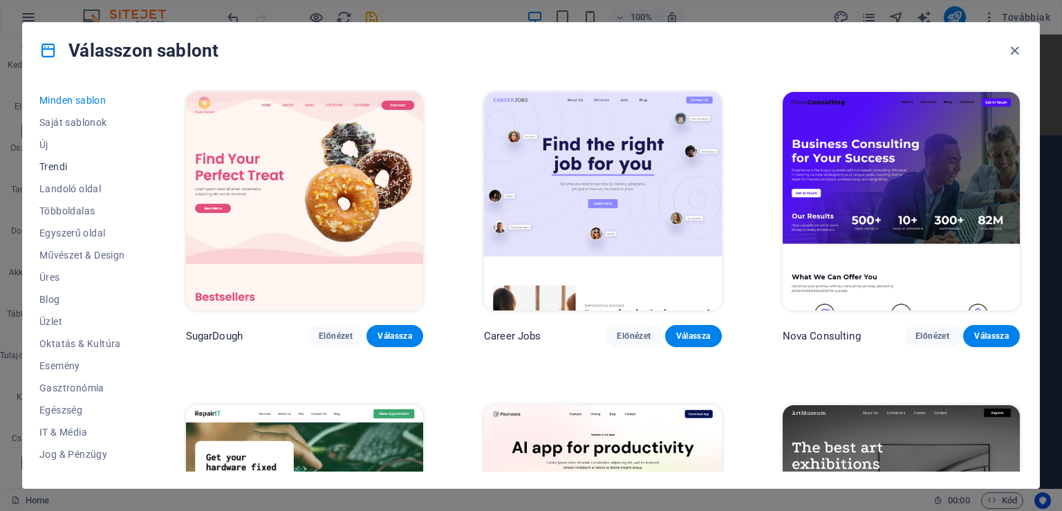
click at [68, 162] on span "Trendi" at bounding box center [82, 166] width 86 height 11
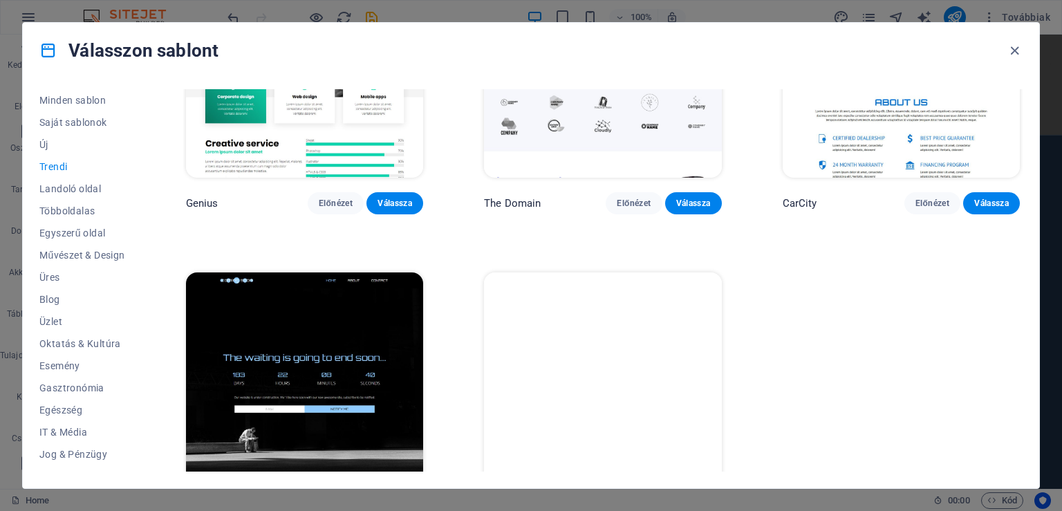
scroll to position [1399, 0]
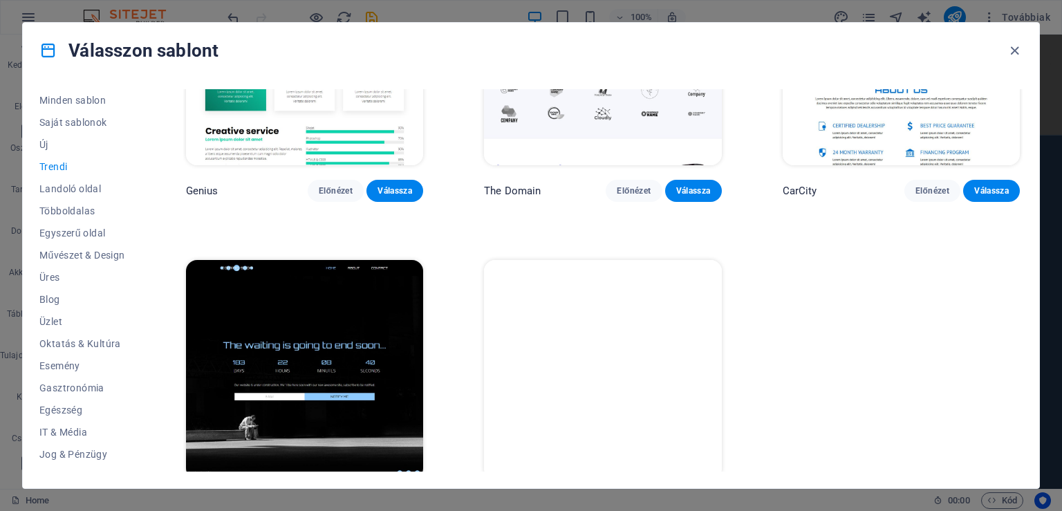
click at [680, 493] on button "Válassza" at bounding box center [693, 504] width 57 height 22
checkbox input "false"
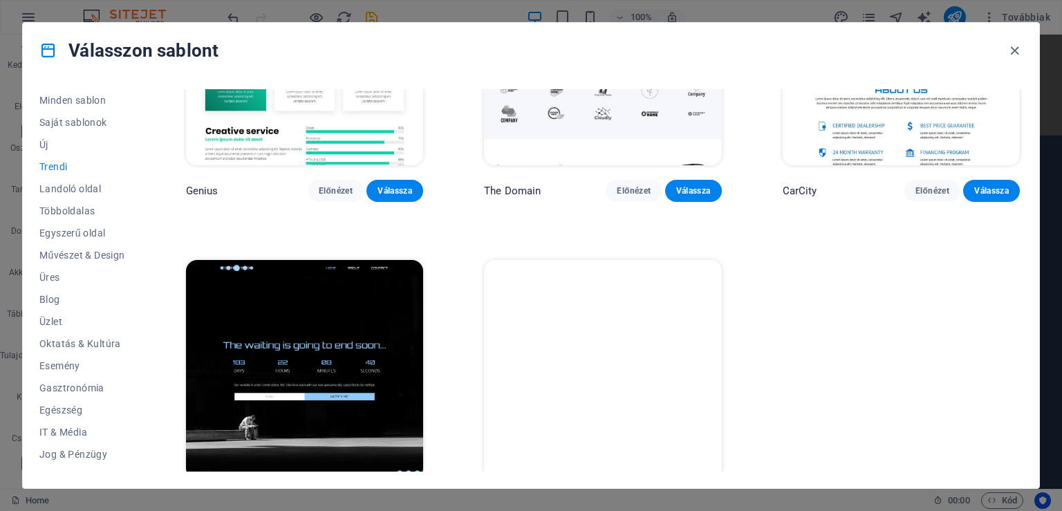
checkbox input "false"
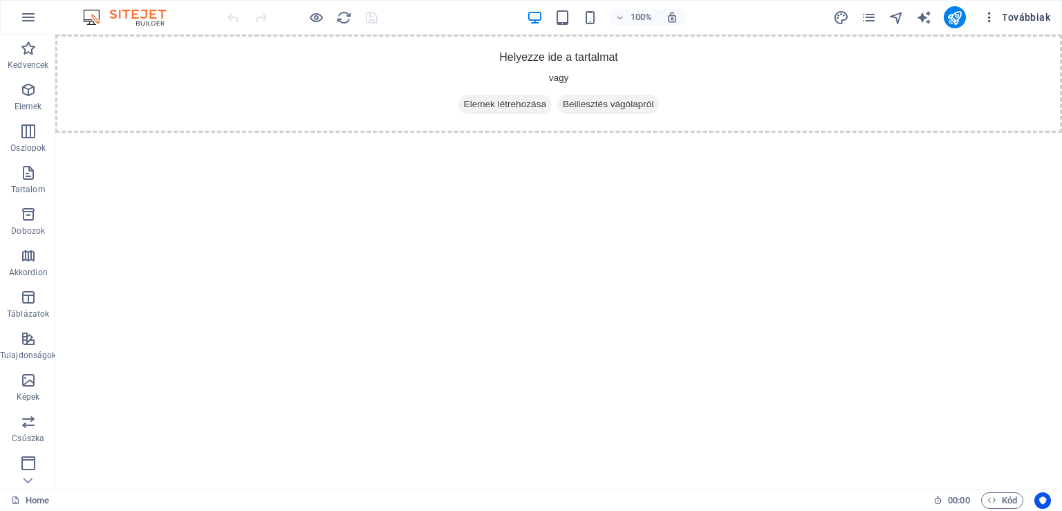
click at [988, 21] on icon "button" at bounding box center [989, 17] width 14 height 14
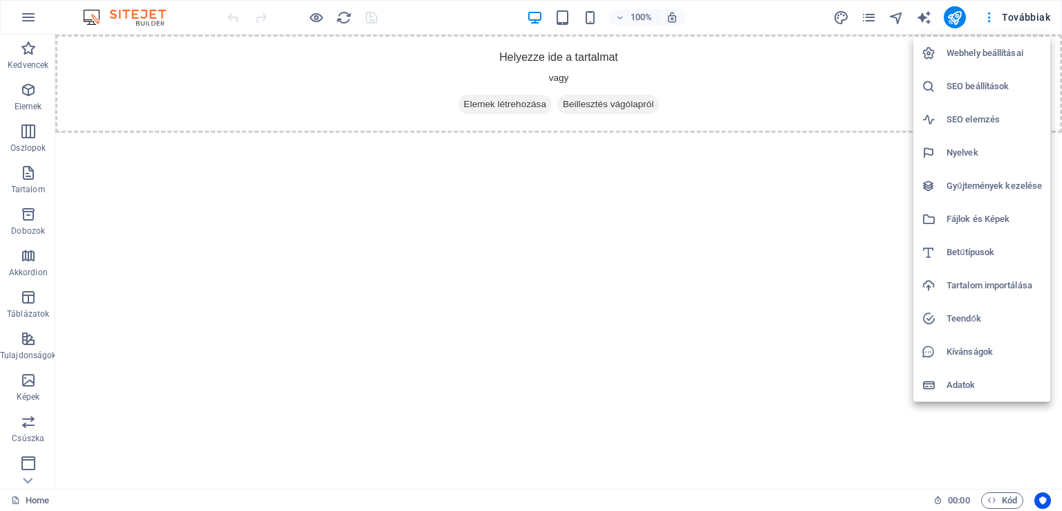
click at [18, 20] on div at bounding box center [531, 255] width 1062 height 511
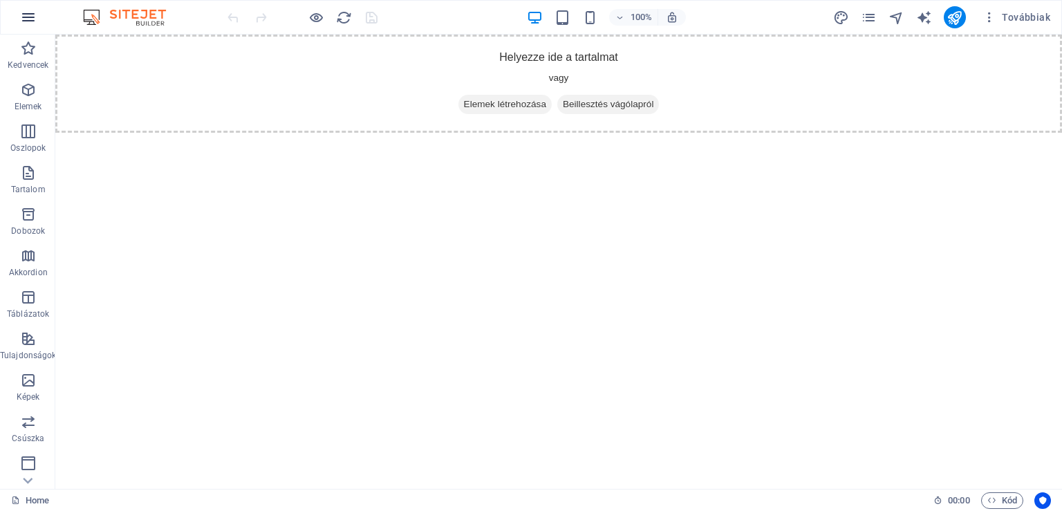
click at [30, 19] on icon "button" at bounding box center [28, 17] width 17 height 17
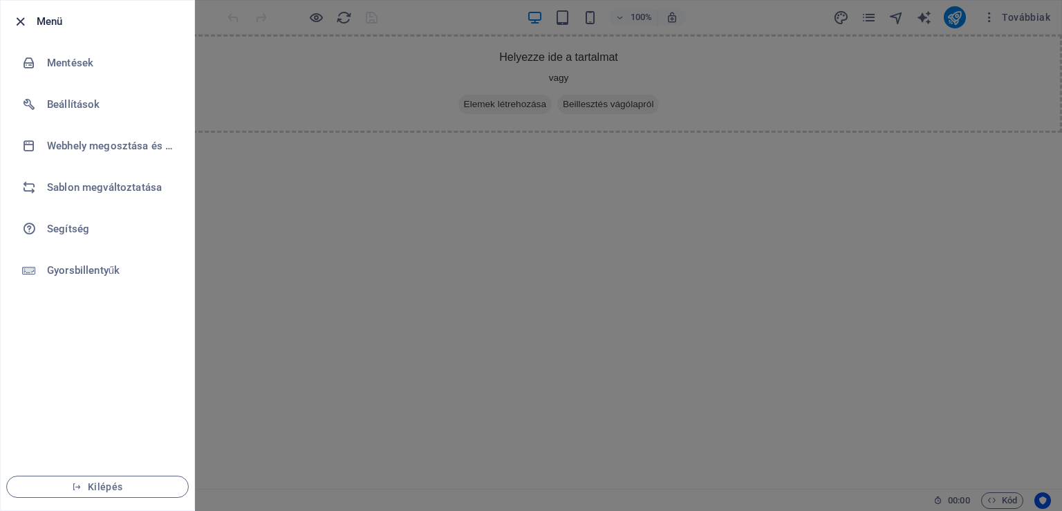
click at [25, 17] on icon "button" at bounding box center [20, 22] width 16 height 16
